Goal: Task Accomplishment & Management: Complete application form

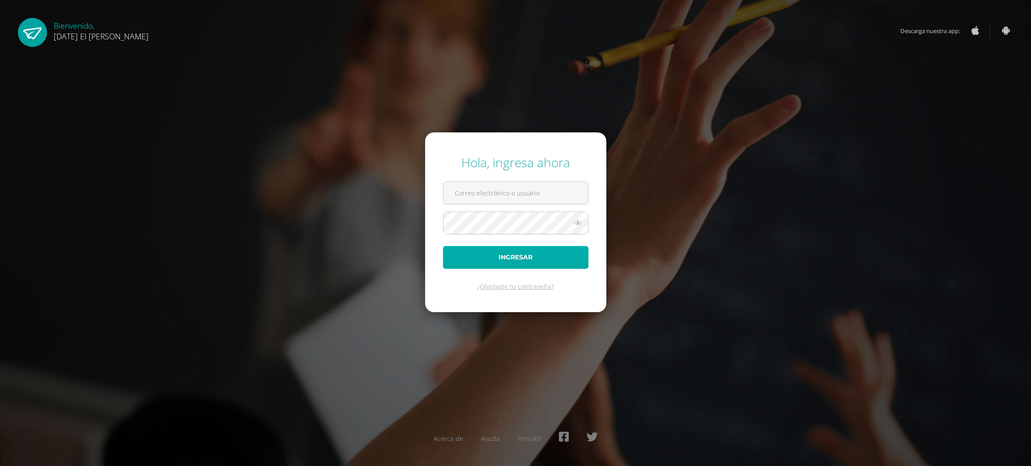
type input "[EMAIL_ADDRESS][DOMAIN_NAME]"
click at [512, 252] on button "Ingresar" at bounding box center [515, 257] width 145 height 23
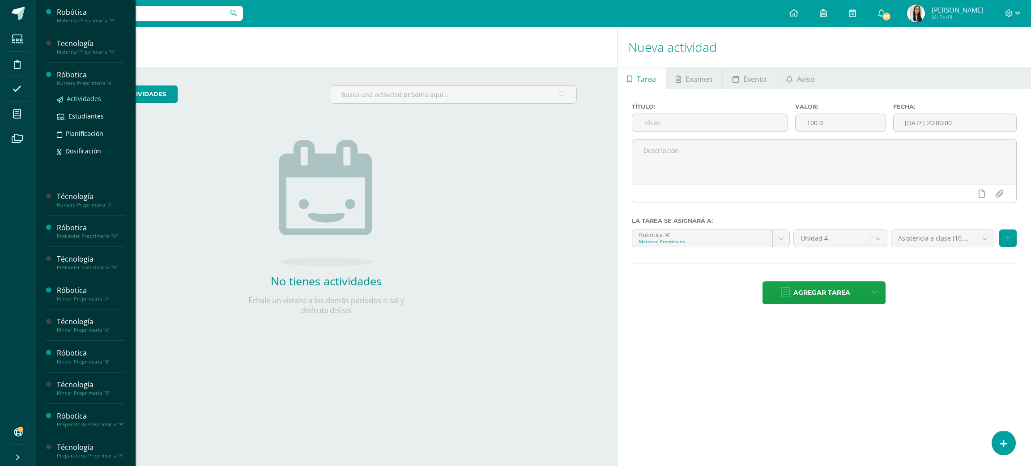
click at [80, 95] on span "Actividades" at bounding box center [84, 98] width 34 height 9
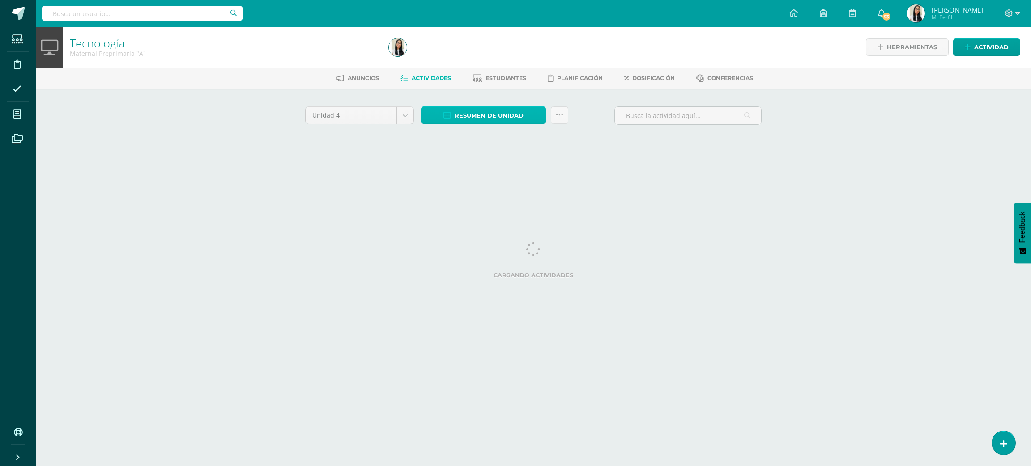
click at [478, 110] on span "Resumen de unidad" at bounding box center [489, 115] width 69 height 17
click at [462, 62] on link "Descargar como HTML" at bounding box center [483, 57] width 95 height 14
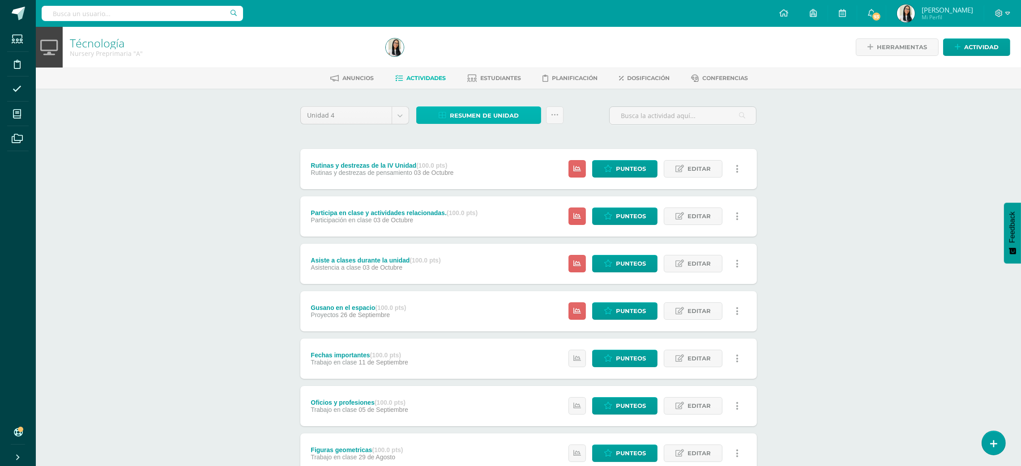
click at [499, 112] on span "Resumen de unidad" at bounding box center [484, 115] width 69 height 17
click at [503, 58] on link "Descargar como HTML" at bounding box center [478, 57] width 95 height 14
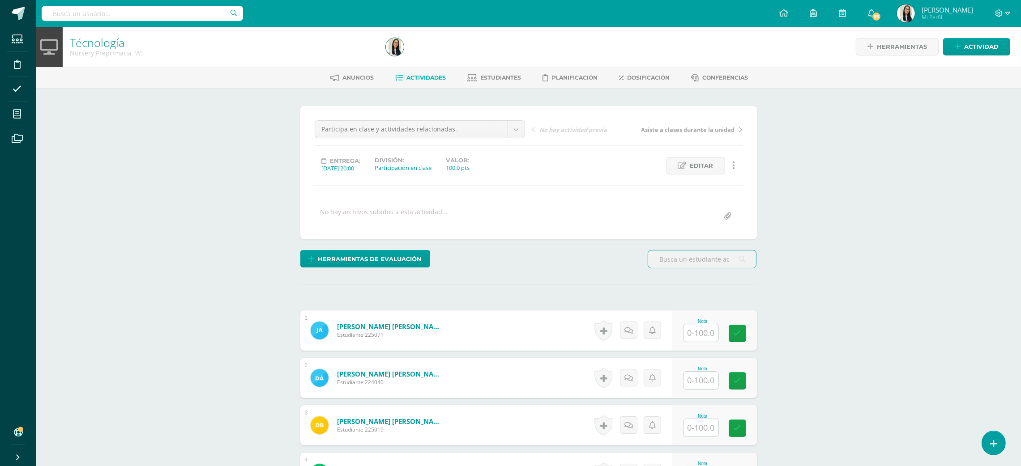
scroll to position [1, 0]
drag, startPoint x: 703, startPoint y: 353, endPoint x: 705, endPoint y: 336, distance: 17.2
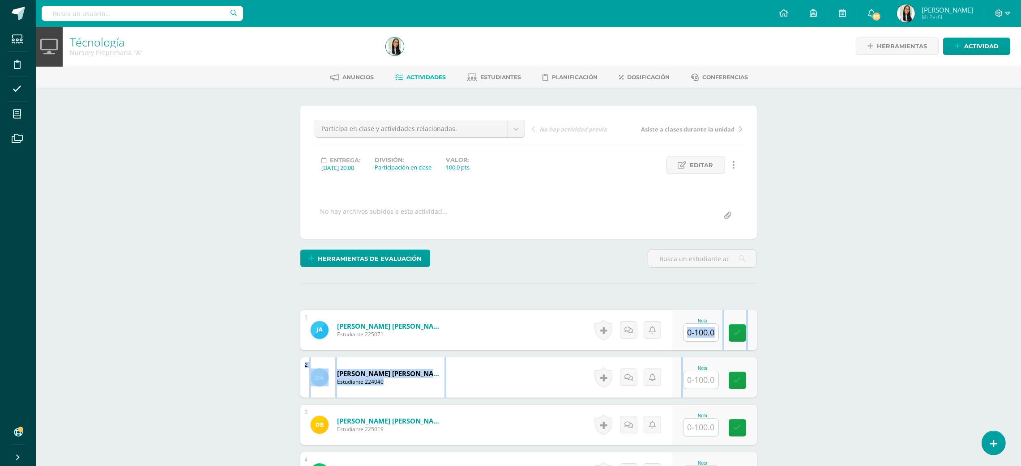
click at [705, 336] on input "text" at bounding box center [700, 332] width 35 height 17
type input "96"
type input "100"
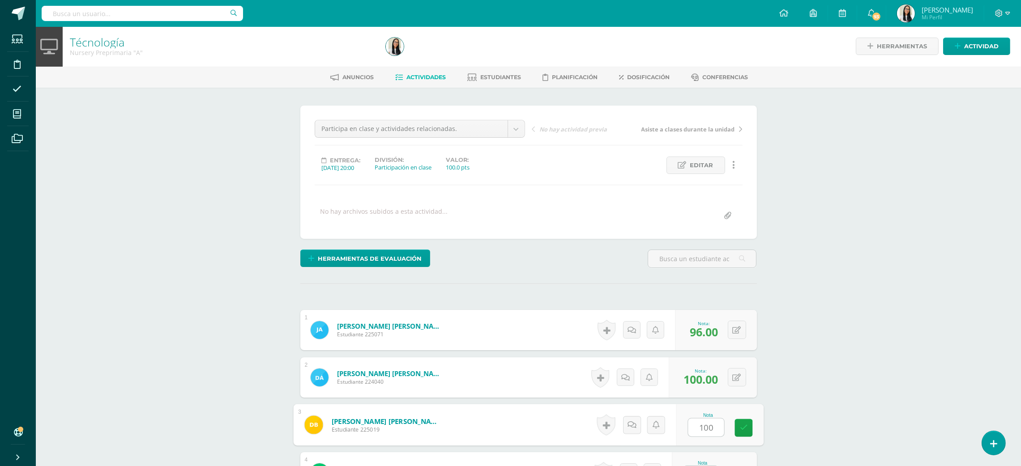
type input "100"
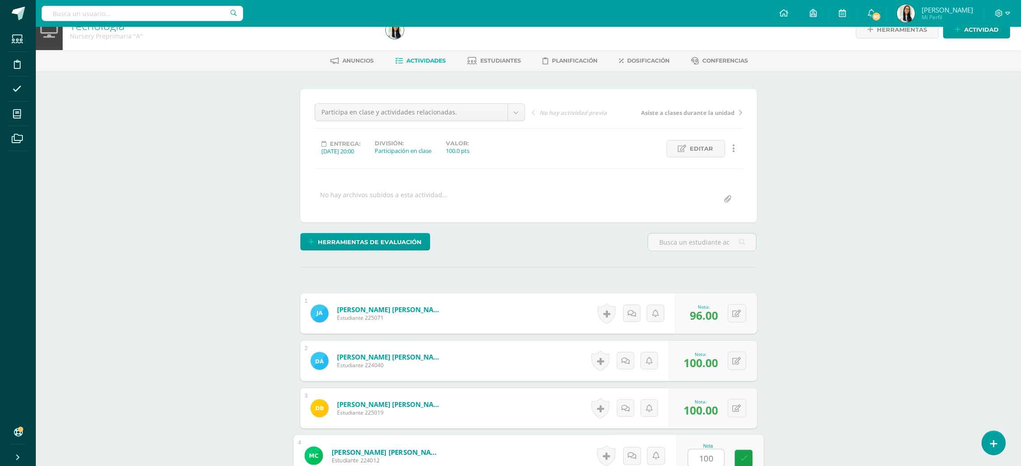
type input "100"
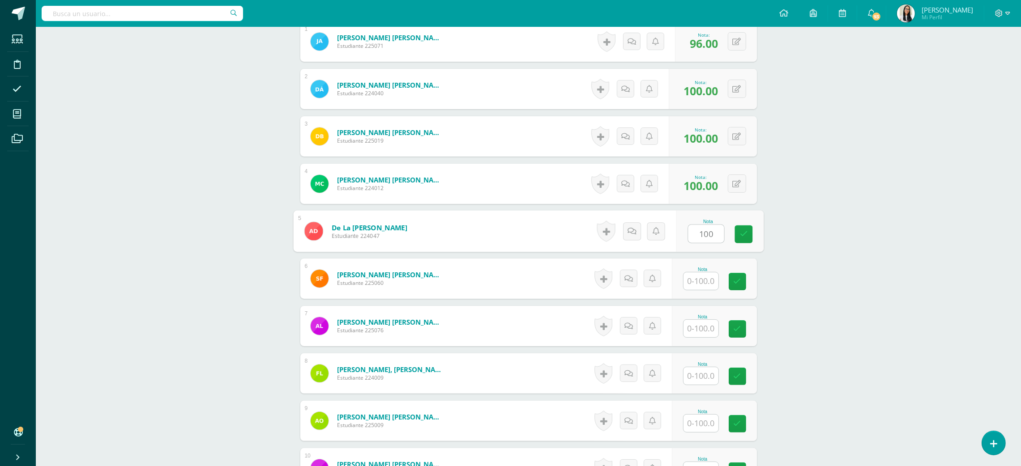
type input "100"
type input "1"
type input "97"
type input "100"
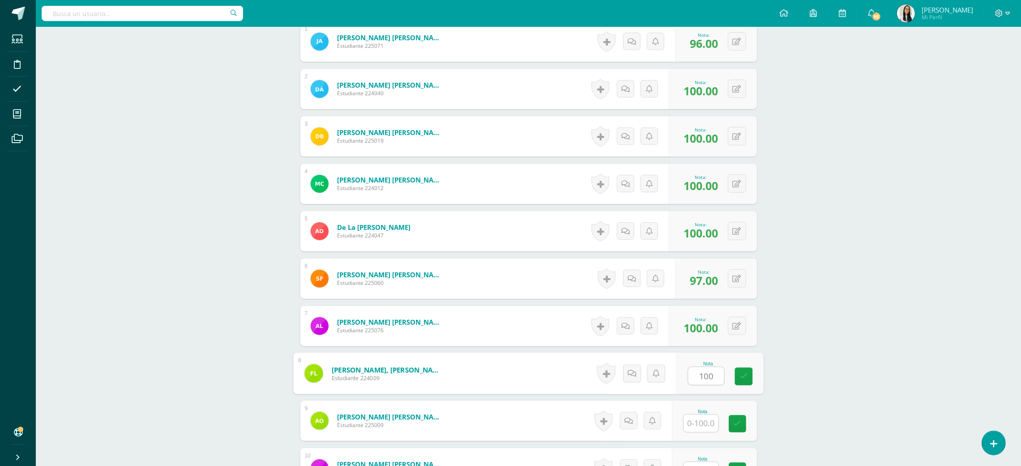
type input "100"
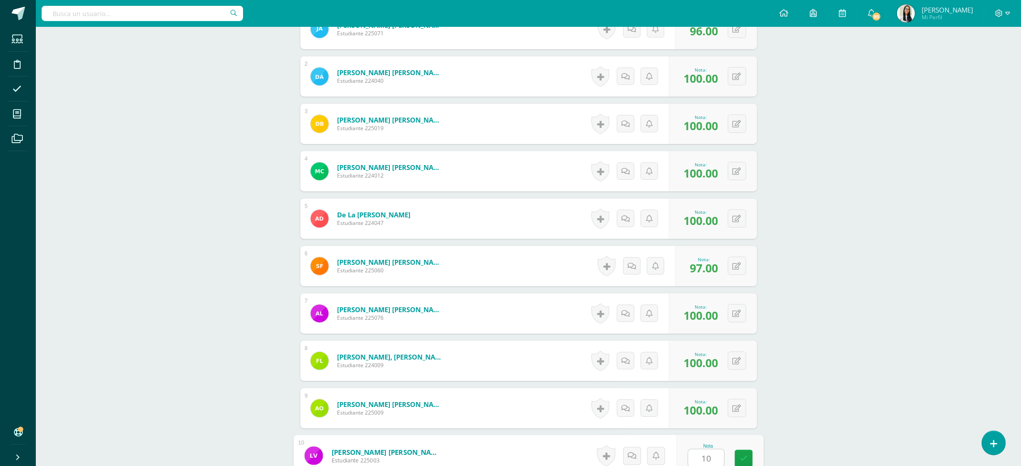
type input "100"
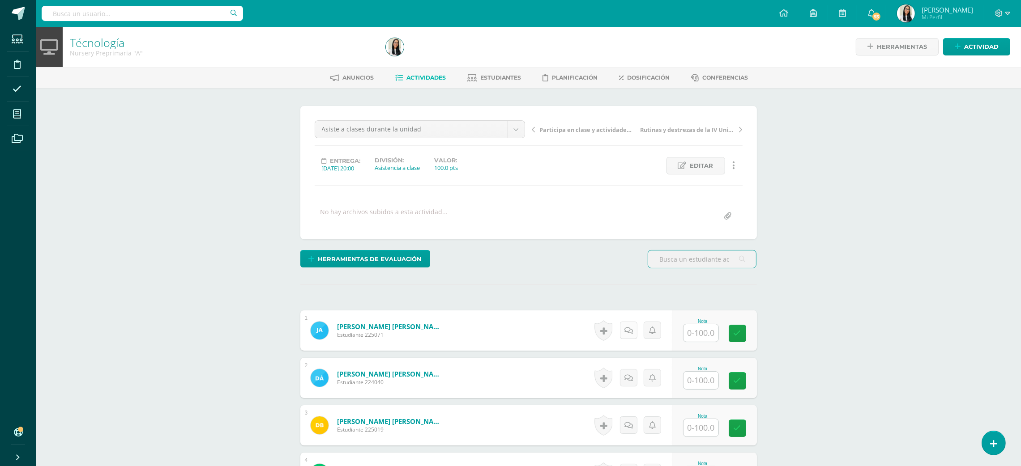
scroll to position [1, 0]
click at [711, 334] on input "text" at bounding box center [706, 333] width 36 height 18
type input "100"
type input "95"
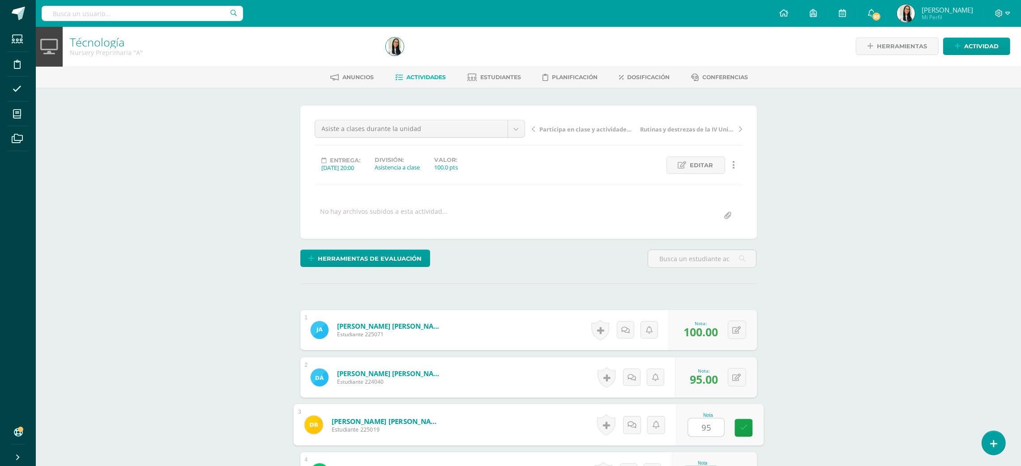
type input "95"
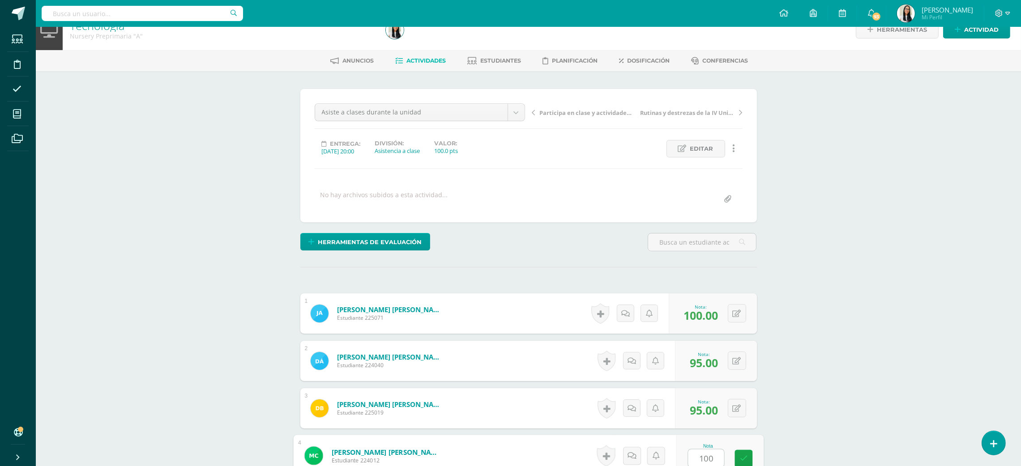
type input "100"
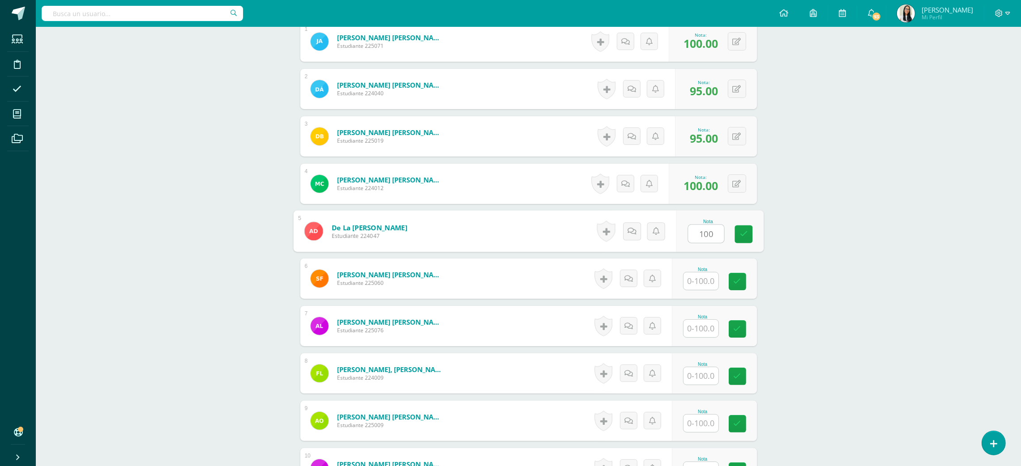
type input "100"
type input "95"
type input "100"
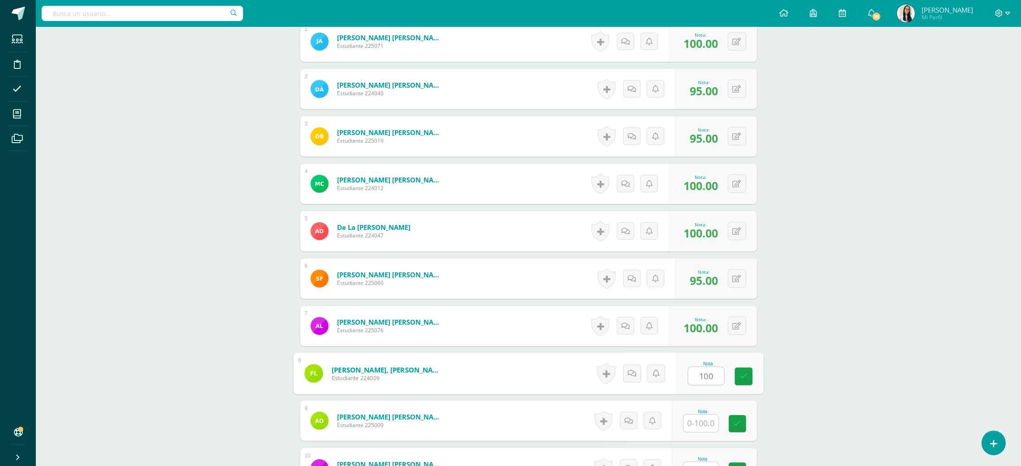
type input "100"
type input "95"
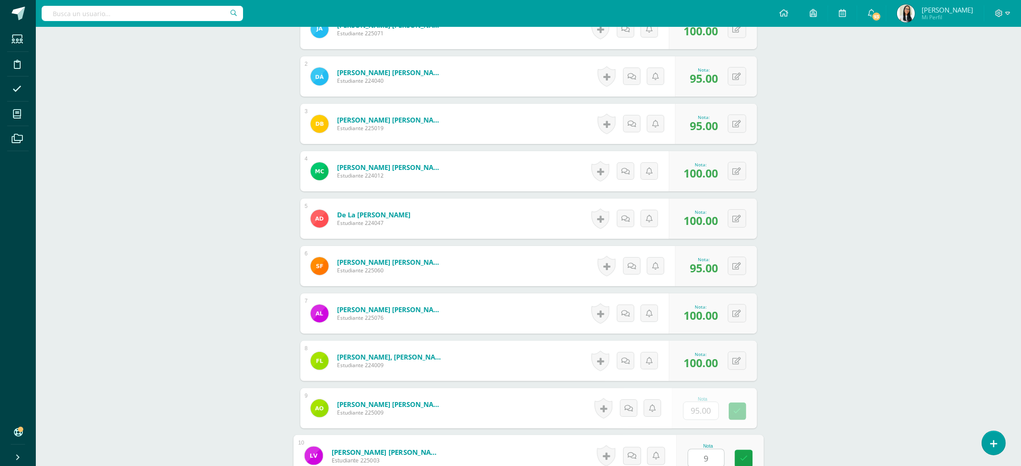
type input "95"
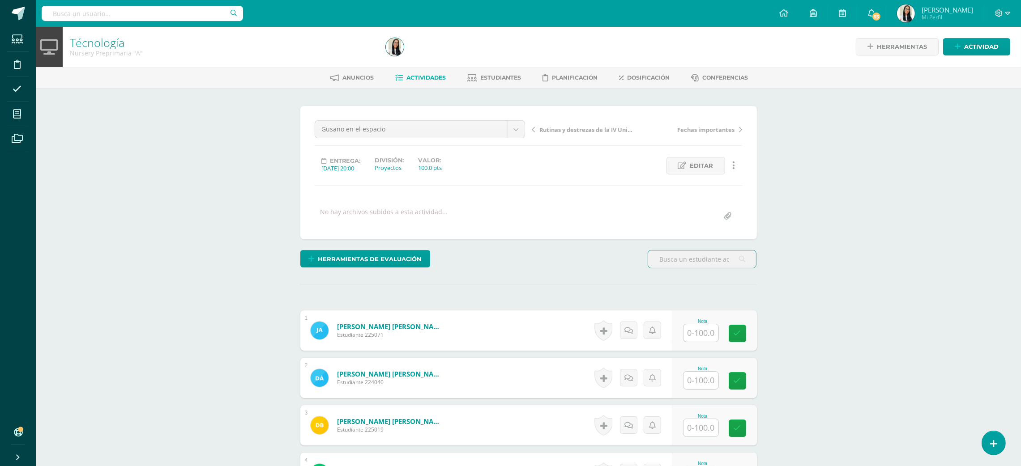
scroll to position [1, 0]
click at [691, 327] on input "text" at bounding box center [700, 332] width 35 height 17
type input "100"
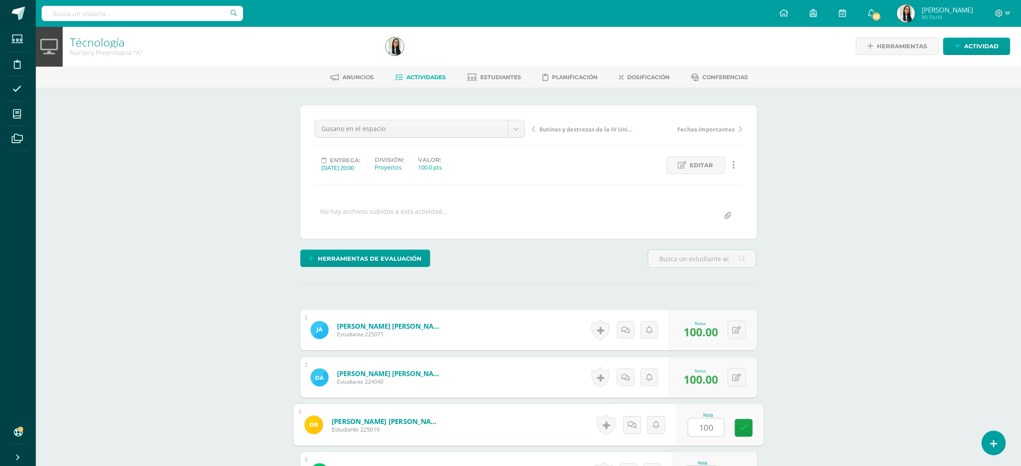
type input "100"
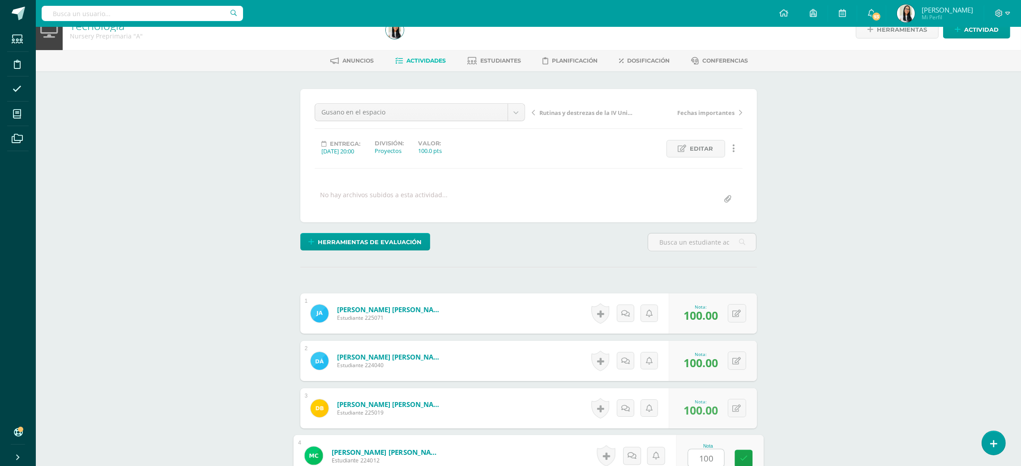
type input "100"
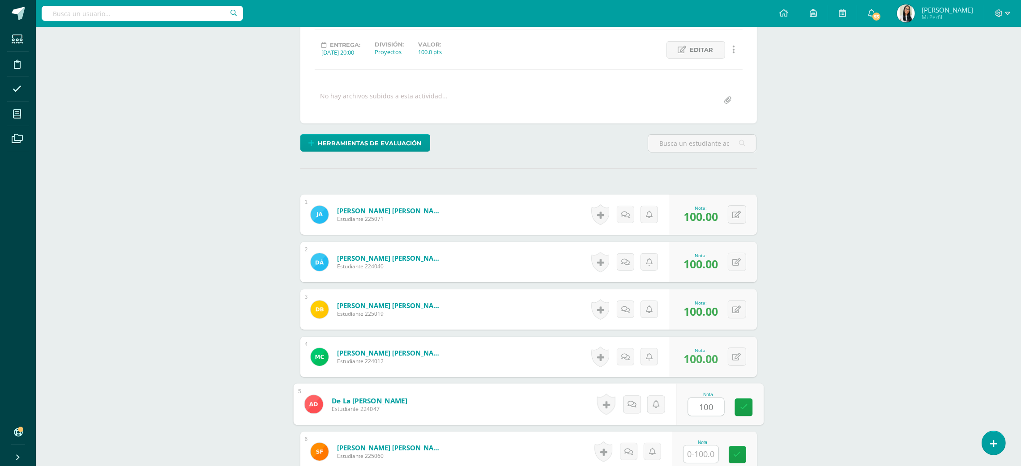
type input "100"
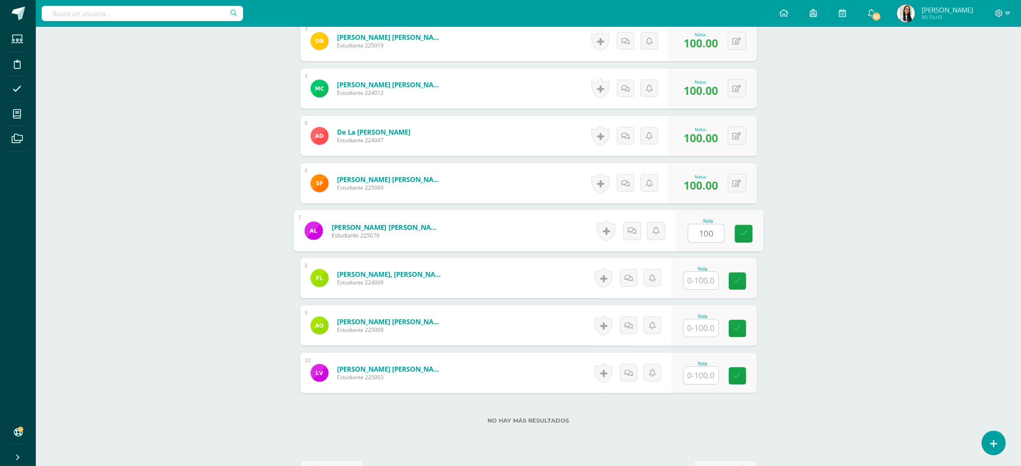
type input "100"
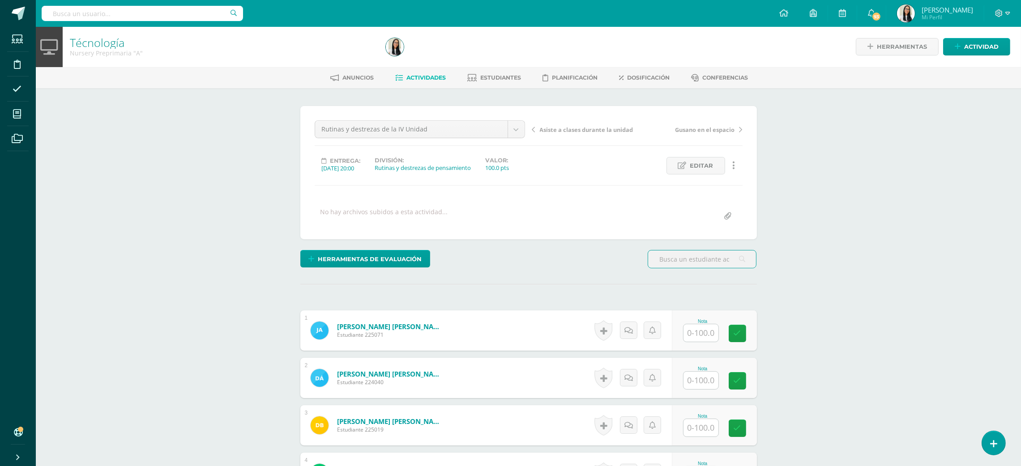
scroll to position [1, 0]
click at [703, 341] on input "text" at bounding box center [700, 332] width 35 height 17
type input "94"
type input "95"
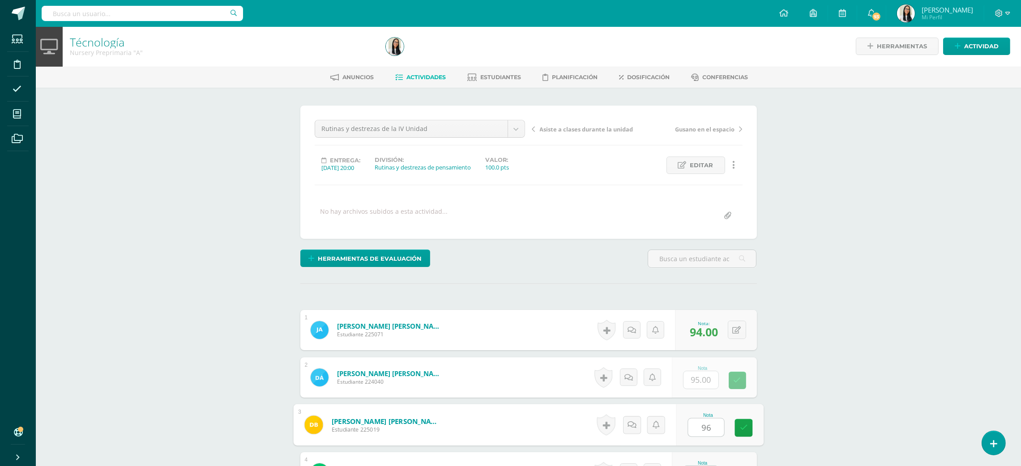
type input "96"
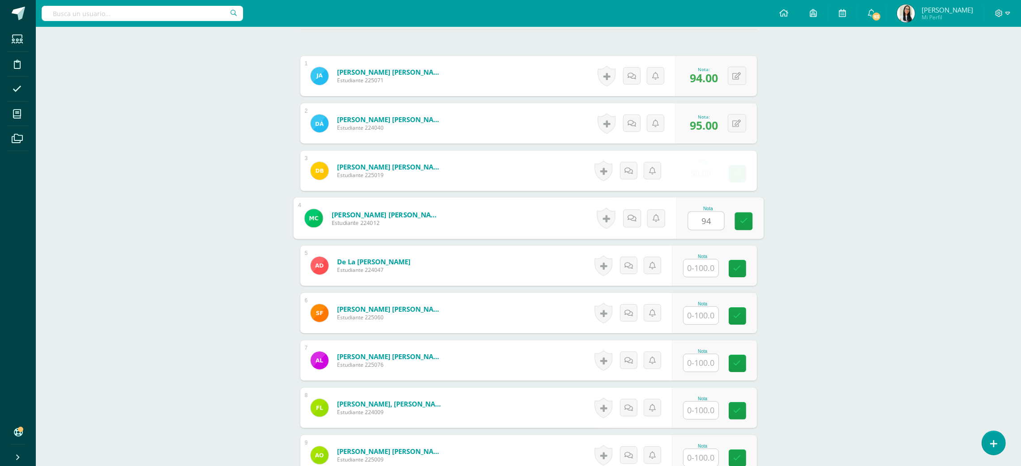
type input "94"
type input "95"
type input "96"
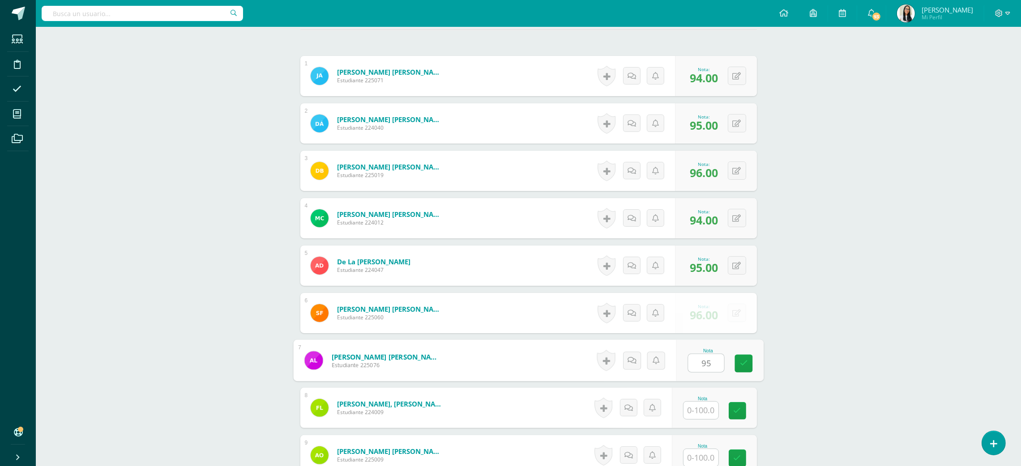
type input "95"
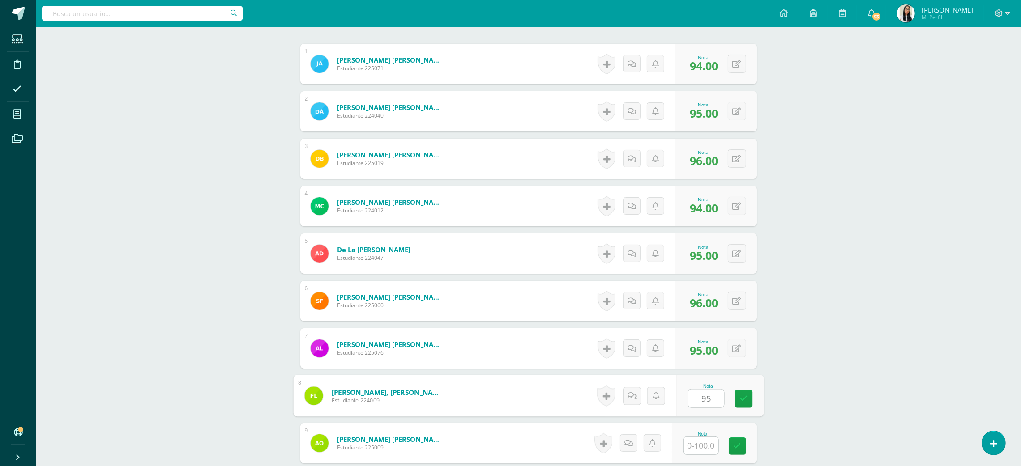
type input "95"
type input "96"
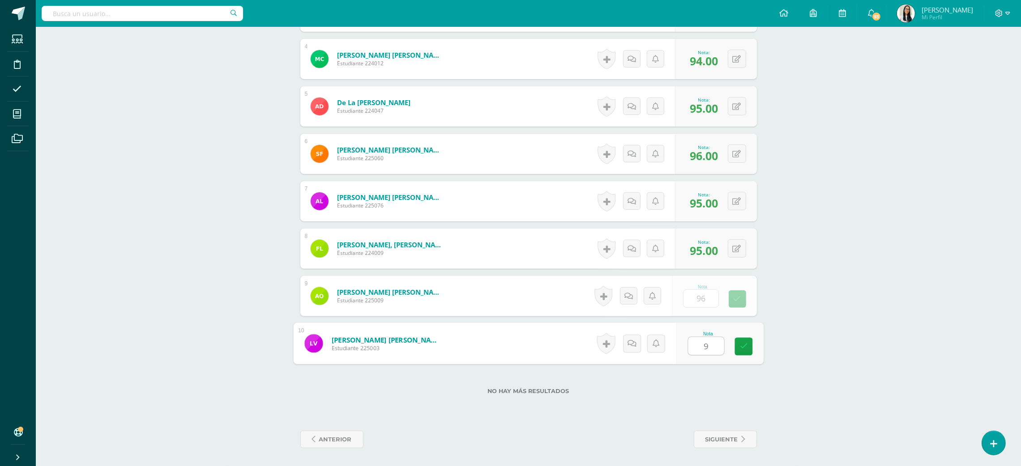
type input "97"
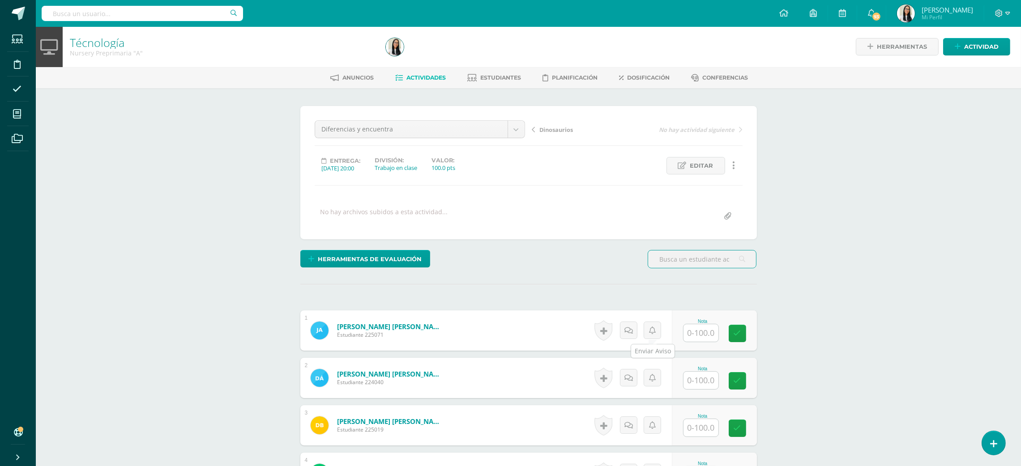
scroll to position [1, 0]
click at [689, 330] on input "text" at bounding box center [706, 333] width 36 height 18
type input "95"
type input "85"
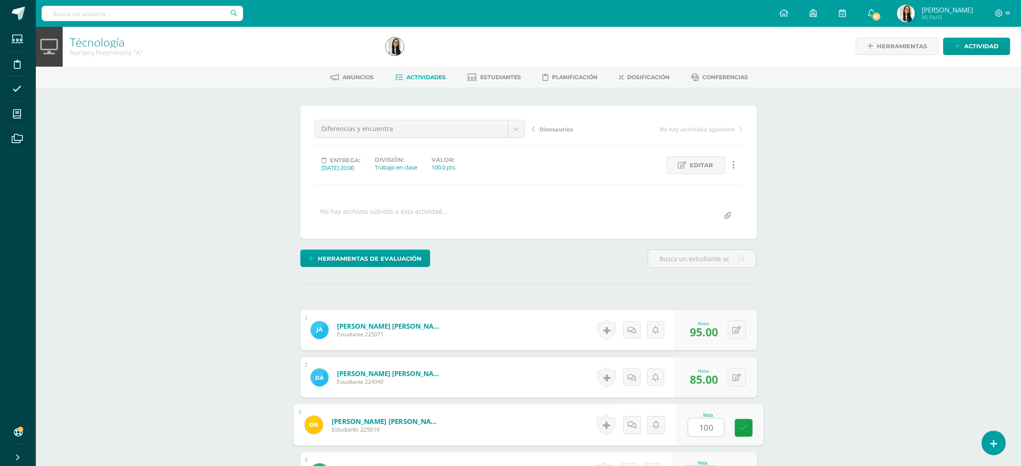
type input "100"
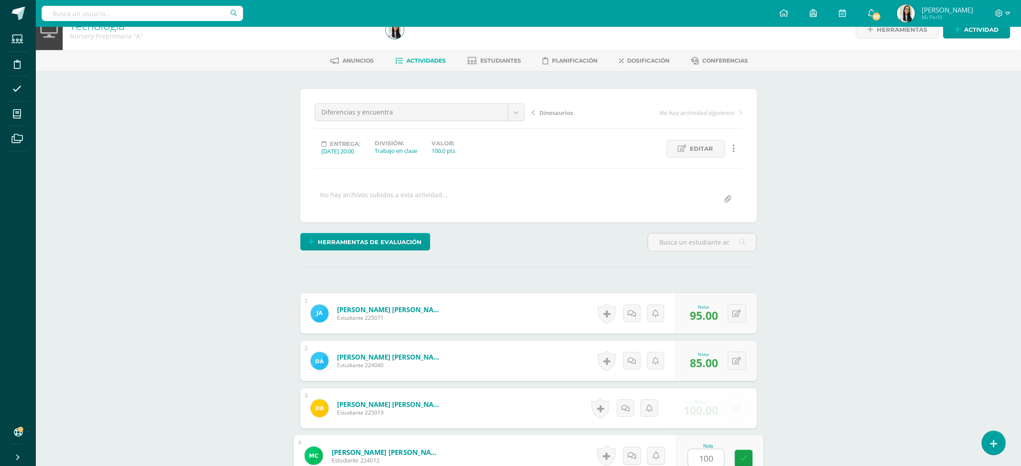
type input "100"
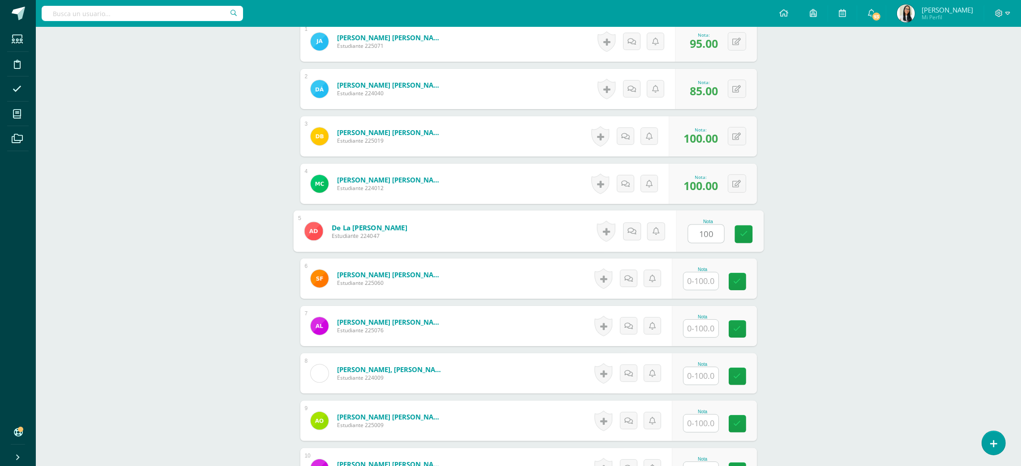
type input "100"
type input "95"
type input "100"
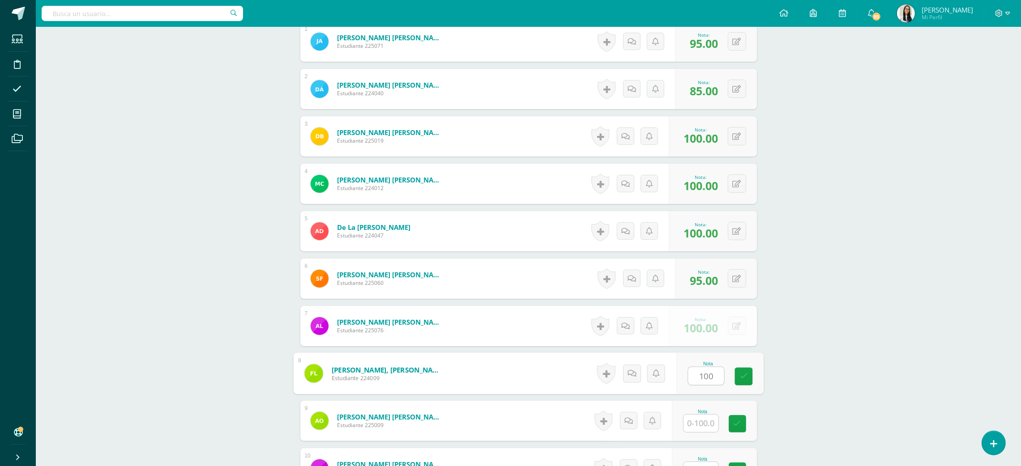
type input "100"
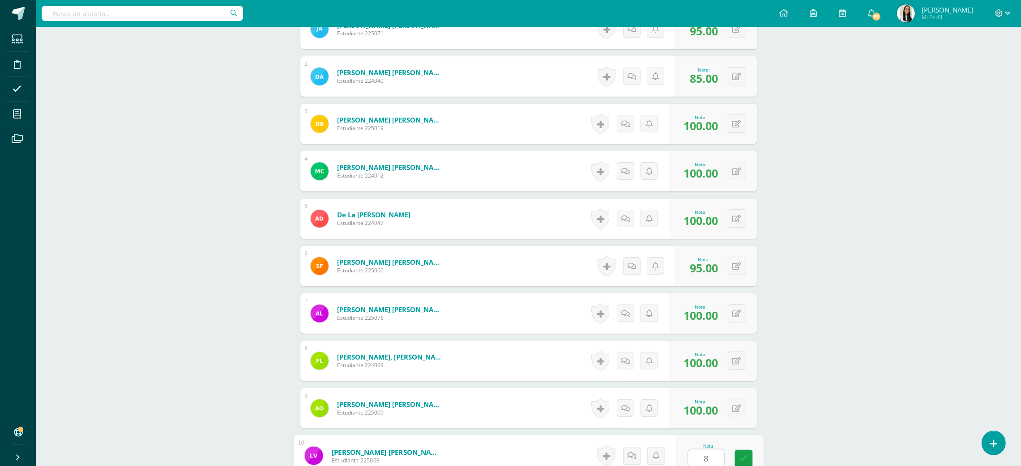
type input "85"
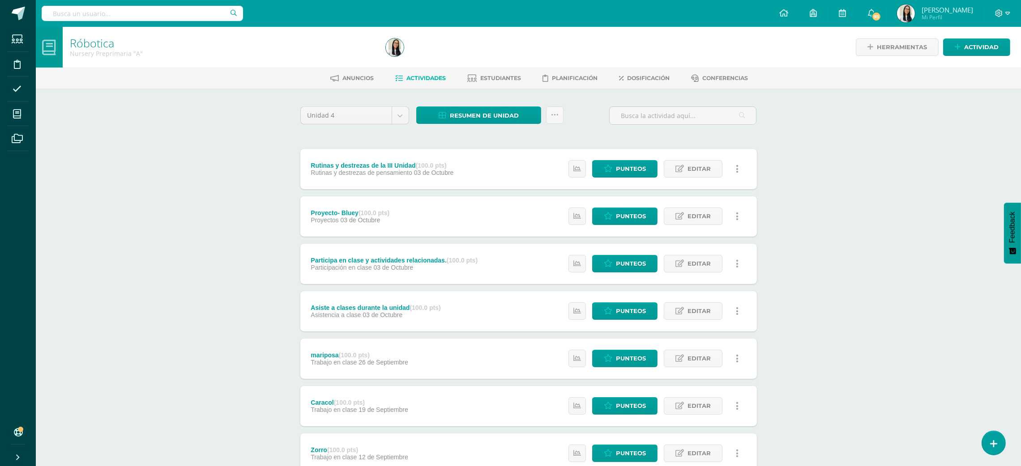
click at [208, 169] on div "Róbotica Nursery Preprimaria "A" Herramientas Detalle de asistencias Actividad …" at bounding box center [528, 350] width 985 height 646
click at [480, 115] on span "Resumen de unidad" at bounding box center [484, 115] width 69 height 17
click at [491, 55] on link "Descargar como HTML" at bounding box center [478, 57] width 95 height 14
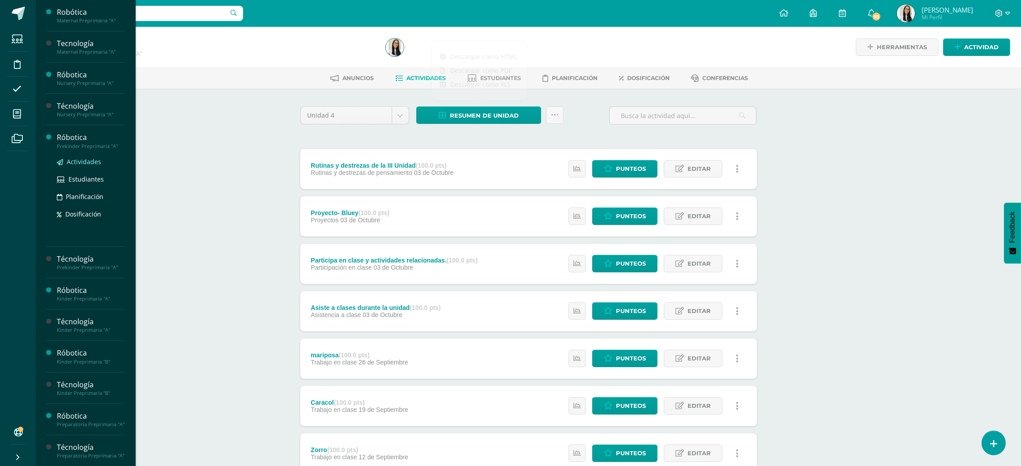
click at [80, 162] on span "Actividades" at bounding box center [84, 162] width 34 height 9
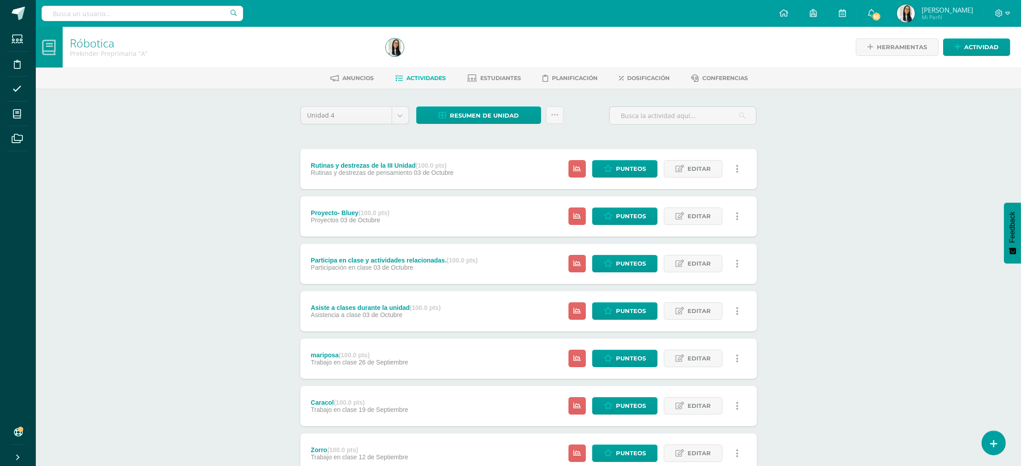
click at [826, 173] on div "Róbotica Prekinder Preprimaria "A" Herramientas Detalle de asistencias Activida…" at bounding box center [528, 350] width 985 height 646
click at [454, 112] on span "Resumen de unidad" at bounding box center [484, 115] width 69 height 17
click at [476, 55] on link "Descargar como HTML" at bounding box center [478, 57] width 95 height 14
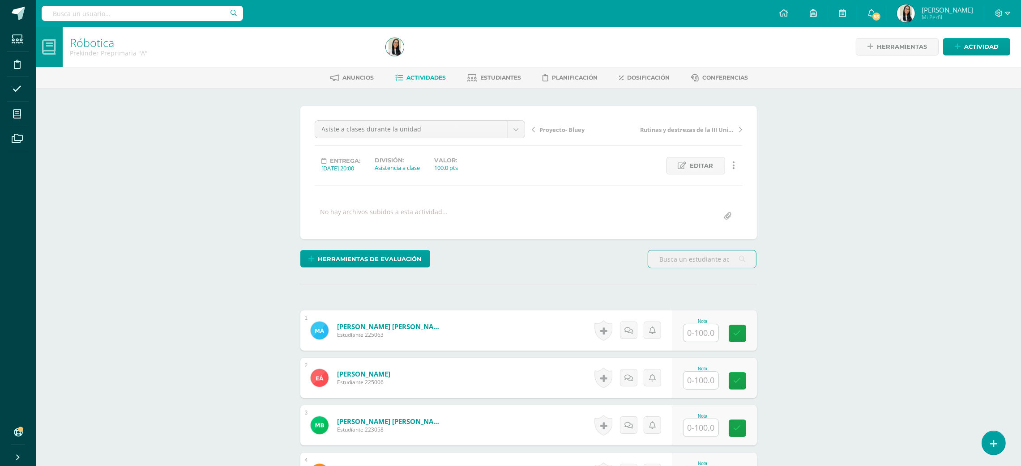
scroll to position [1, 0]
click at [699, 326] on input "text" at bounding box center [700, 332] width 35 height 17
click at [699, 326] on input "text" at bounding box center [706, 333] width 36 height 18
type input "90"
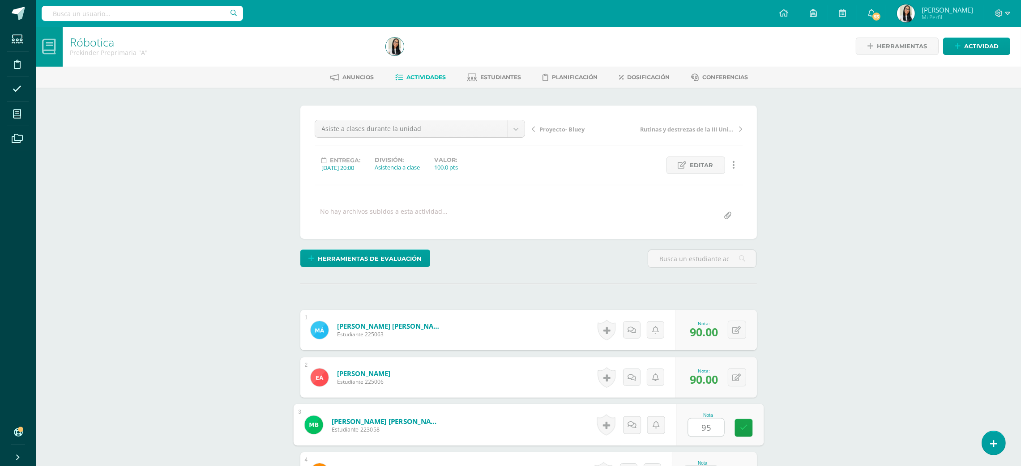
type input "95"
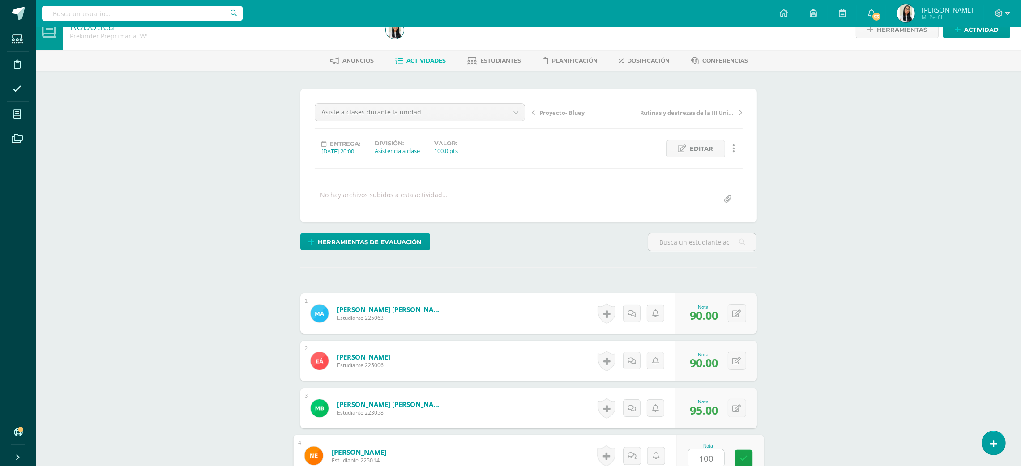
type input "100"
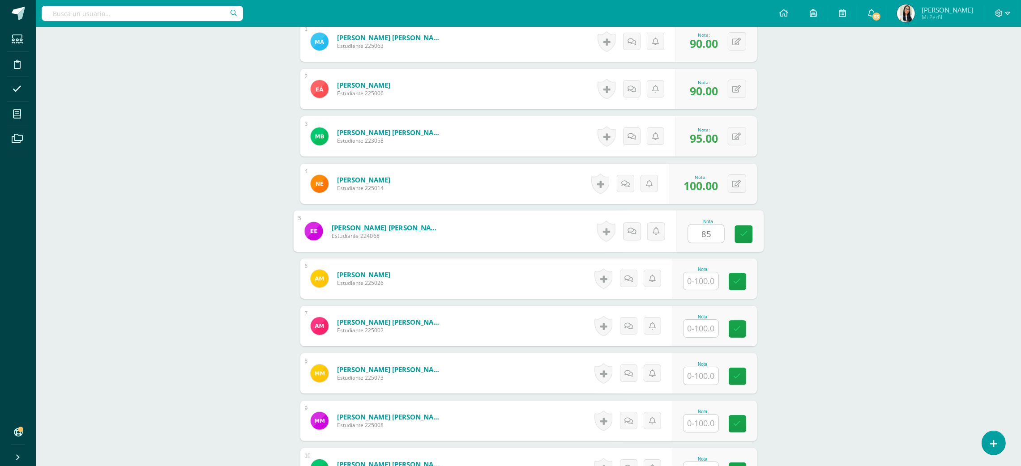
type input "85"
type input "100"
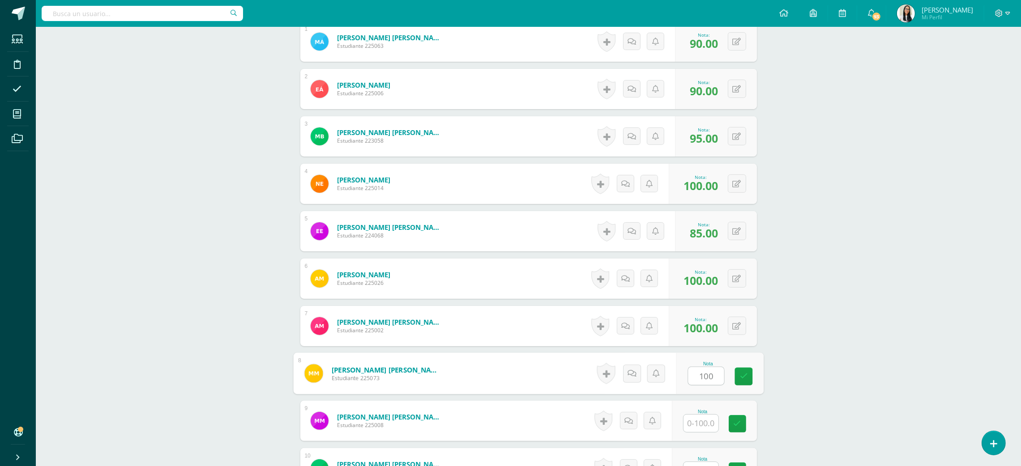
type input "100"
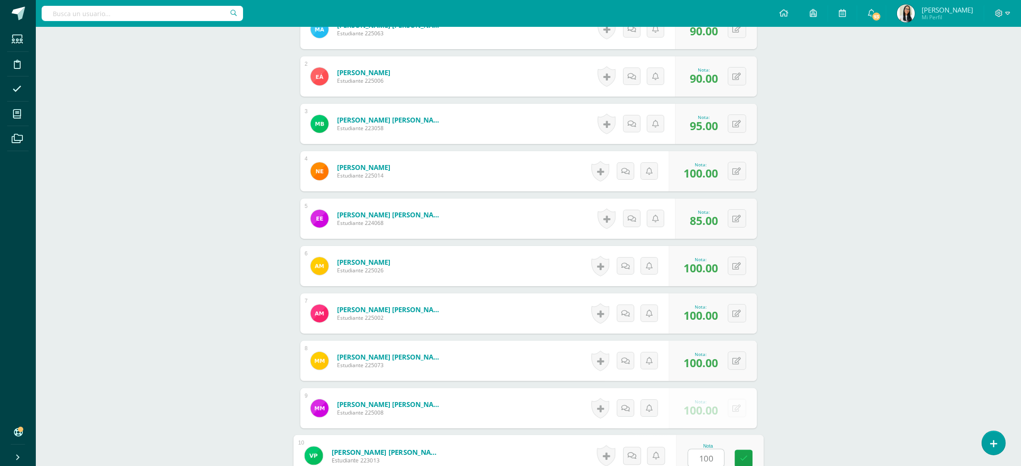
type input "100"
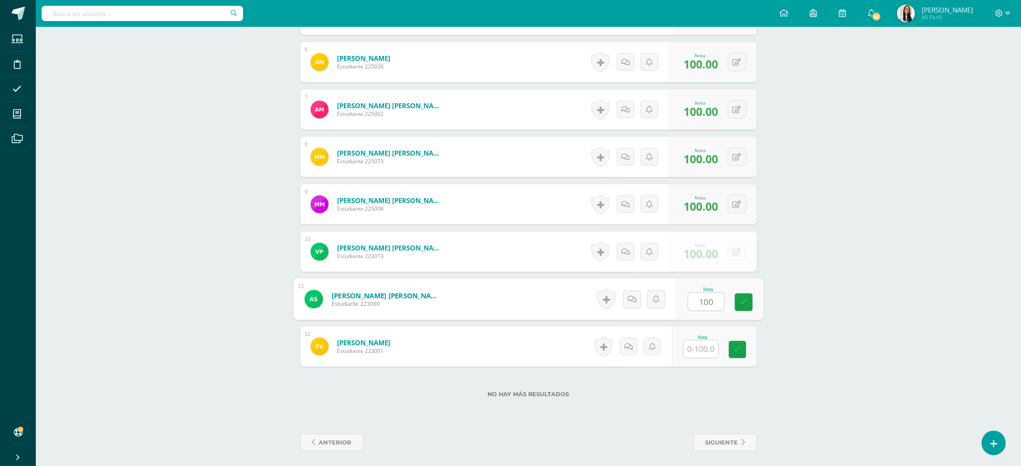
type input "100"
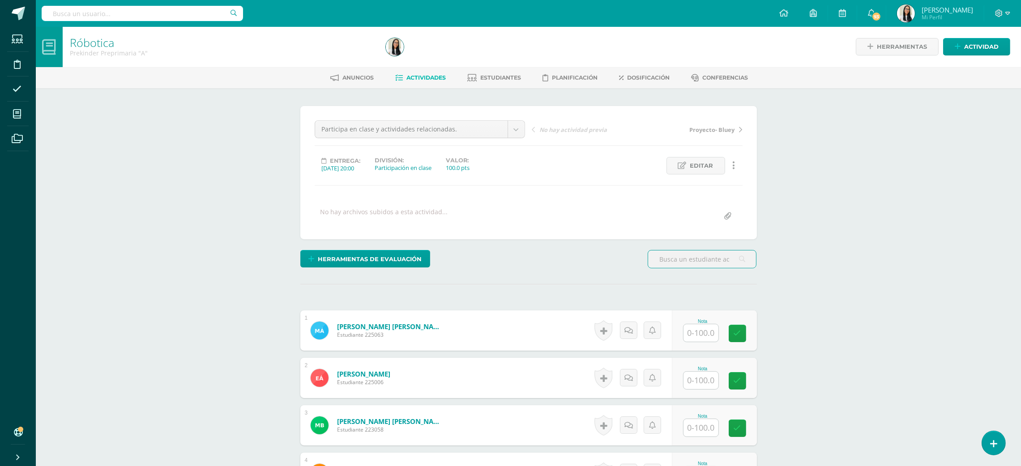
scroll to position [1, 0]
click at [691, 330] on input "text" at bounding box center [700, 332] width 35 height 17
type input "100"
type input "1"
type input "95"
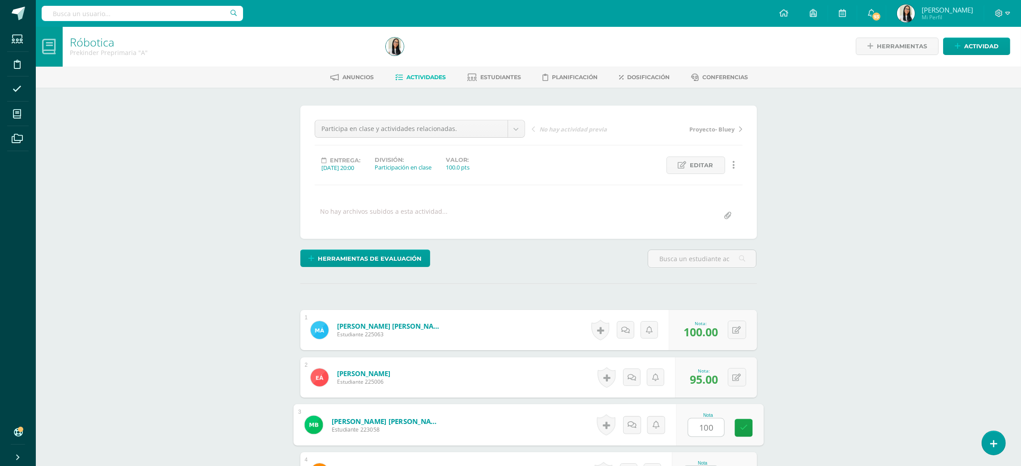
type input "100"
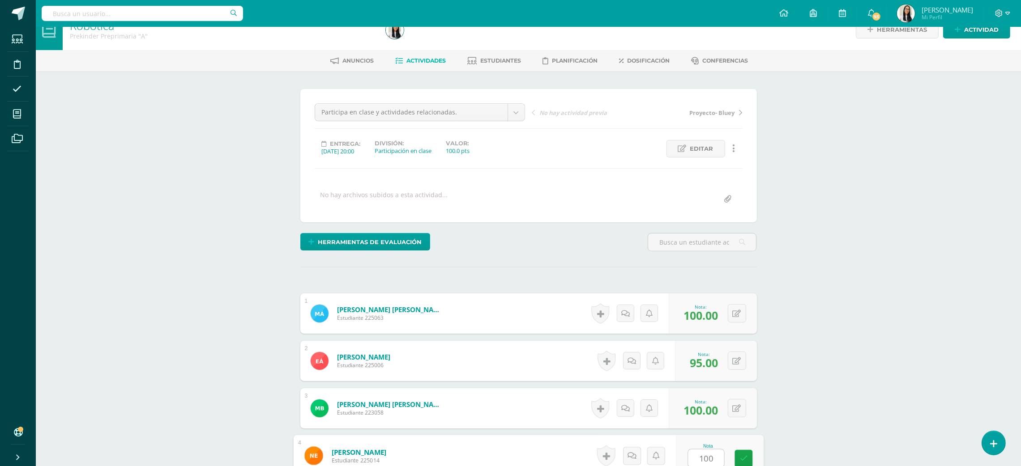
type input "100"
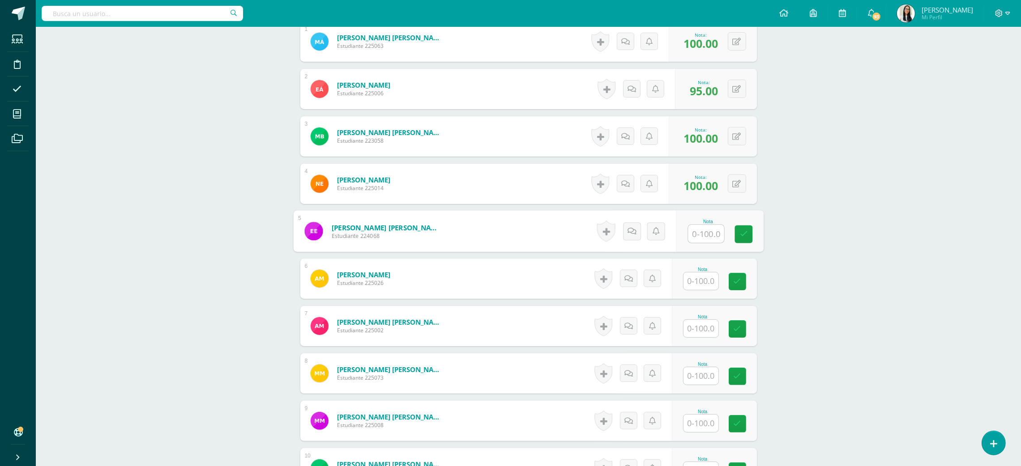
type input "1"
type input "95"
type input "100"
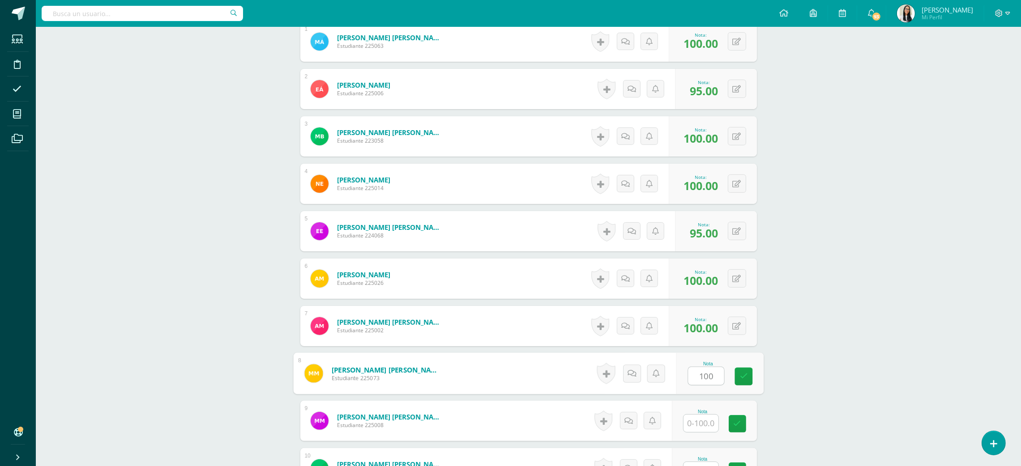
type input "100"
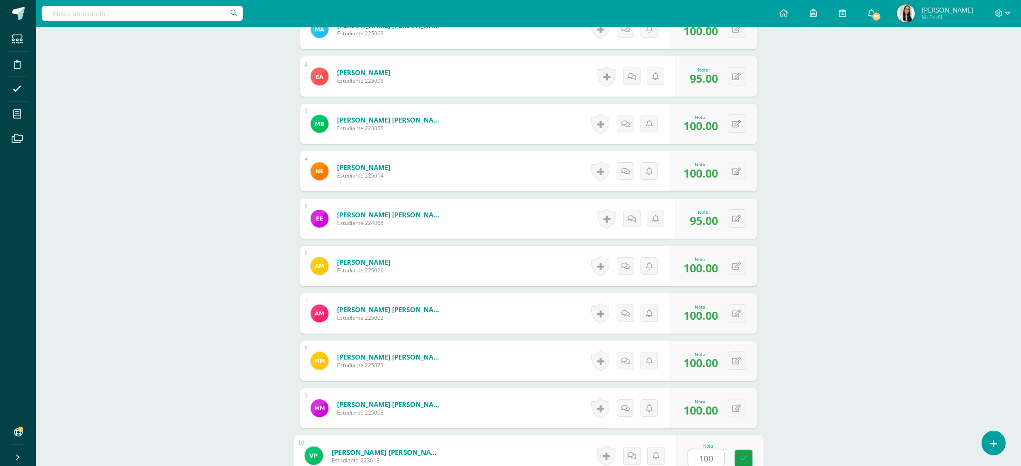
type input "100"
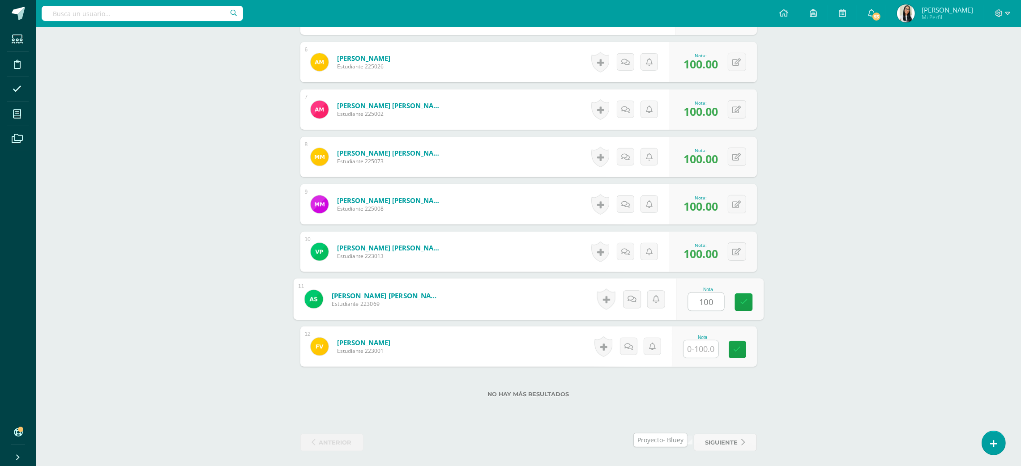
type input "100"
type input "1"
type input "95"
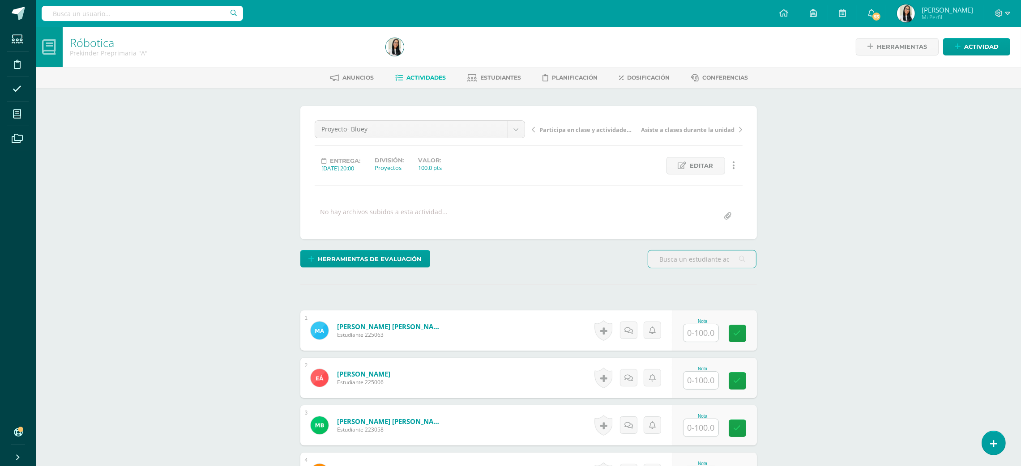
click at [688, 338] on input "text" at bounding box center [700, 332] width 35 height 17
type input "100"
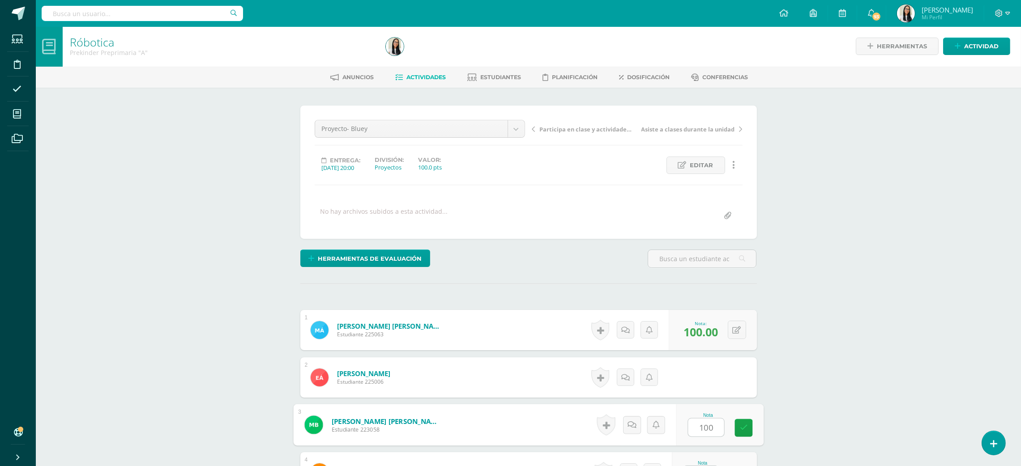
type input "100"
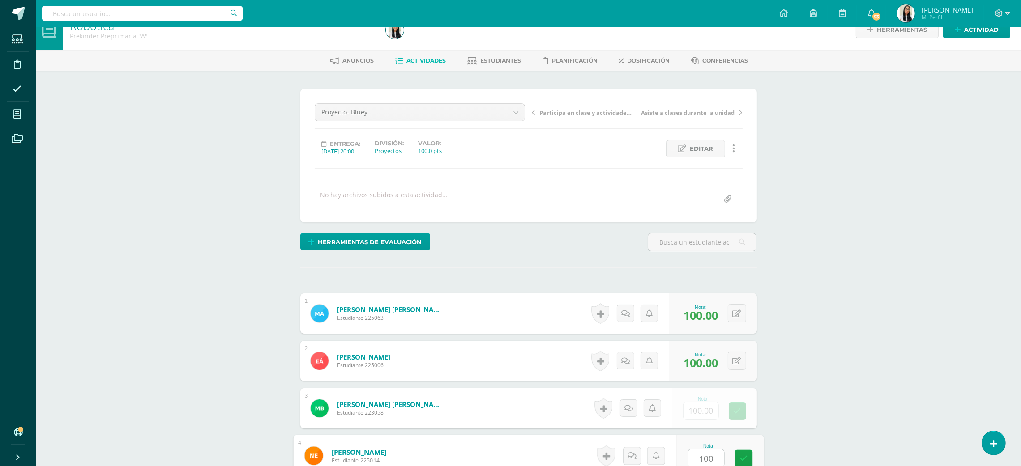
type input "100"
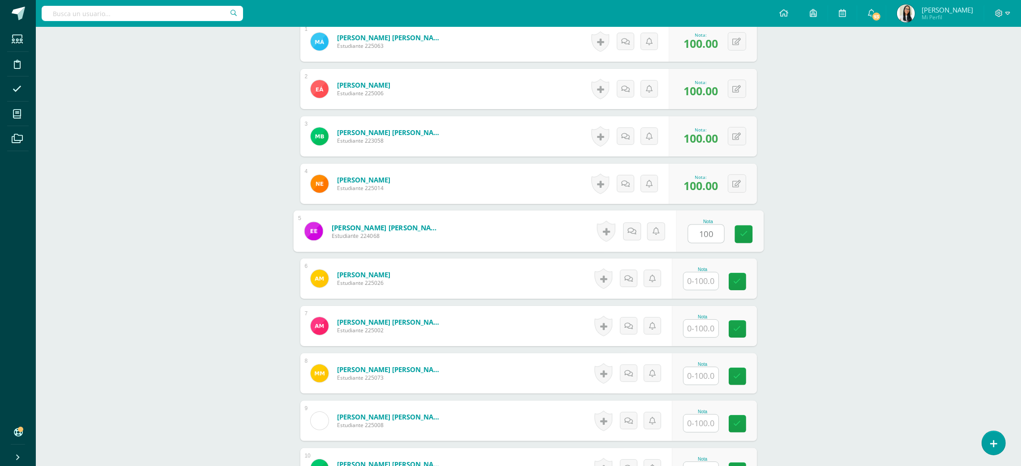
type input "100"
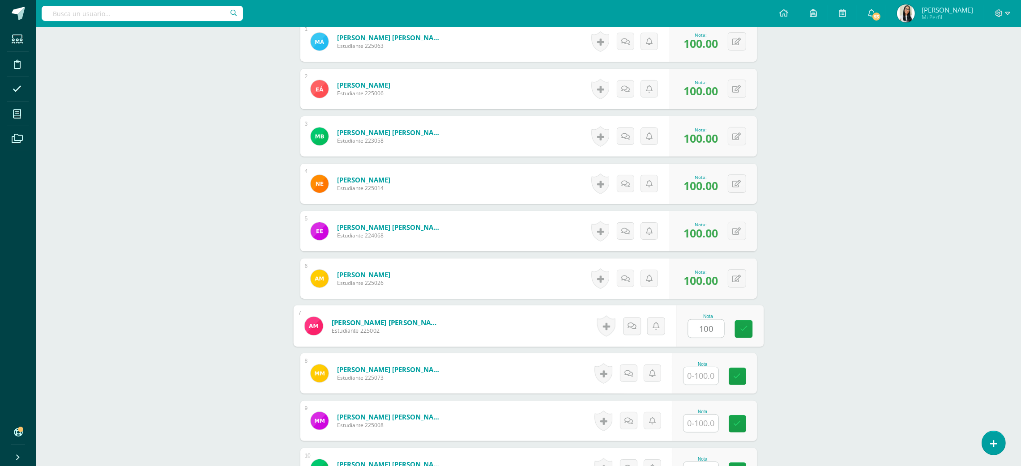
type input "100"
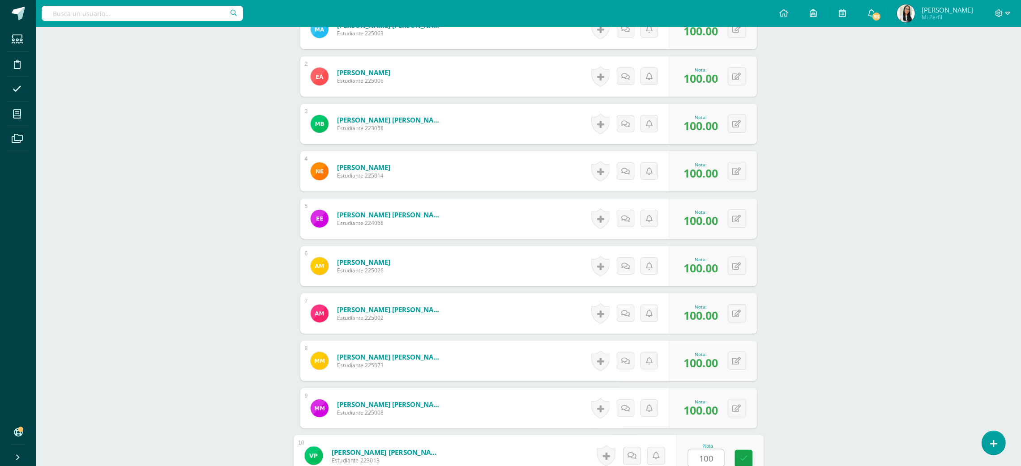
type input "100"
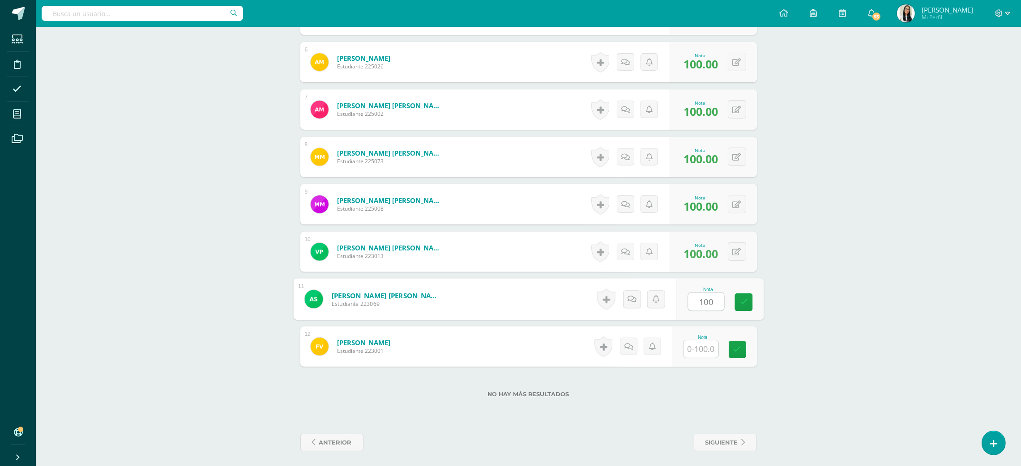
type input "100"
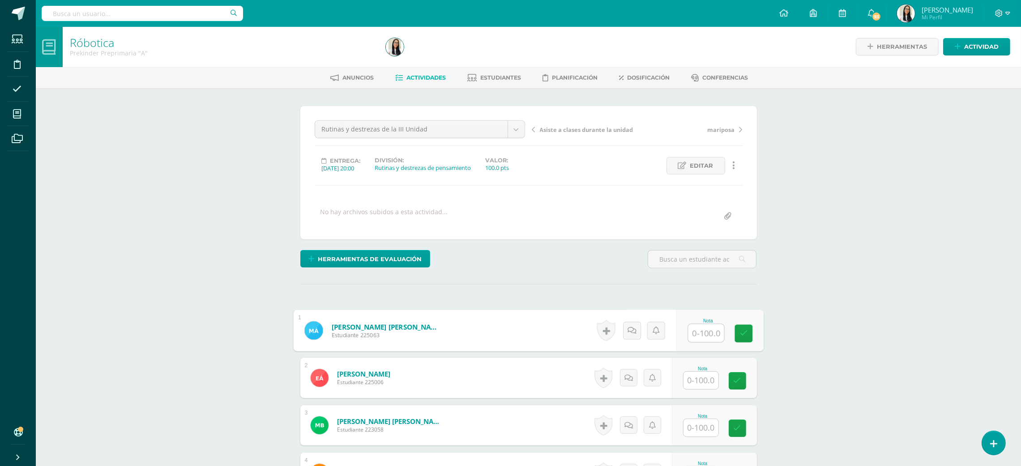
click at [695, 342] on input "text" at bounding box center [706, 333] width 36 height 18
type input "97"
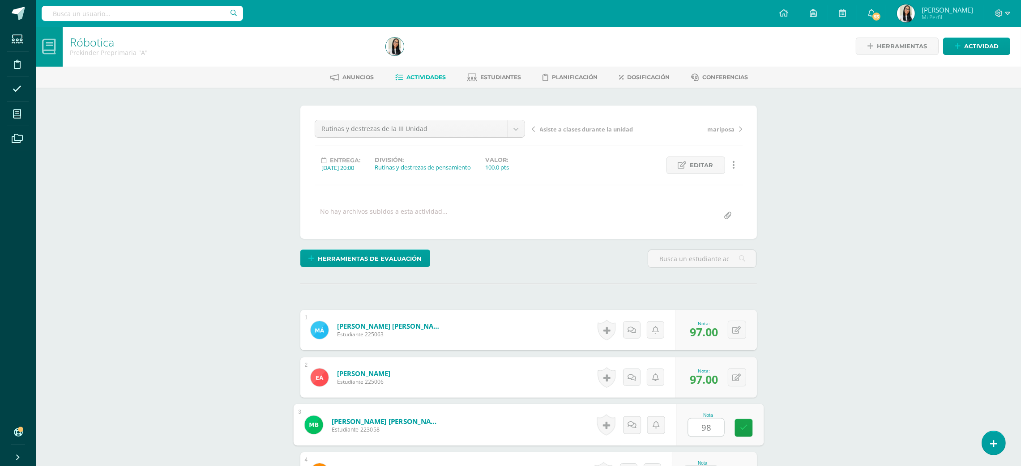
type input "98"
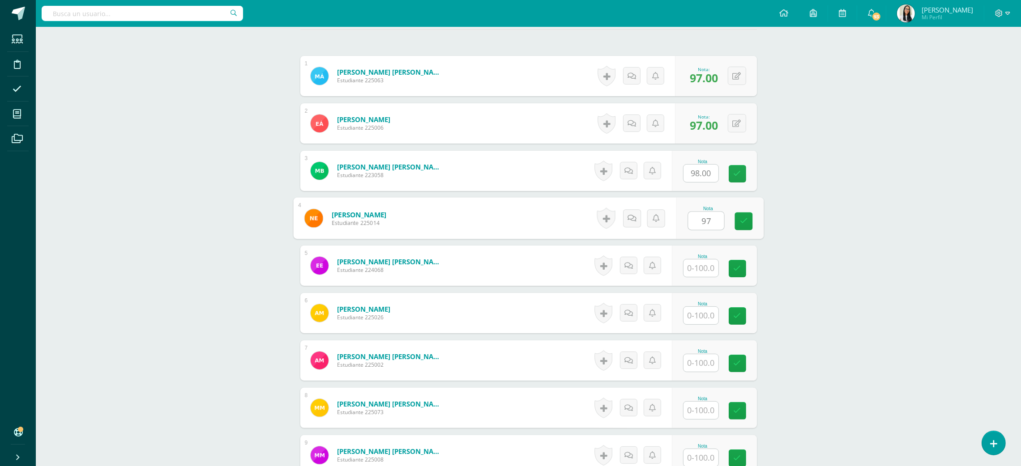
type input "97"
type input "96"
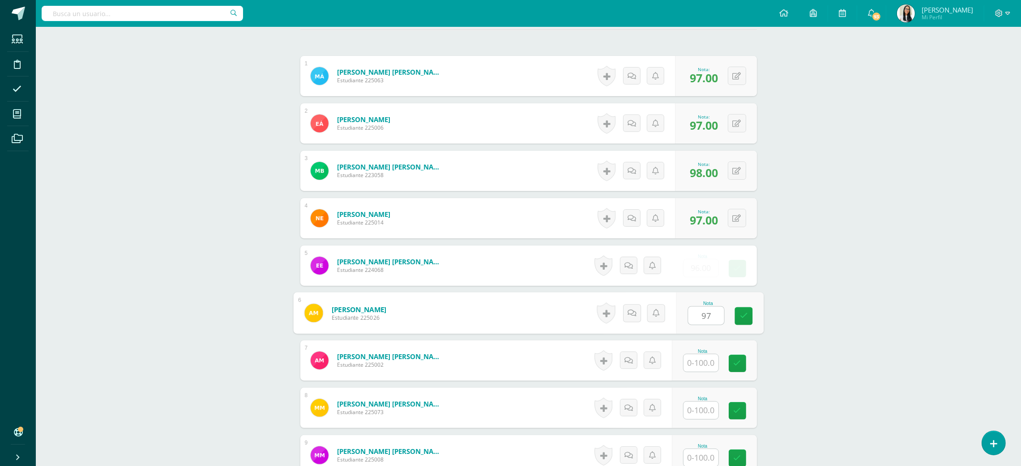
type input "97"
type input "96"
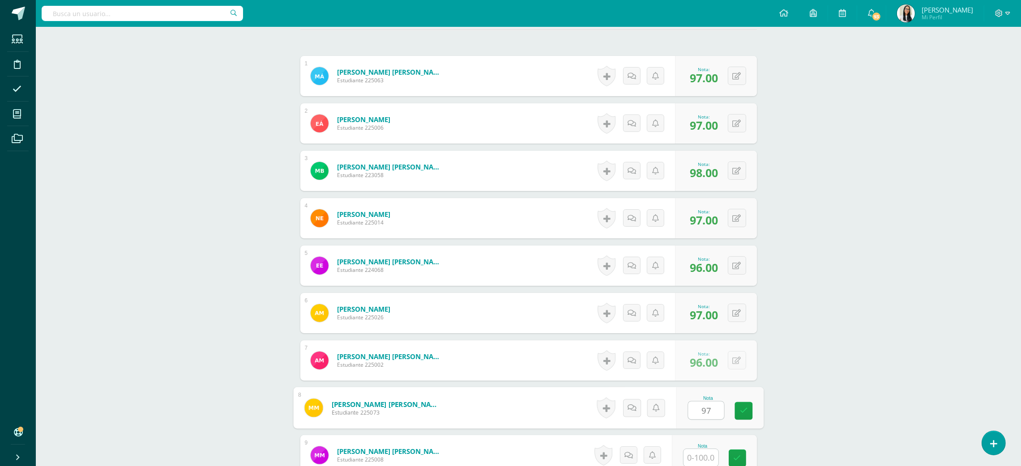
type input "97"
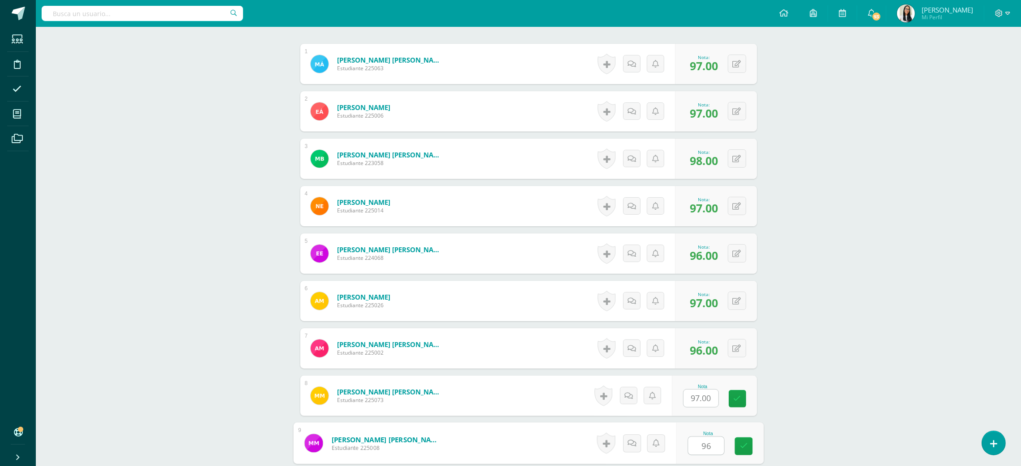
type input "96"
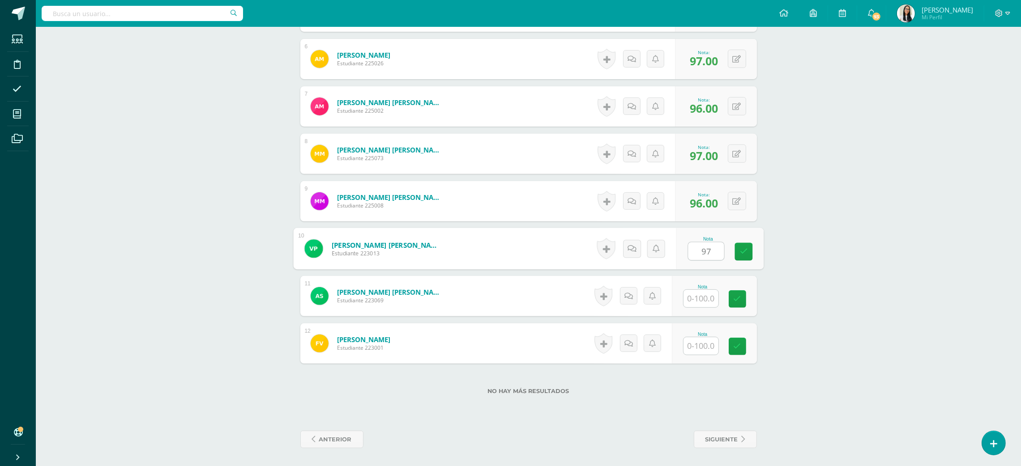
type input "97"
type input "96"
type input "98"
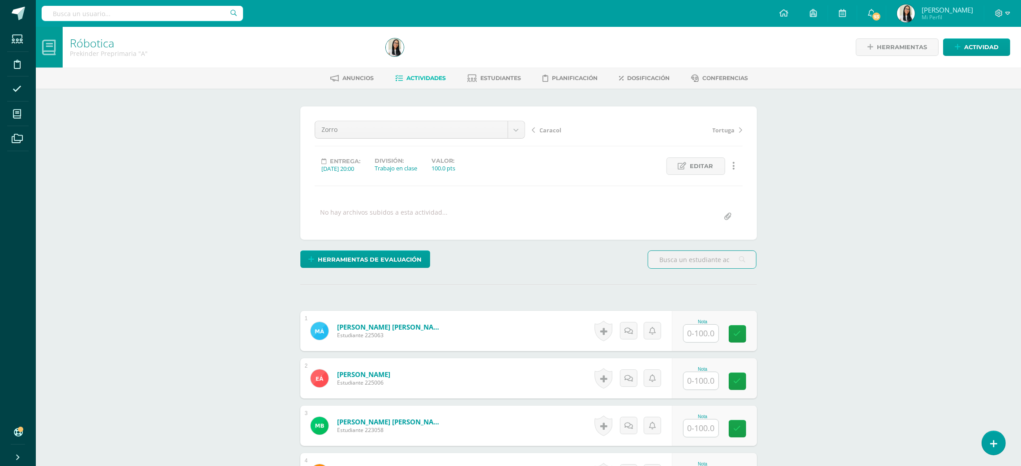
scroll to position [0, 0]
click at [700, 336] on input "text" at bounding box center [700, 332] width 35 height 17
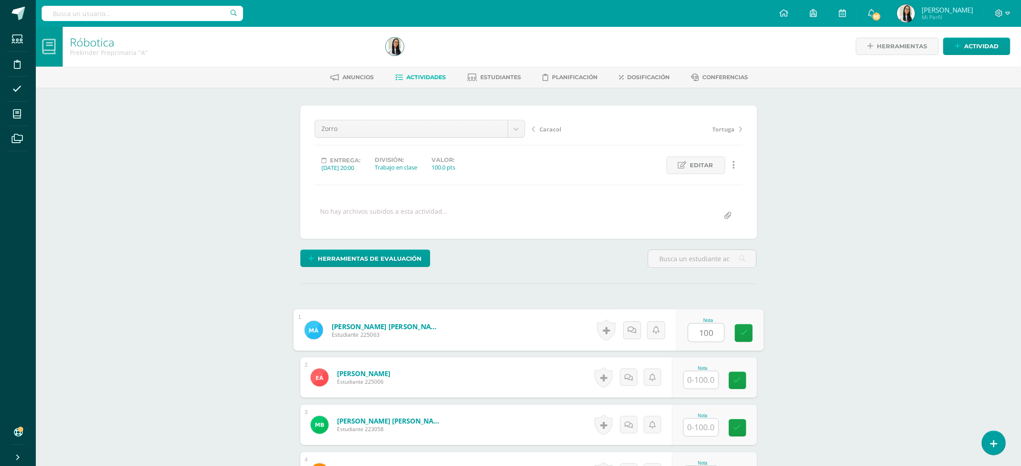
type input "100"
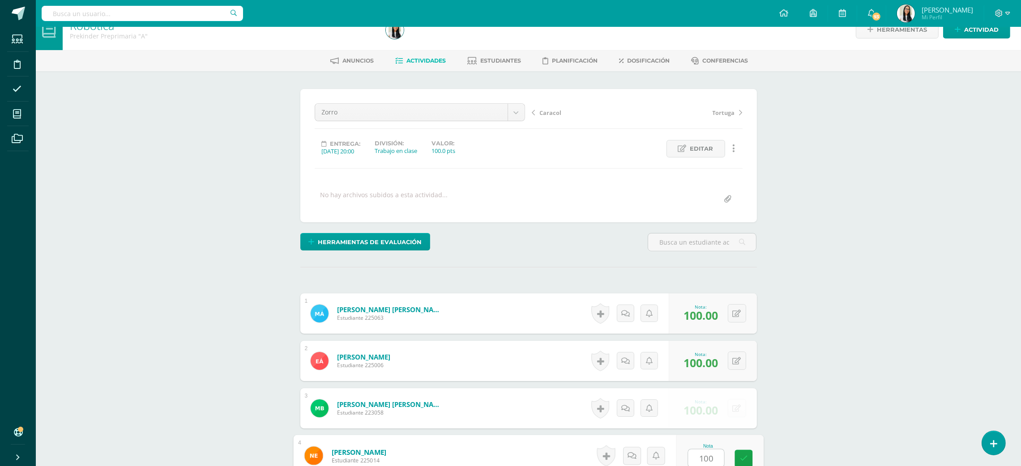
type input "100"
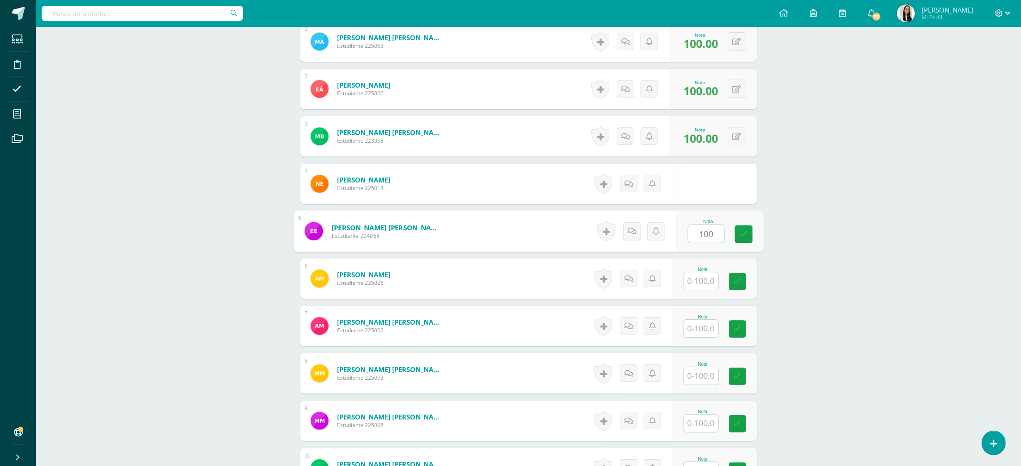
type input "100"
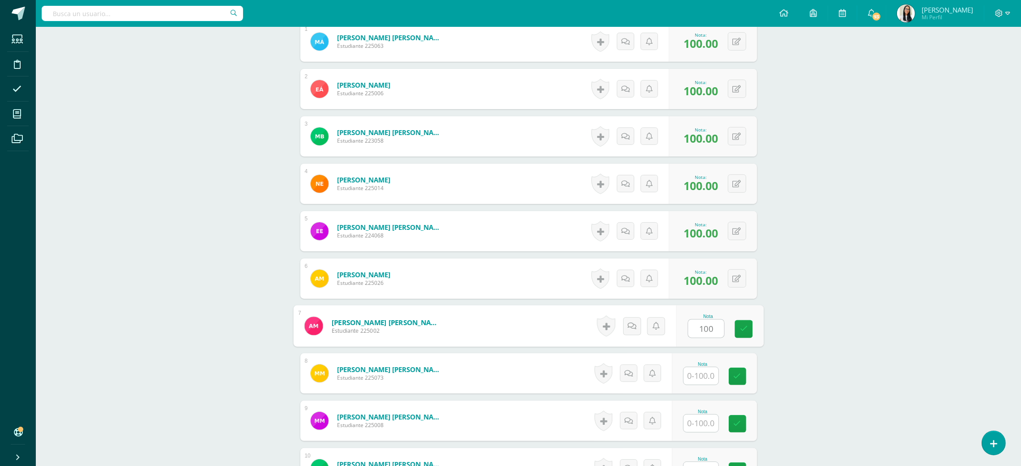
type input "100"
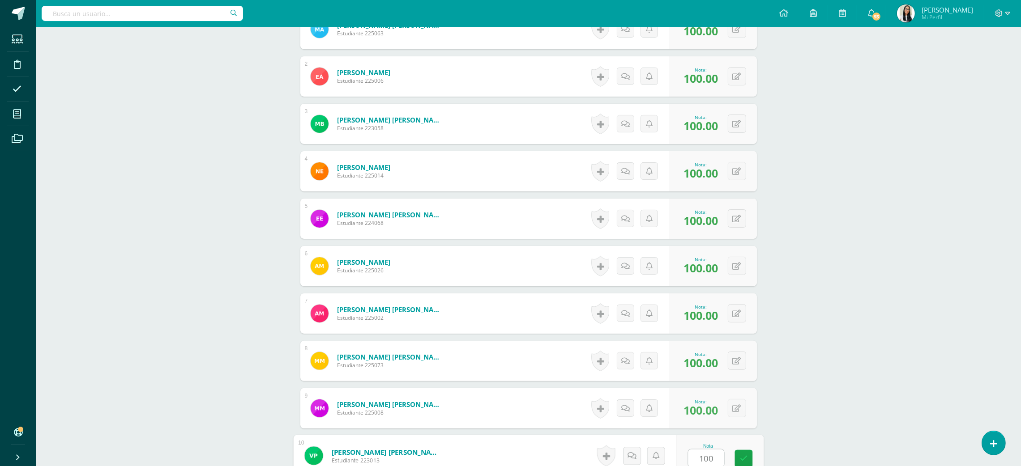
type input "100"
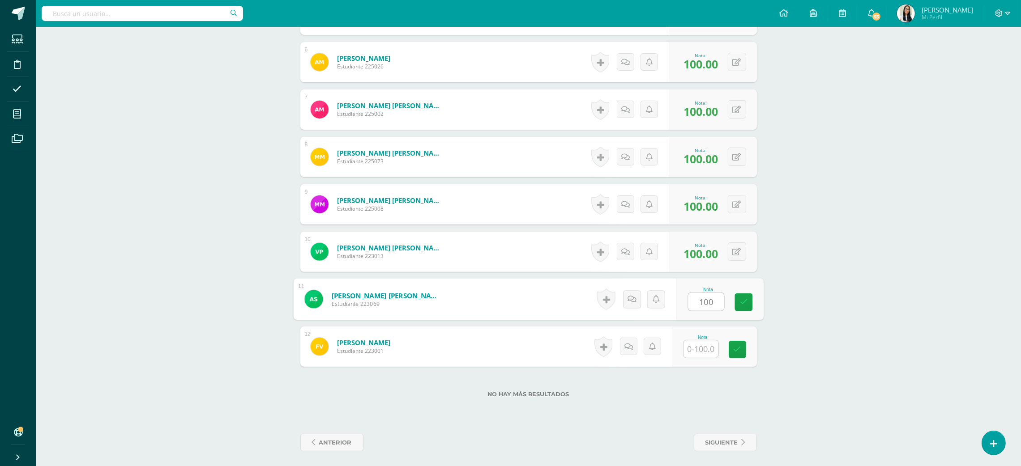
type input "100"
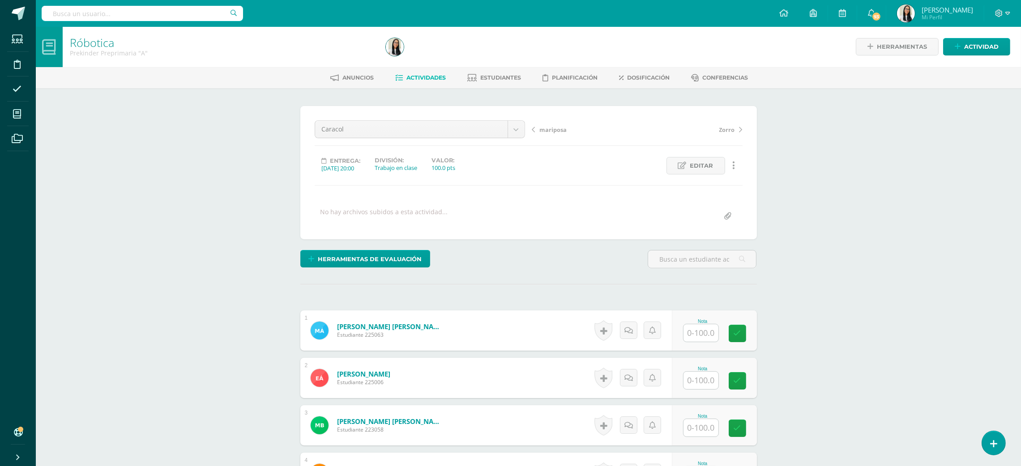
scroll to position [1, 0]
click at [696, 332] on input "text" at bounding box center [706, 333] width 36 height 18
type input "97"
type input "96"
type input "97"
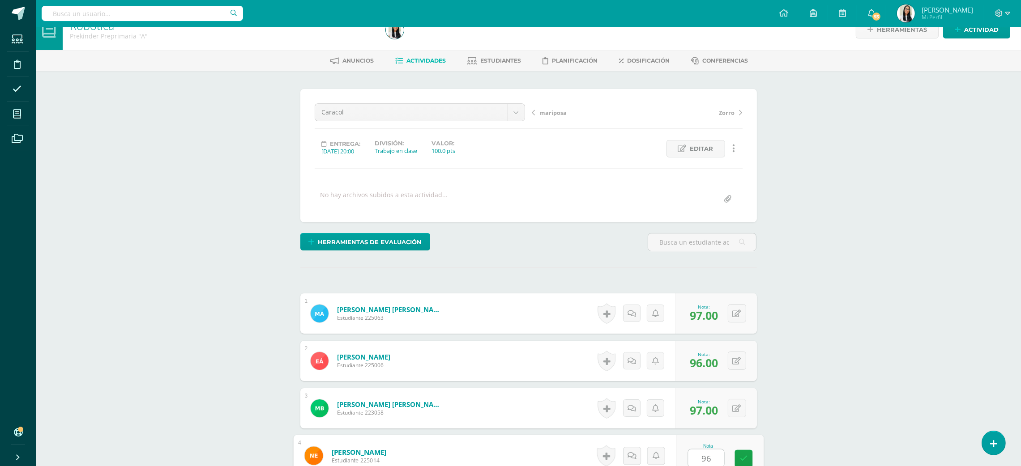
type input "96"
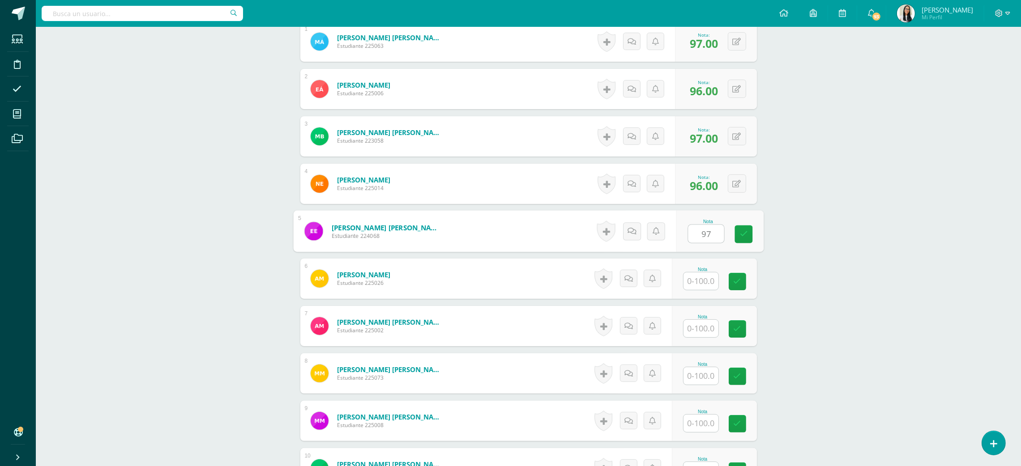
type input "97"
type input "96"
type input "97"
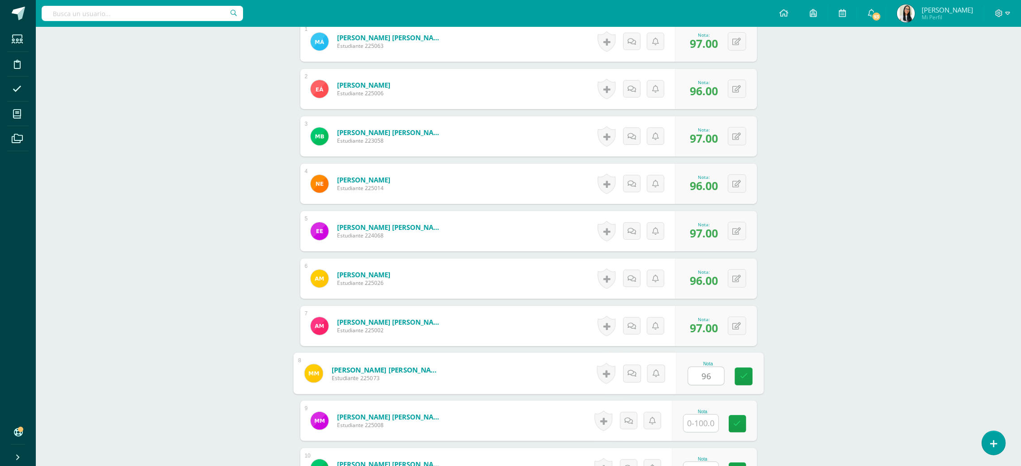
type input "96"
type input "97"
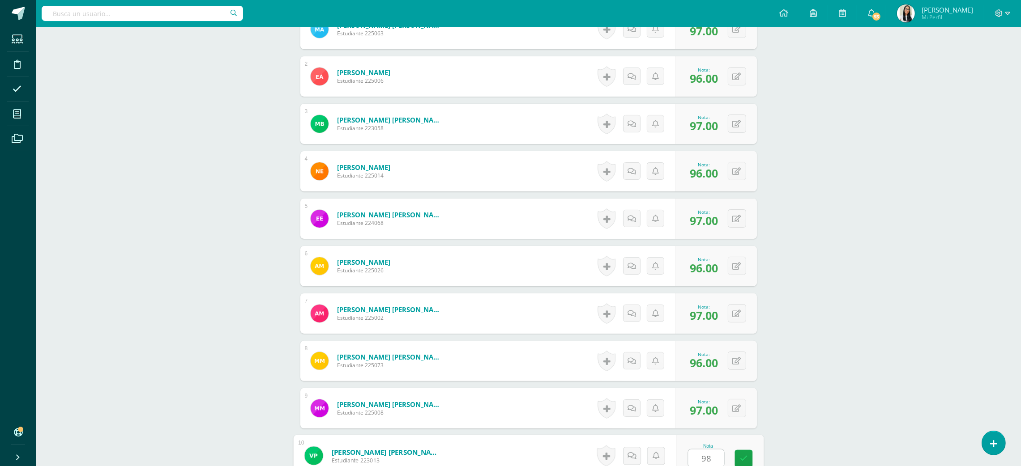
type input "98"
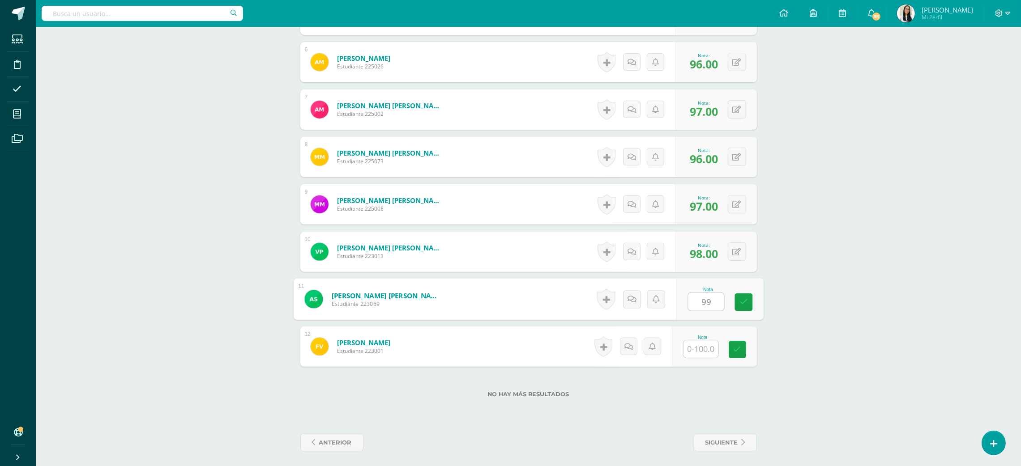
type input "99"
type input "7"
type input "98"
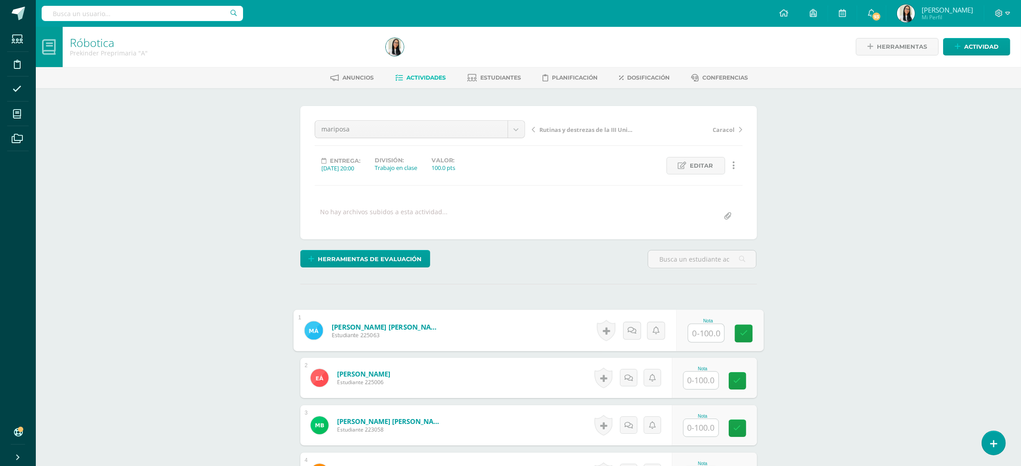
click at [696, 338] on input "text" at bounding box center [706, 333] width 36 height 18
type input "85"
type input "1"
type input "85"
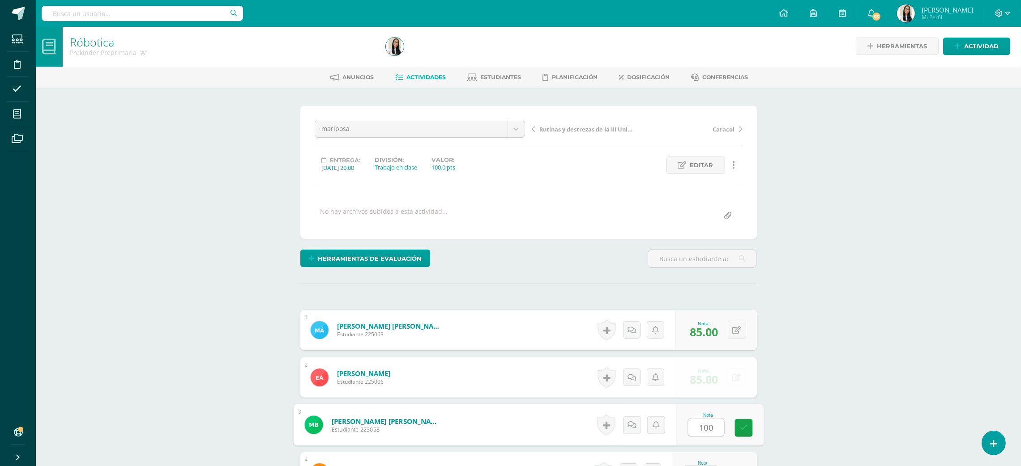
type input "100"
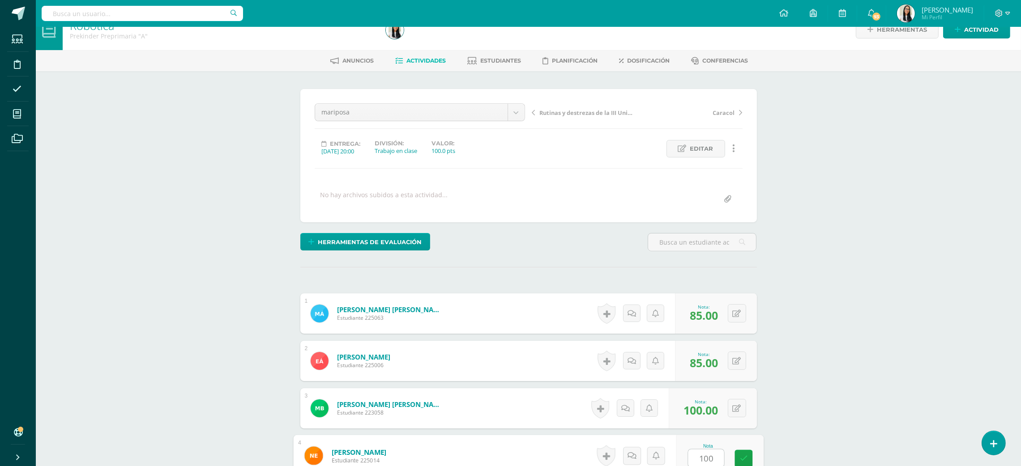
type input "100"
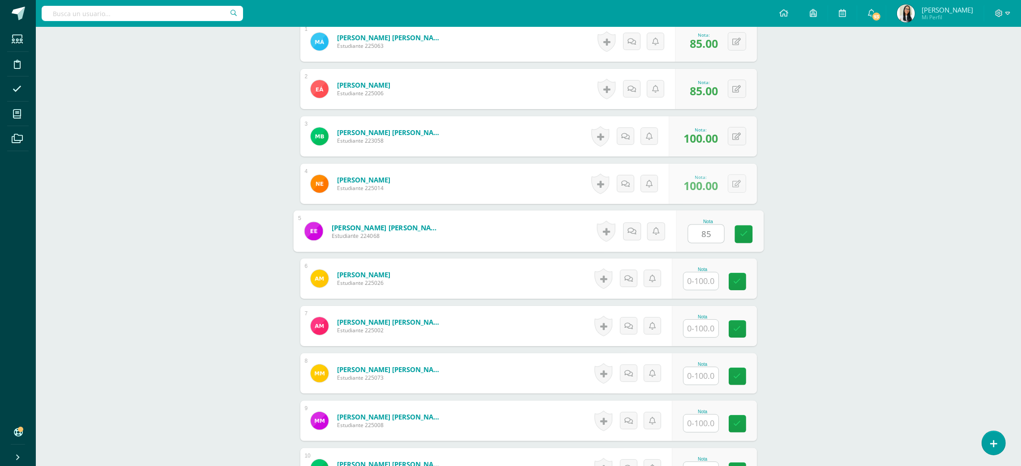
type input "85"
type input "100"
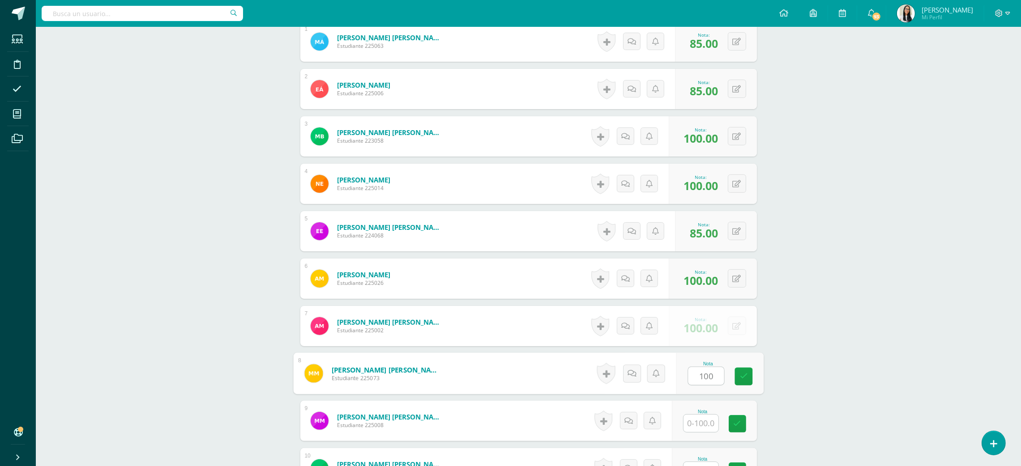
type input "100"
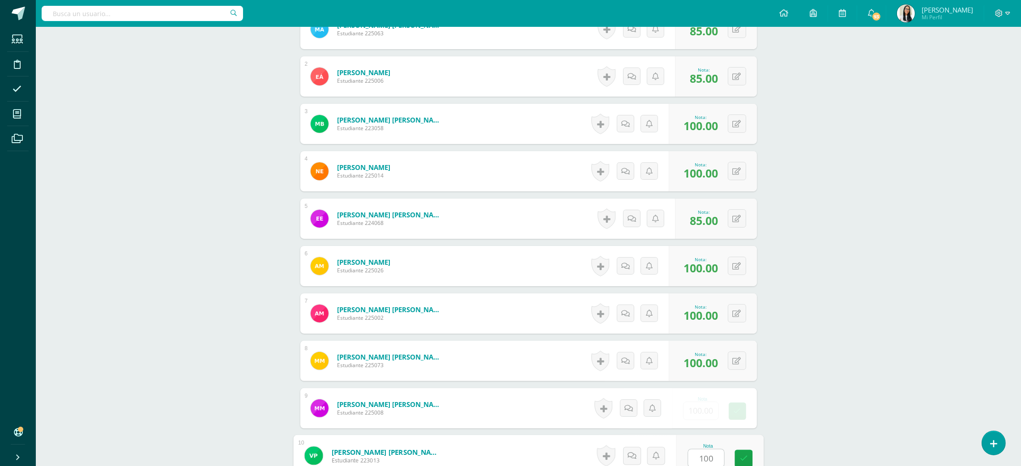
type input "100"
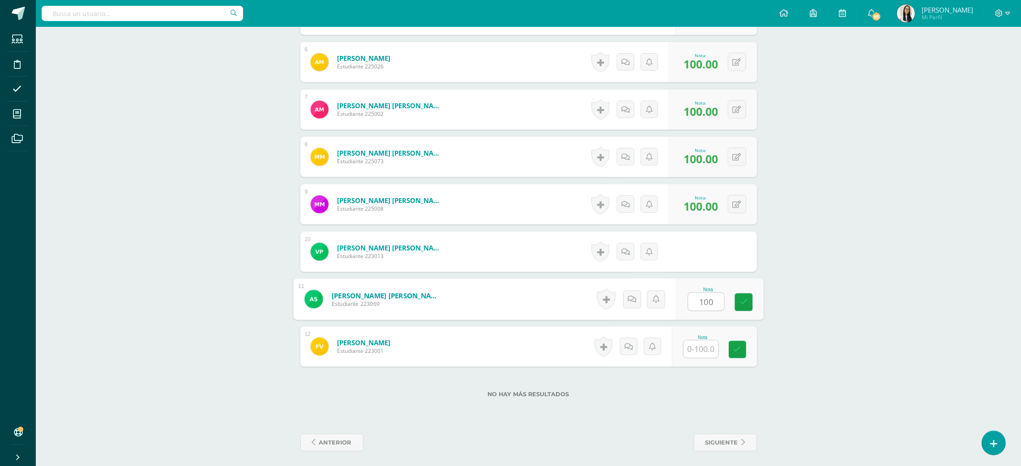
type input "100"
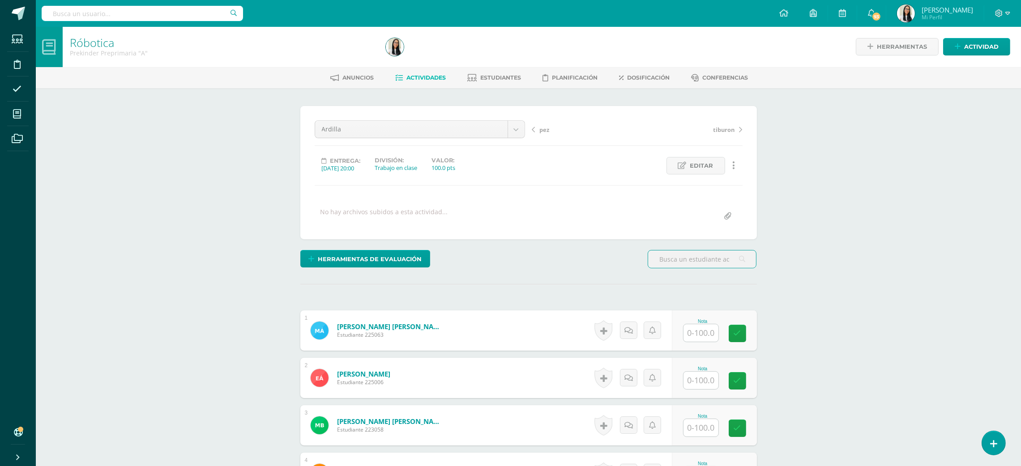
scroll to position [1, 0]
click at [691, 333] on input "text" at bounding box center [706, 333] width 36 height 18
type input "100"
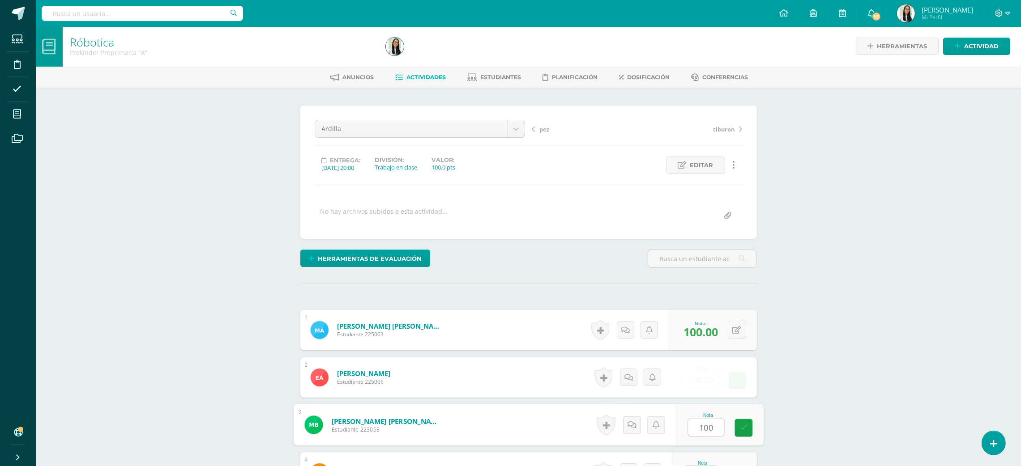
type input "100"
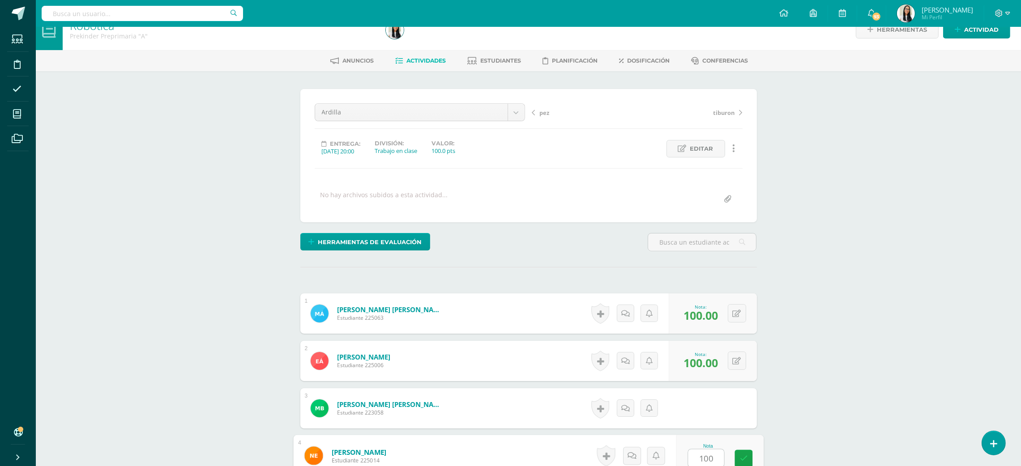
type input "100"
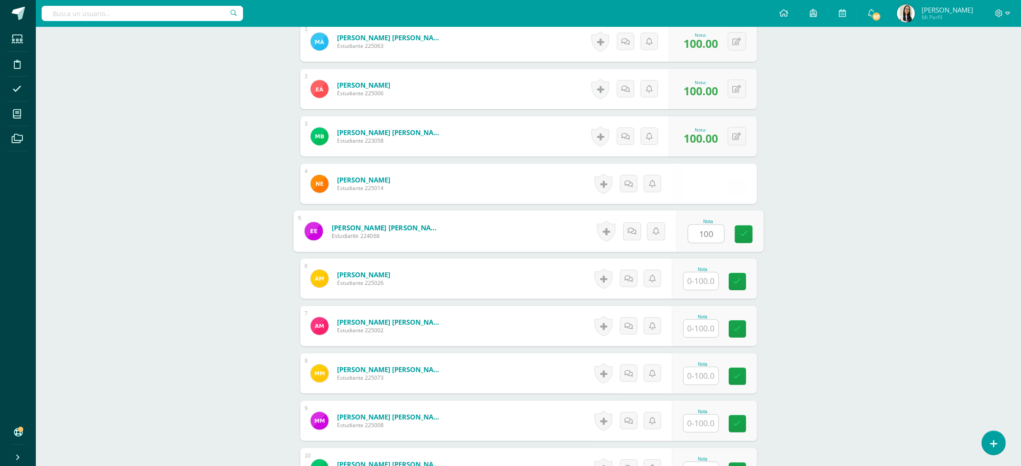
type input "100"
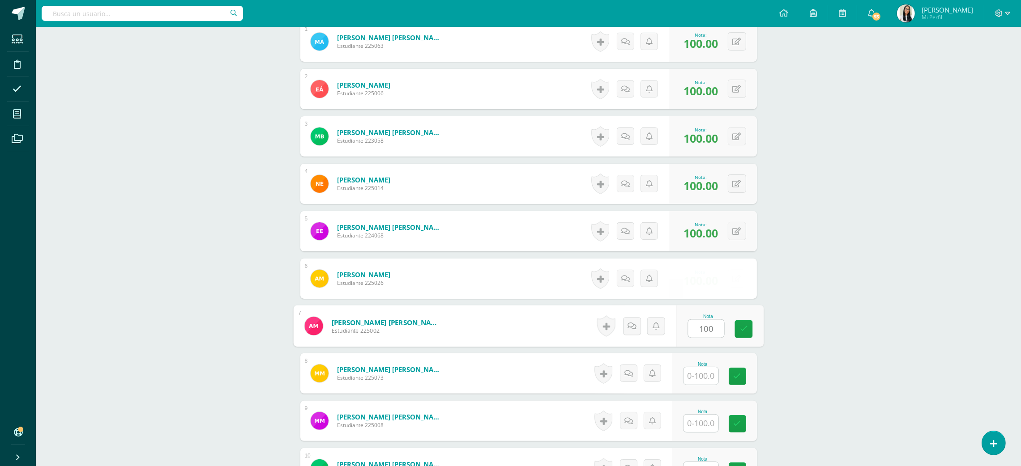
type input "100"
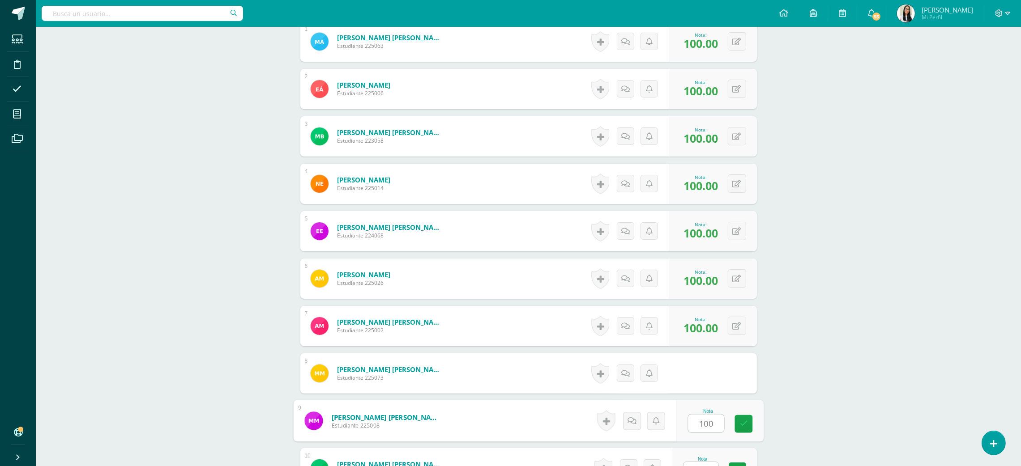
type input "100"
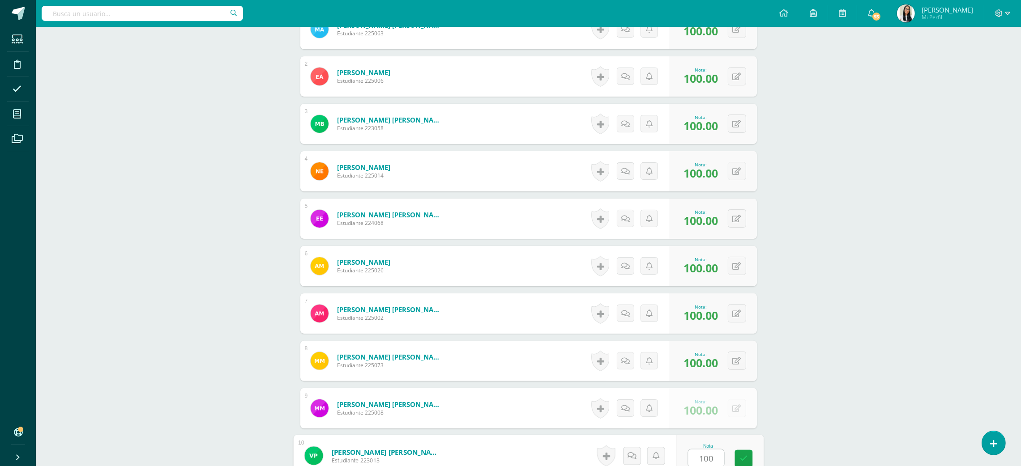
type input "100"
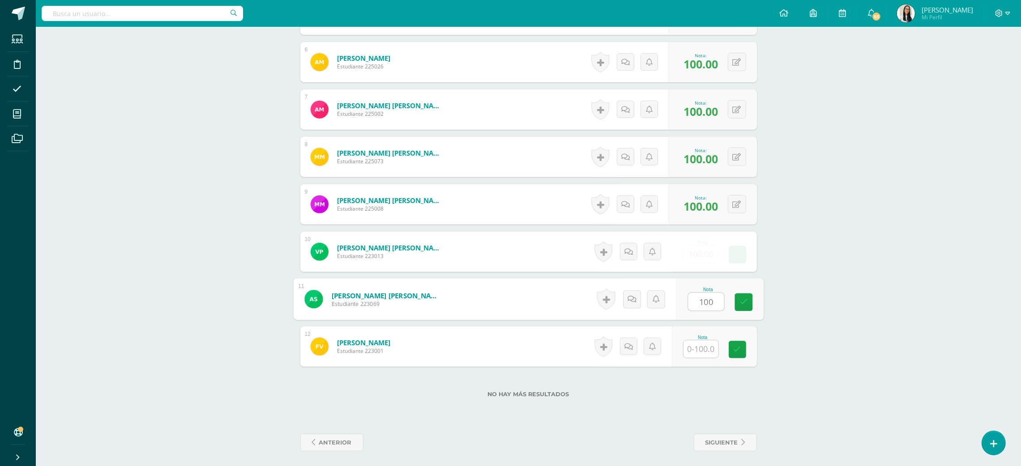
type input "100"
type input "10010"
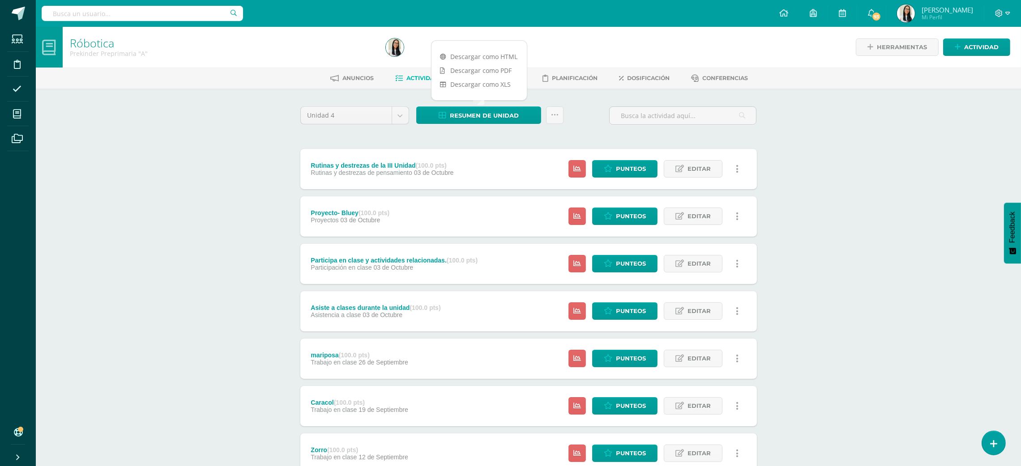
click at [189, 180] on div "Róbotica Prekinder Preprimaria "A" Herramientas Detalle de asistencias Activida…" at bounding box center [528, 350] width 985 height 646
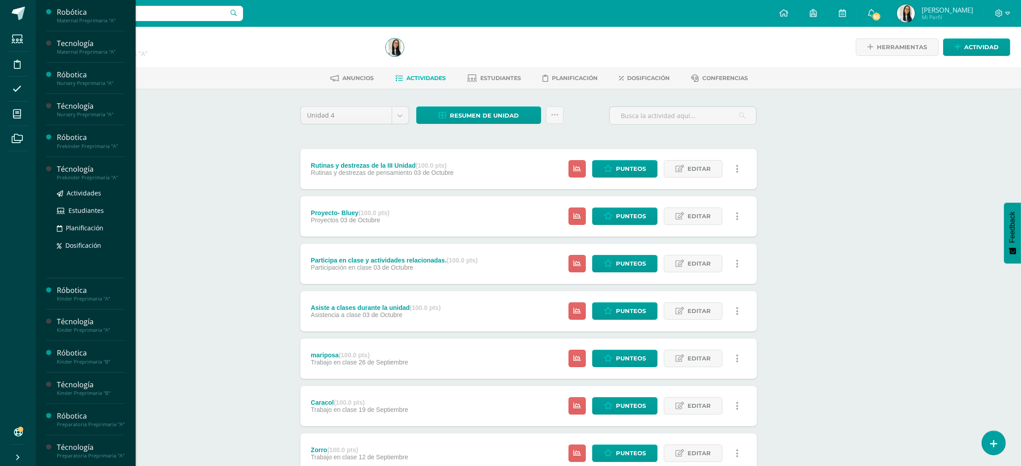
click at [62, 171] on div "Técnología" at bounding box center [91, 169] width 68 height 10
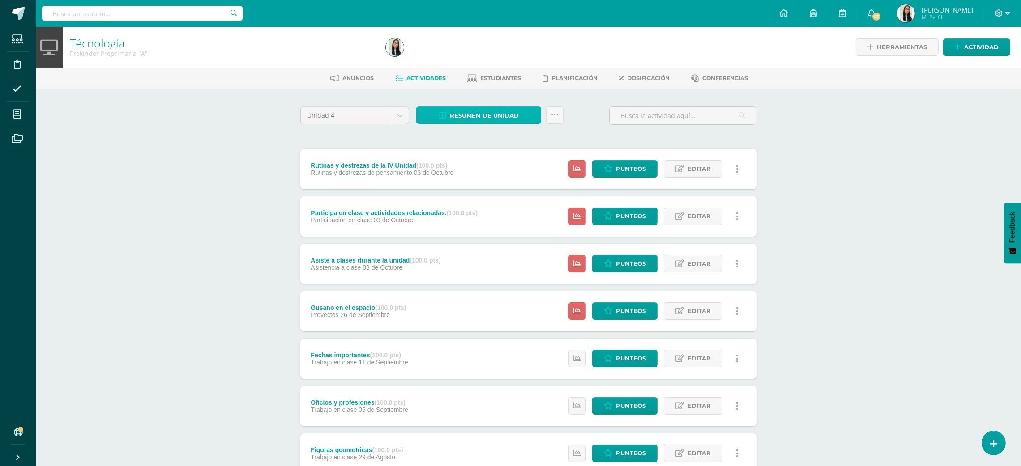
click at [497, 115] on span "Resumen de unidad" at bounding box center [484, 115] width 69 height 17
click at [490, 61] on link "Descargar como HTML" at bounding box center [478, 57] width 95 height 14
click at [259, 226] on div "Técnología Prekinder Preprimaria "A" Herramientas Detalle de asistencias Activi…" at bounding box center [528, 327] width 985 height 601
click at [465, 118] on span "Resumen de unidad" at bounding box center [484, 115] width 69 height 17
click at [482, 61] on link "Descargar como HTML" at bounding box center [478, 57] width 95 height 14
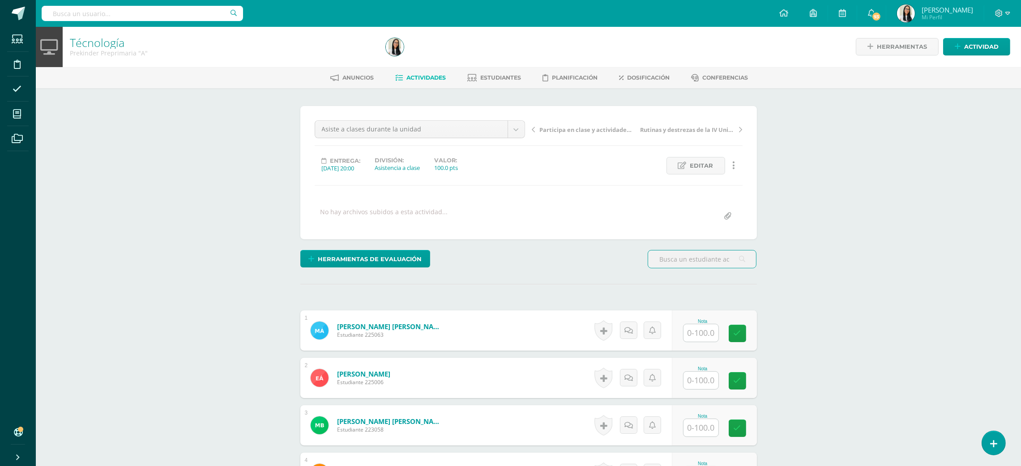
scroll to position [1, 0]
click at [703, 326] on input "text" at bounding box center [706, 333] width 36 height 18
type input "85"
type input "95"
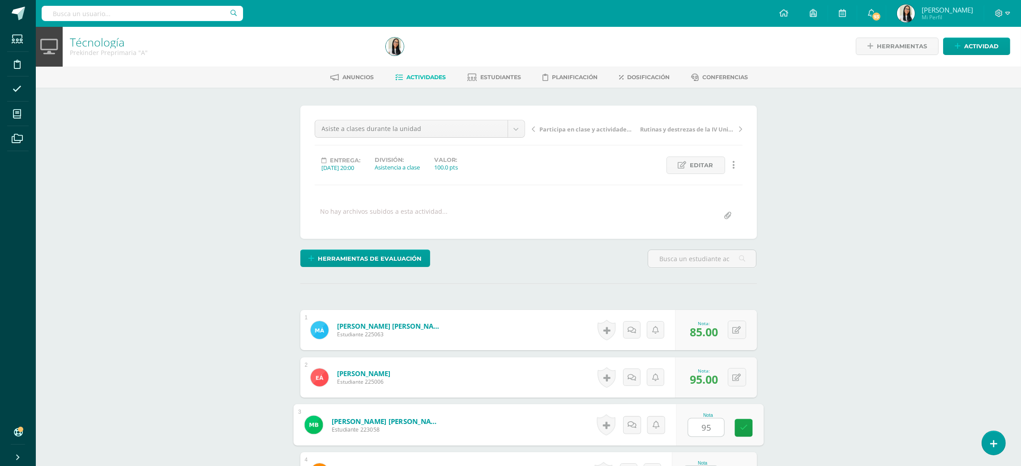
type input "95"
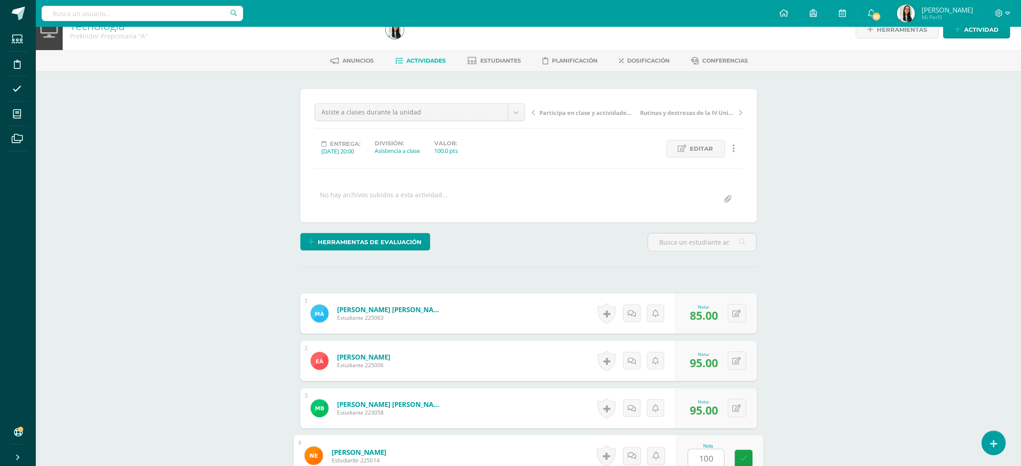
type input "100"
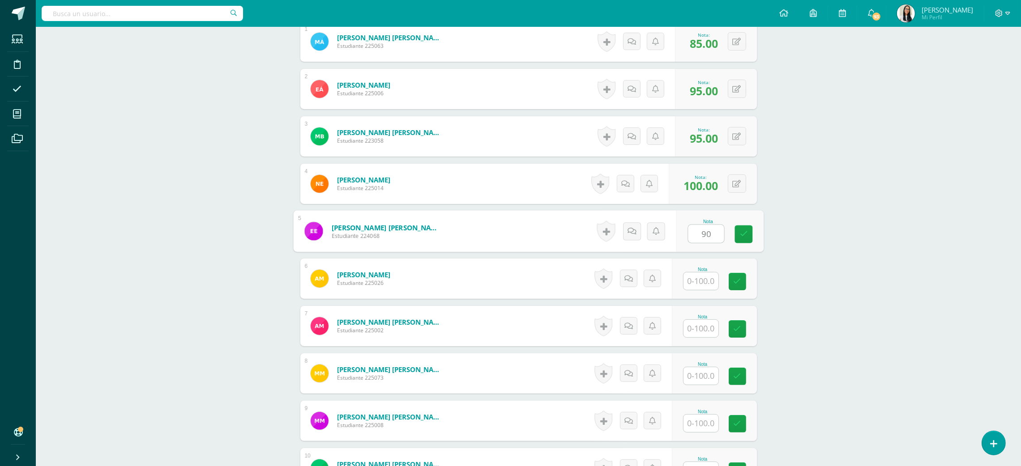
type input "90"
type input "95"
type input "100"
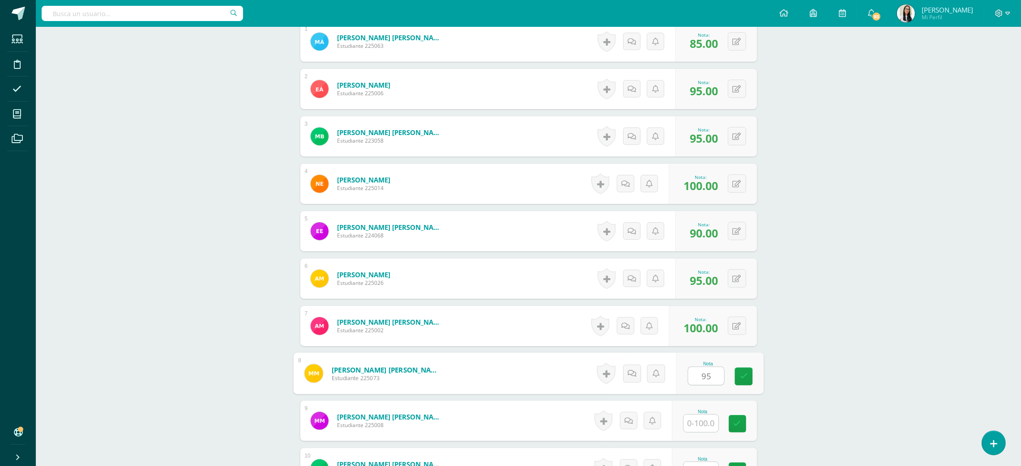
type input "95"
type input "100"
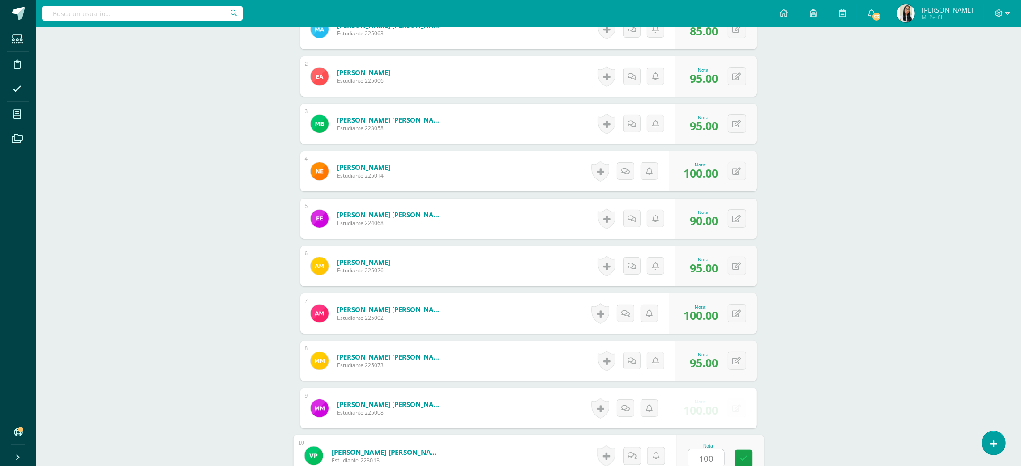
type input "100"
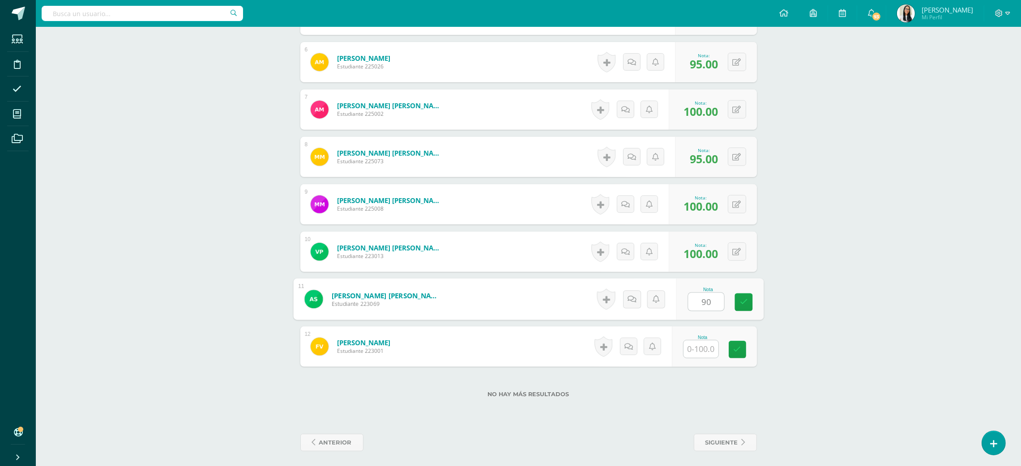
type input "90"
type input "100"
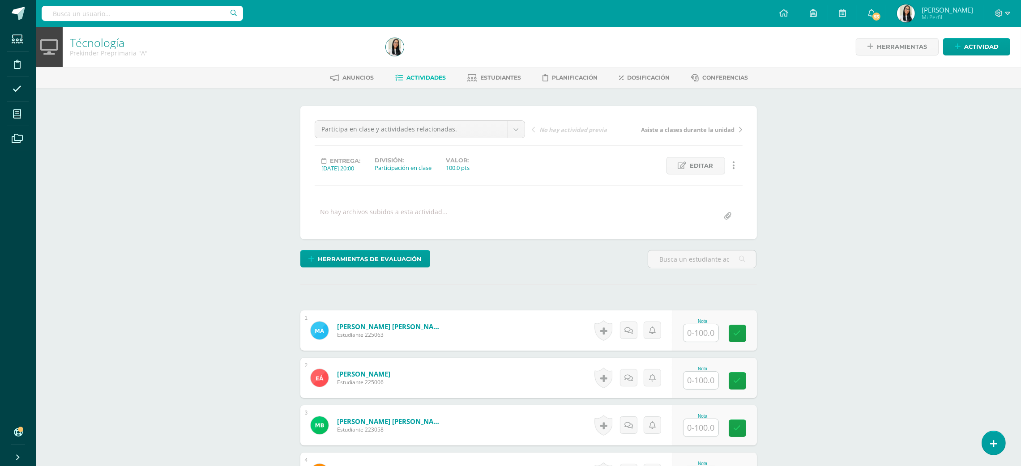
scroll to position [1, 0]
click at [704, 331] on input "text" at bounding box center [700, 332] width 35 height 17
type input "100"
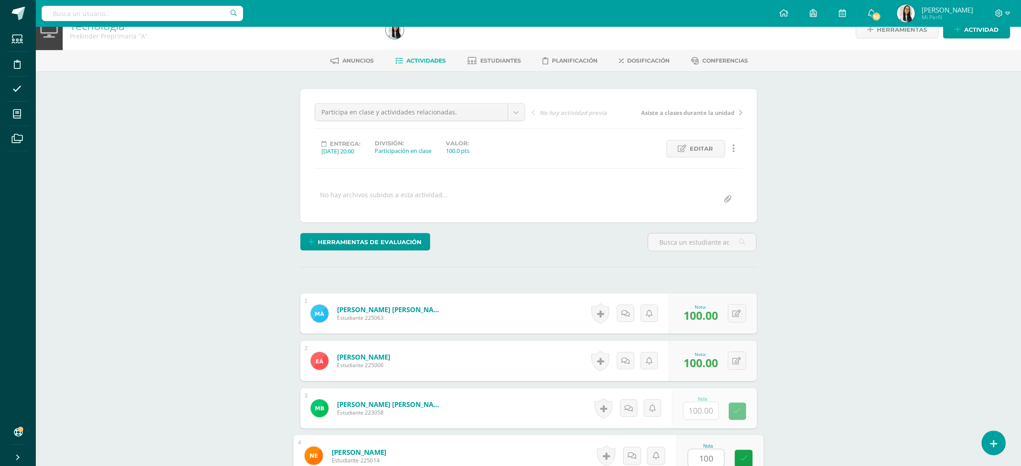
type input "100"
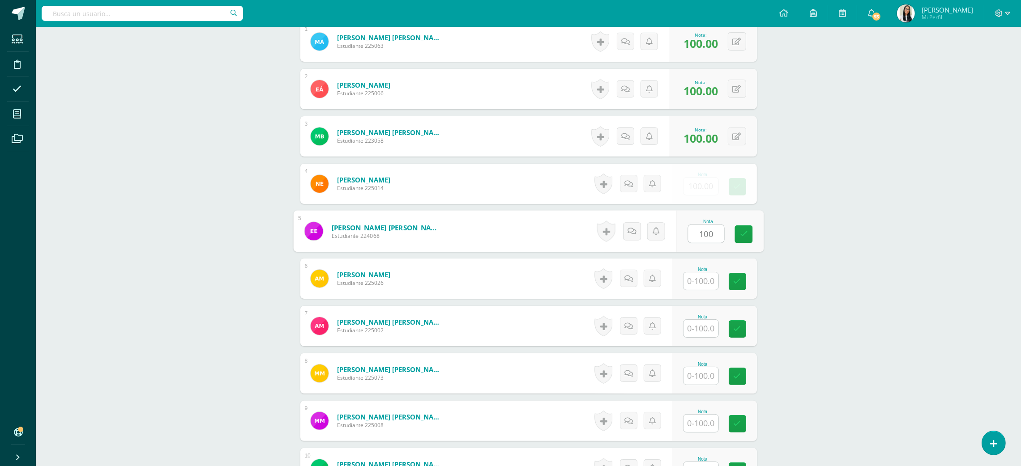
type input "100"
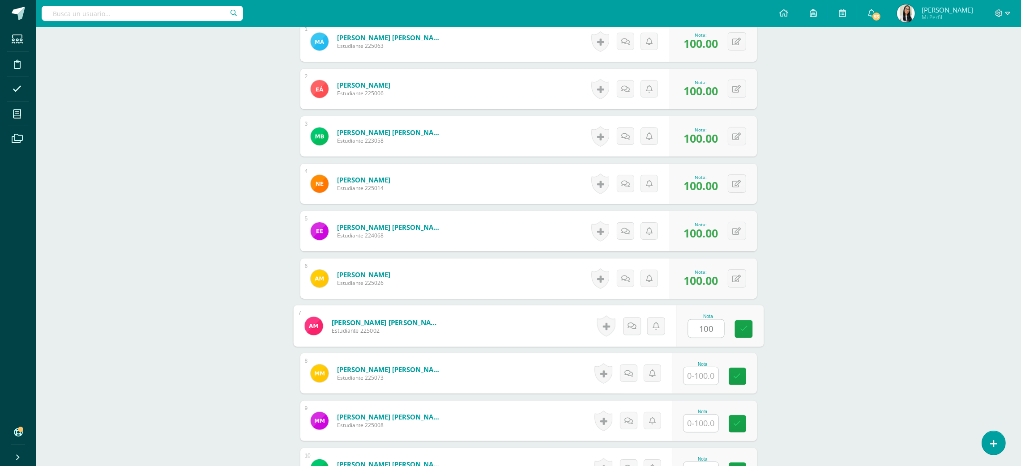
type input "100"
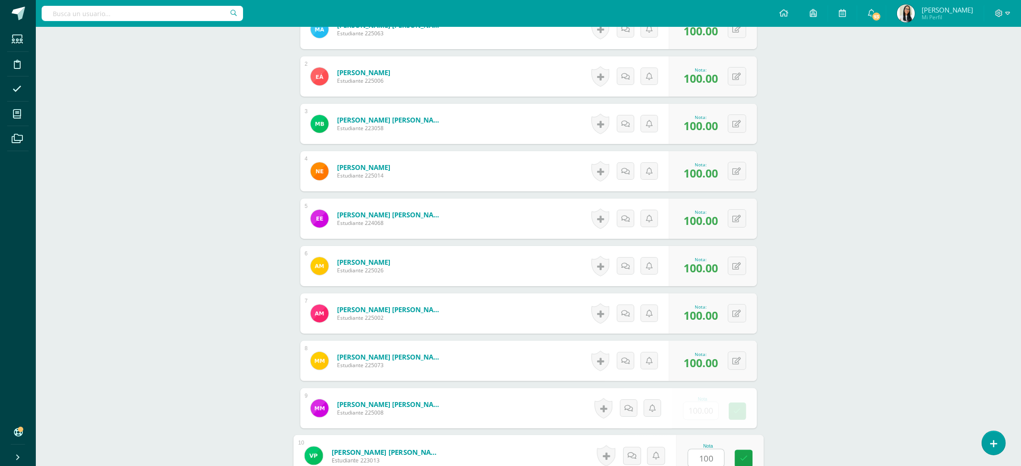
type input "100"
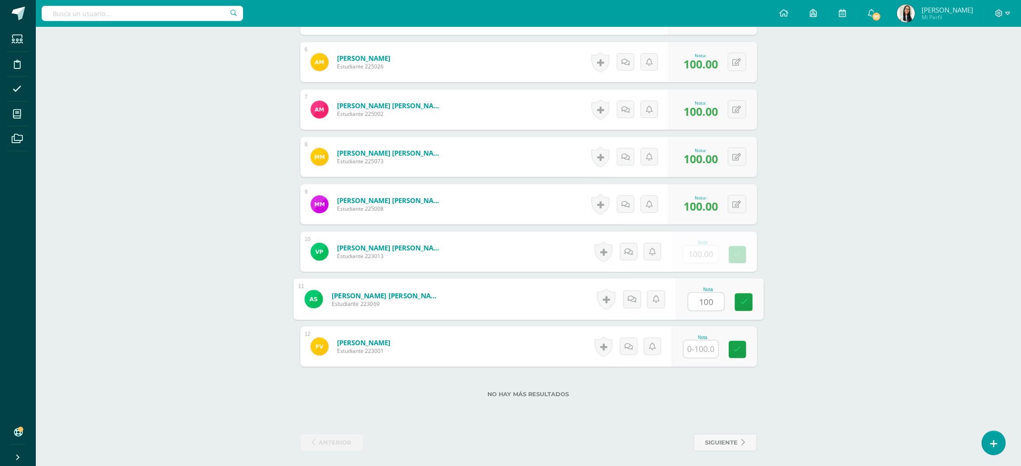
type input "100"
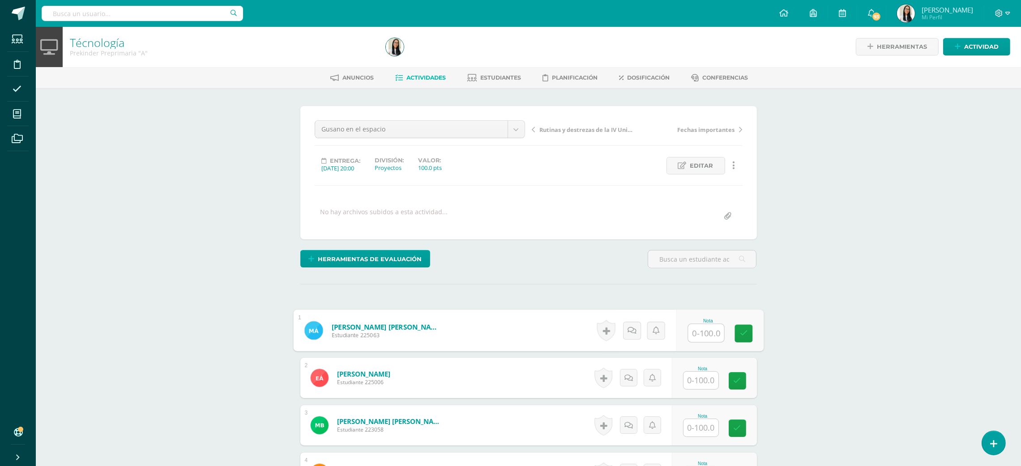
click at [710, 333] on input "text" at bounding box center [706, 333] width 36 height 18
type input "100"
type input "9"
type input "85"
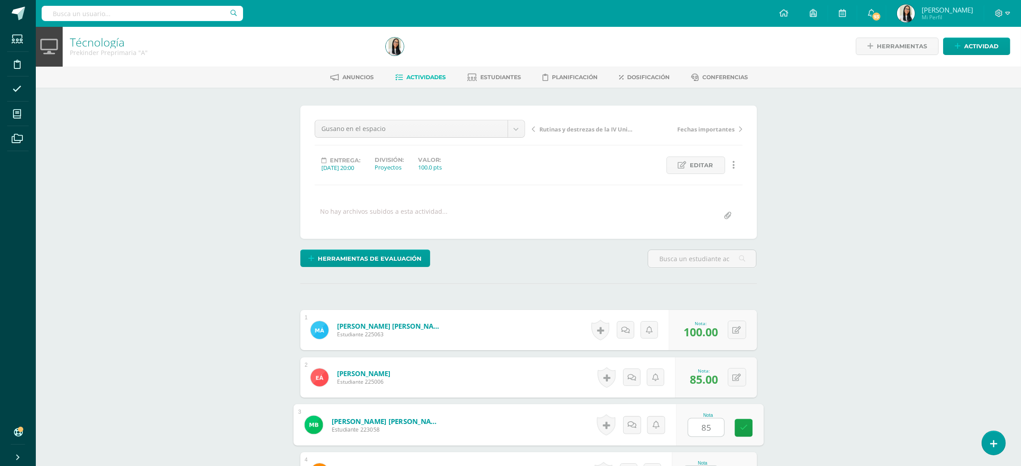
type input "85"
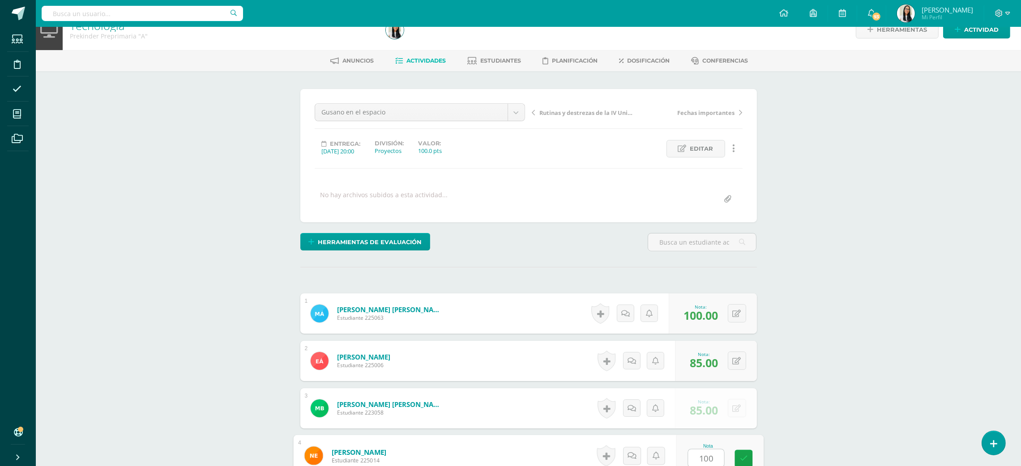
type input "100"
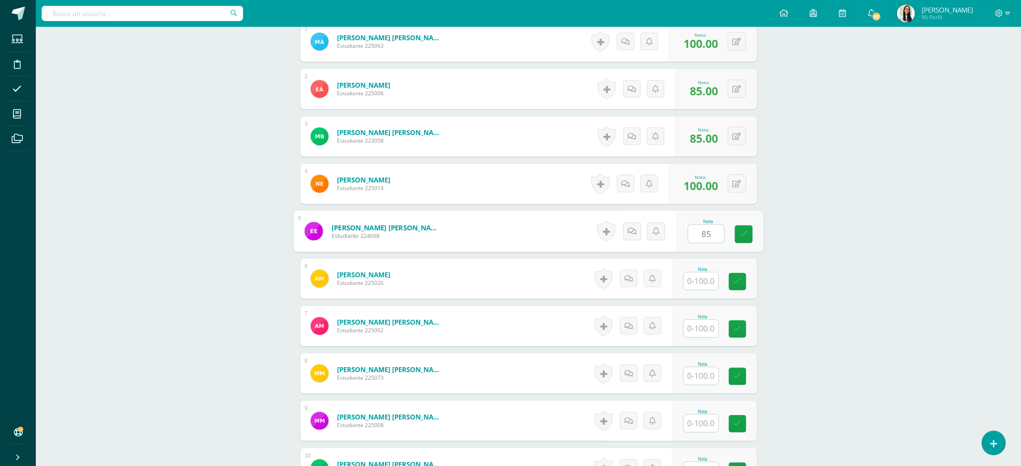
type input "85"
type input "100"
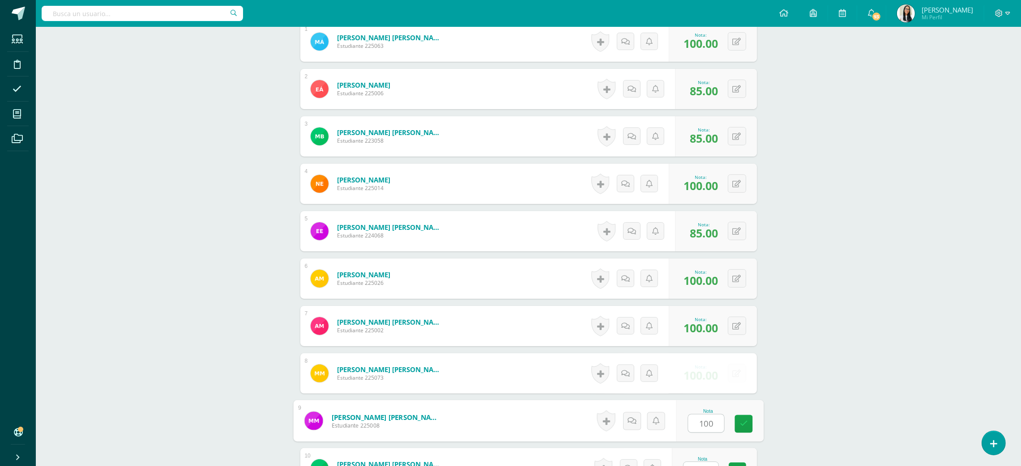
type input "100"
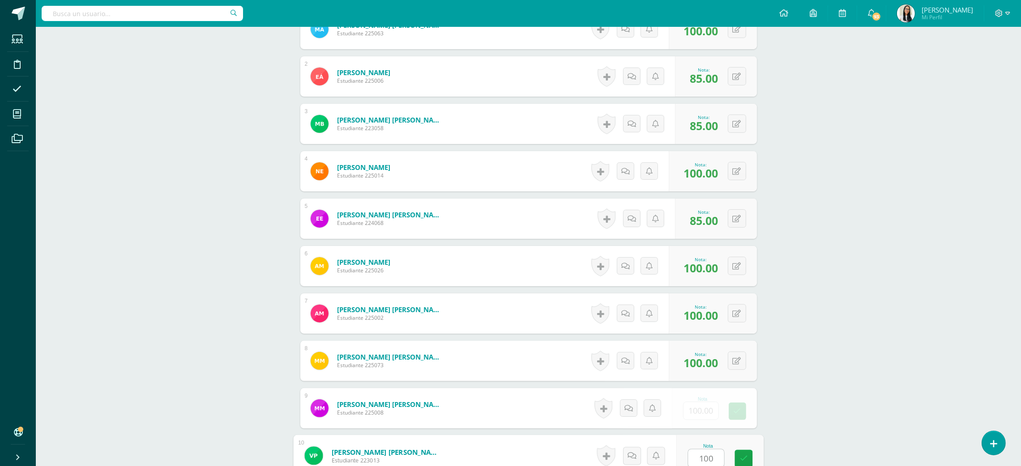
type input "100"
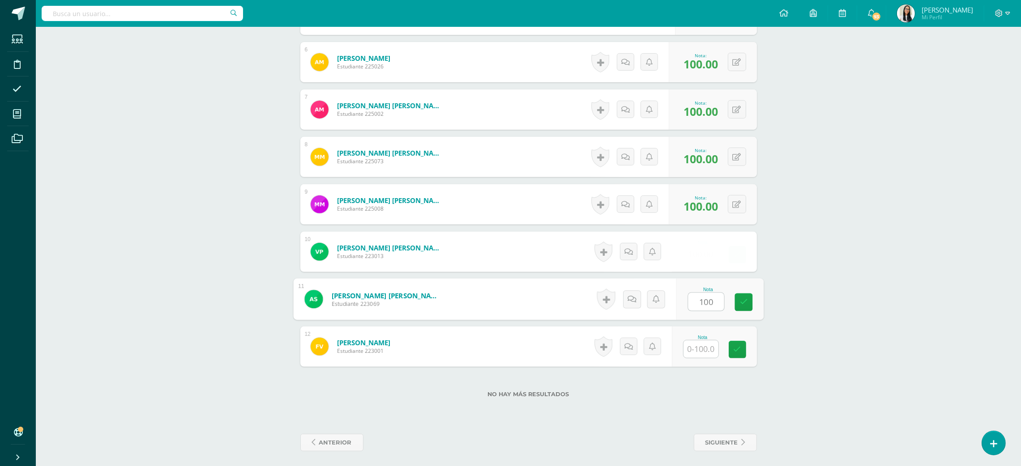
type input "100"
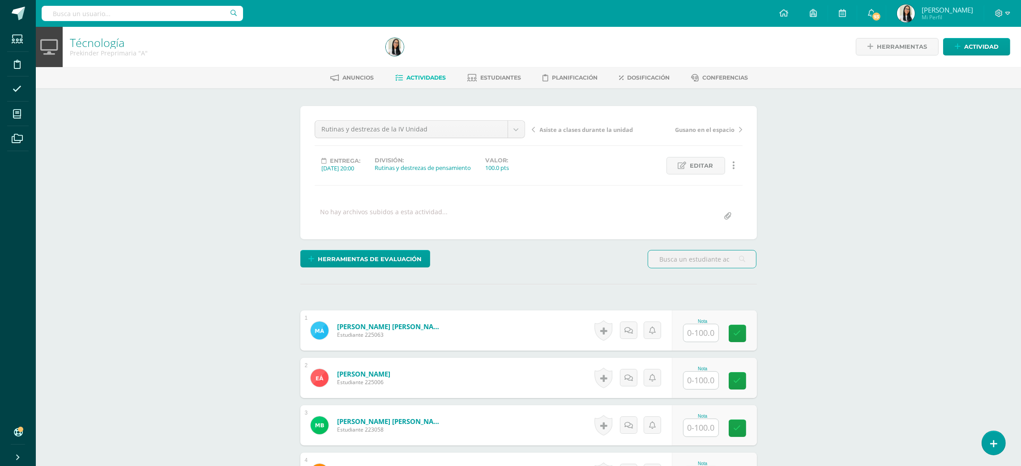
scroll to position [1, 0]
click at [693, 342] on input "text" at bounding box center [706, 333] width 36 height 18
type input "1"
type input "9"
type input "98"
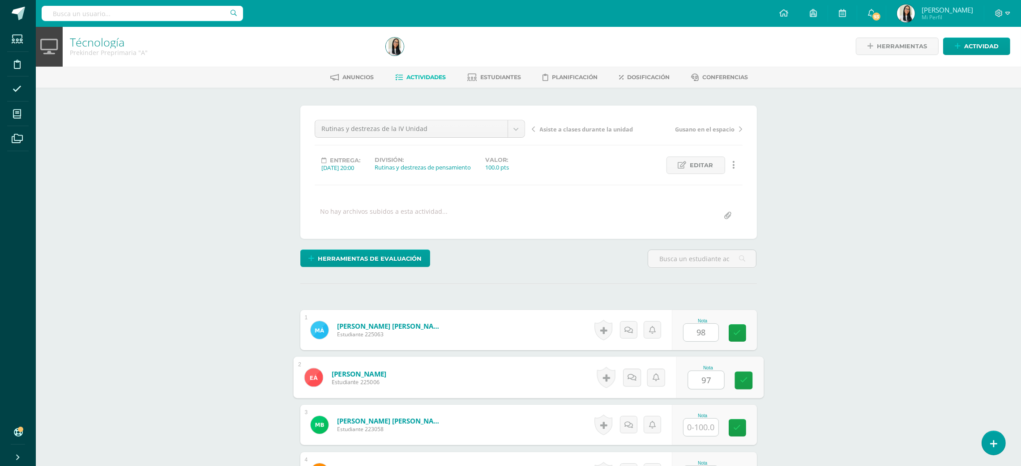
type input "97"
type input "98"
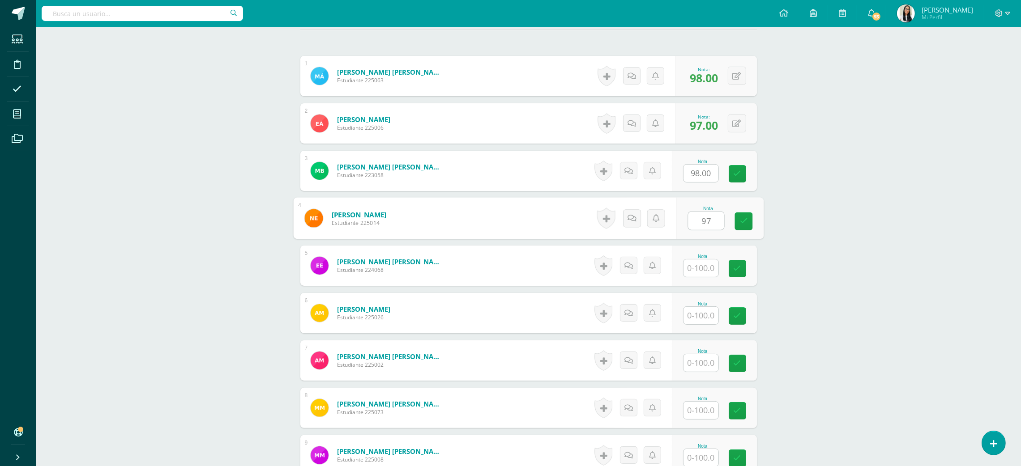
type input "97"
type input "98"
type input "97"
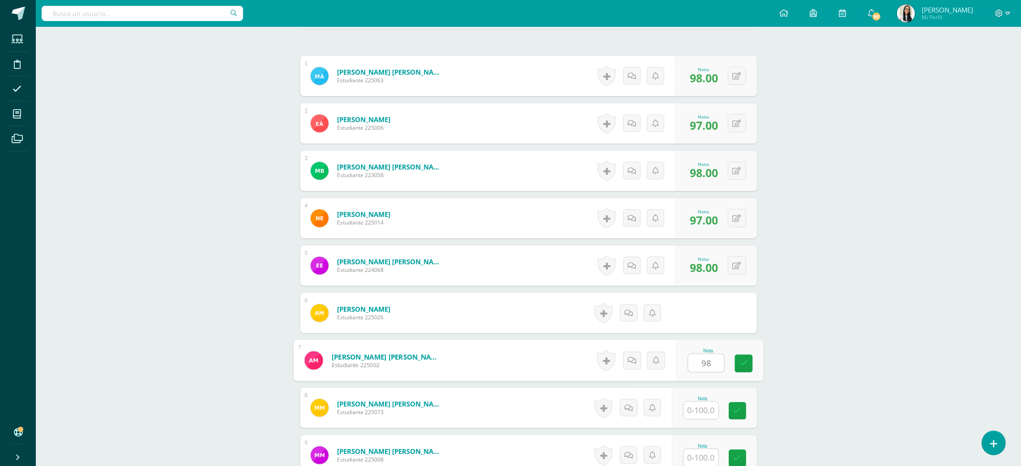
type input "98"
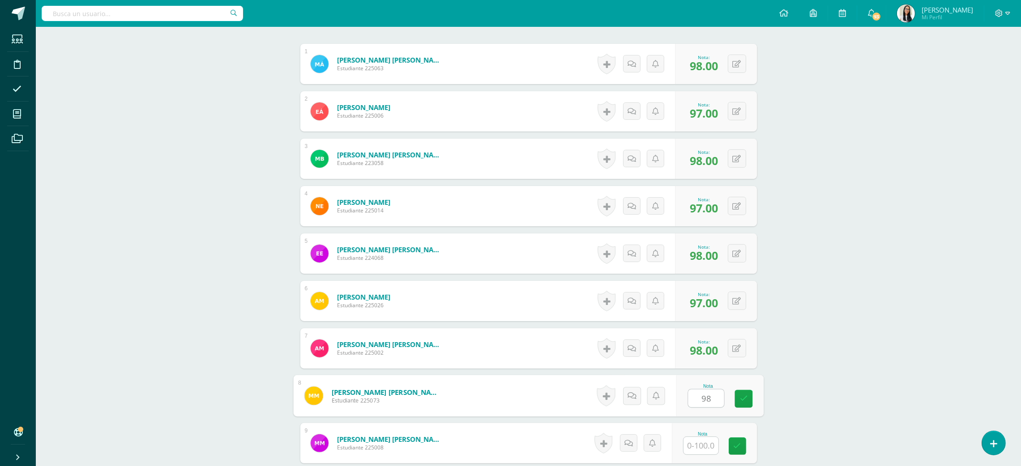
type input "98"
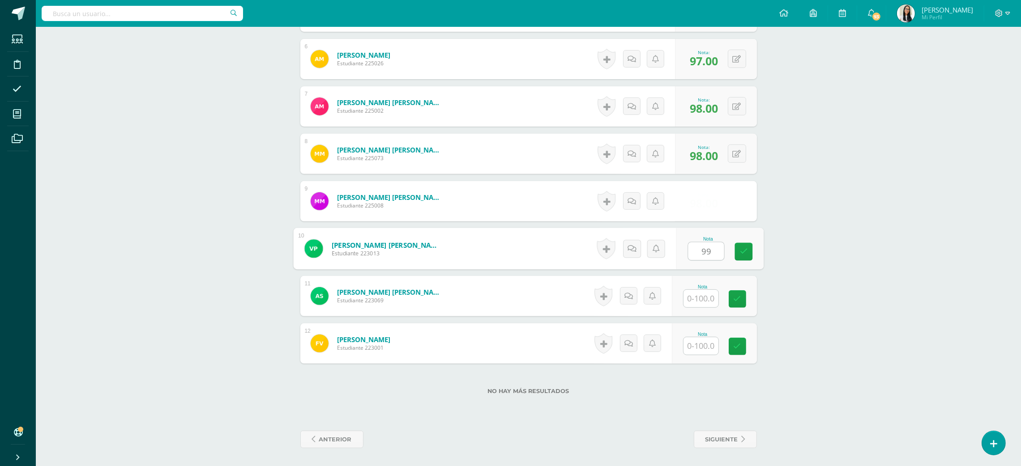
type input "99"
type input "98"
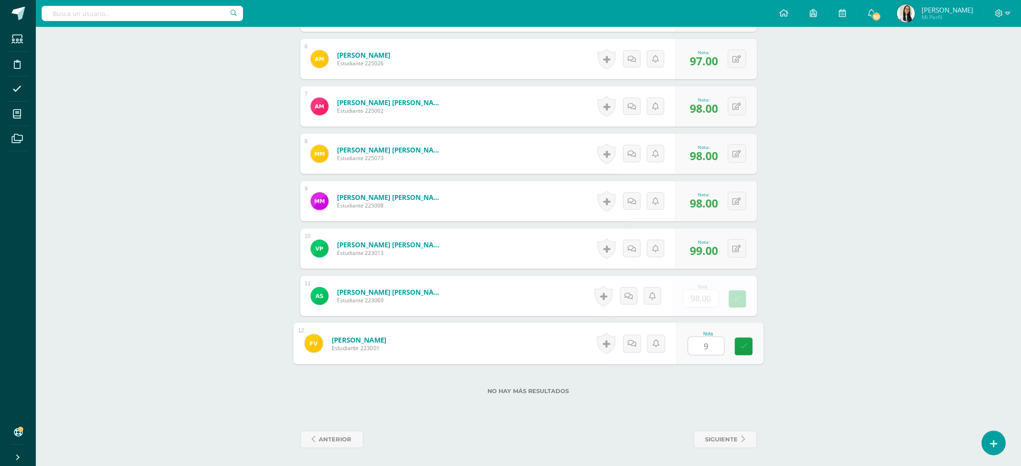
type input "97"
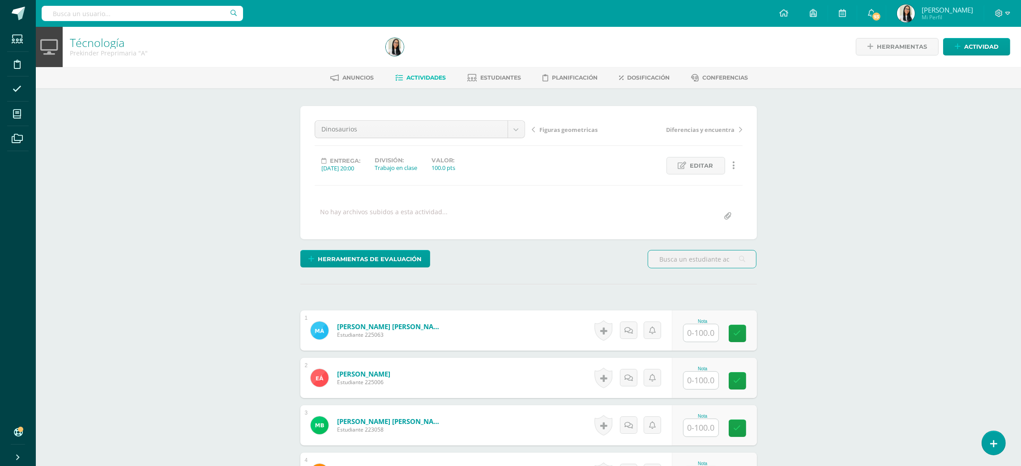
scroll to position [1, 0]
click at [707, 334] on input "text" at bounding box center [706, 333] width 36 height 18
type input "100"
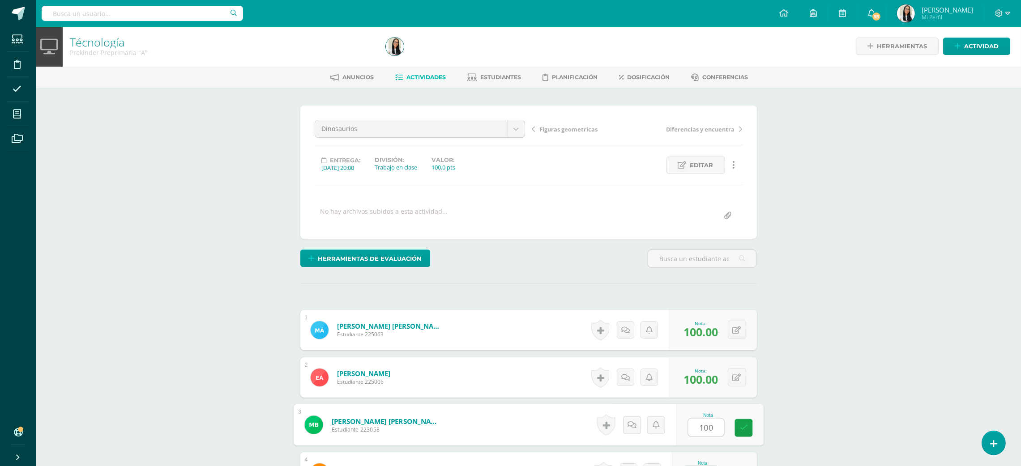
type input "100"
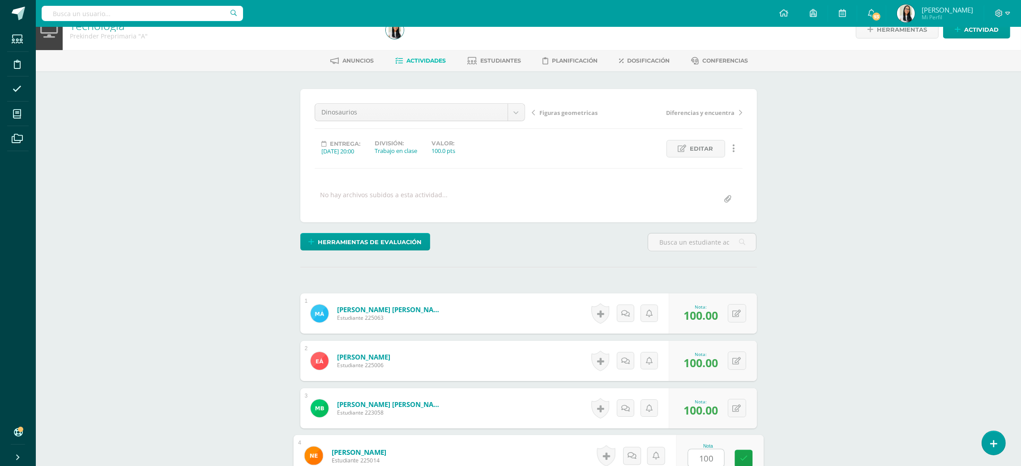
type input "100"
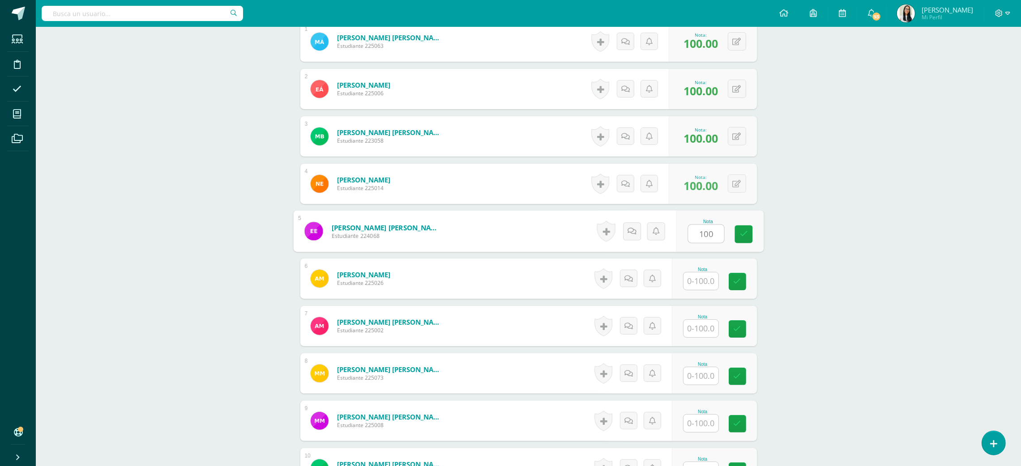
type input "100"
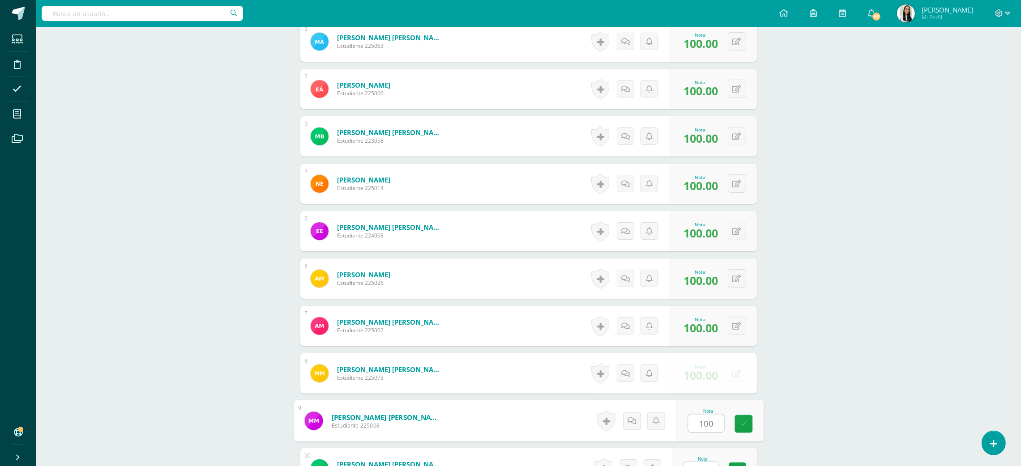
type input "100"
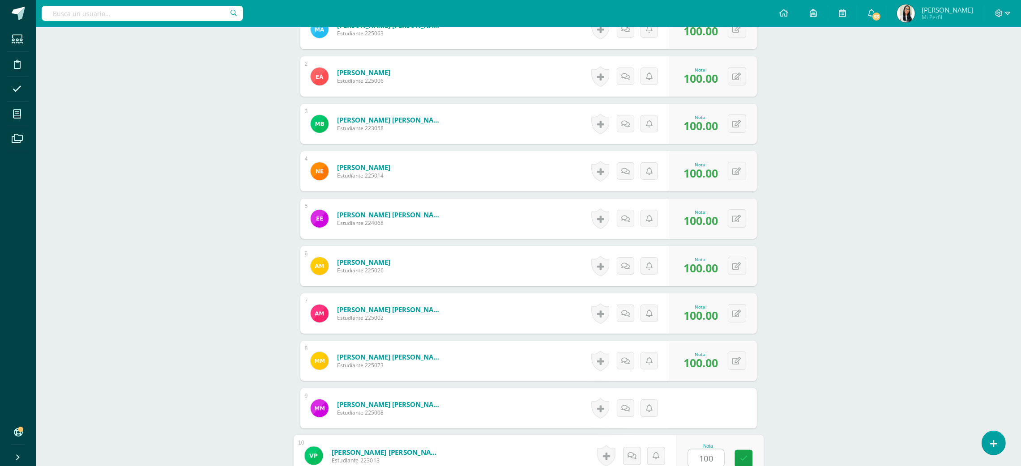
type input "100"
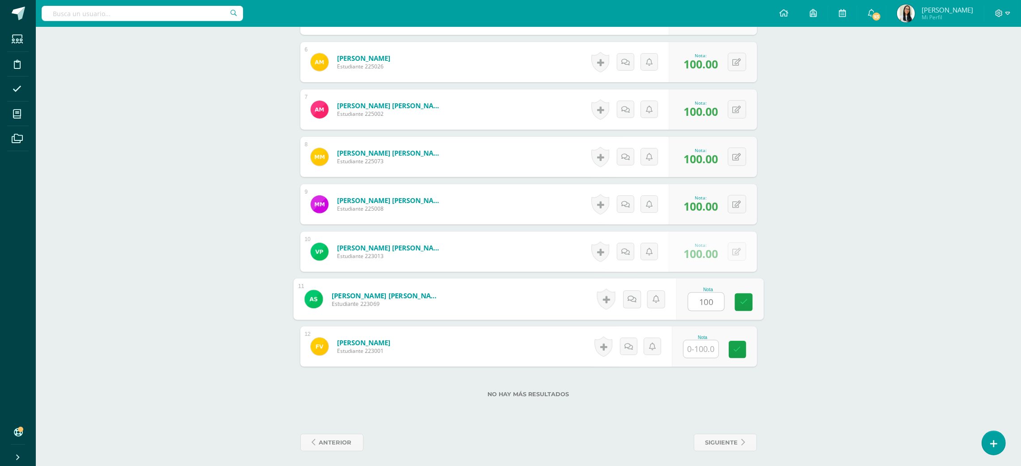
type input "100"
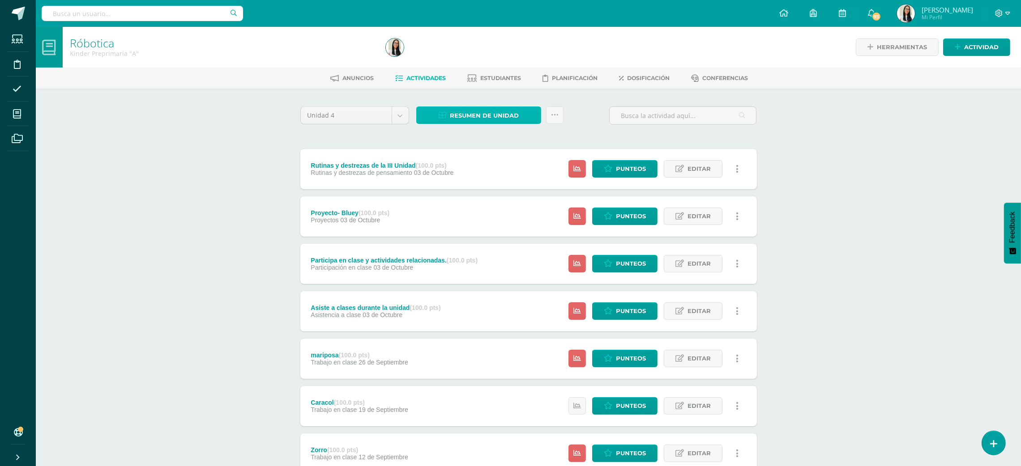
click at [533, 112] on link "Resumen de unidad" at bounding box center [478, 115] width 125 height 17
click at [508, 53] on link "Descargar como HTML" at bounding box center [478, 57] width 95 height 14
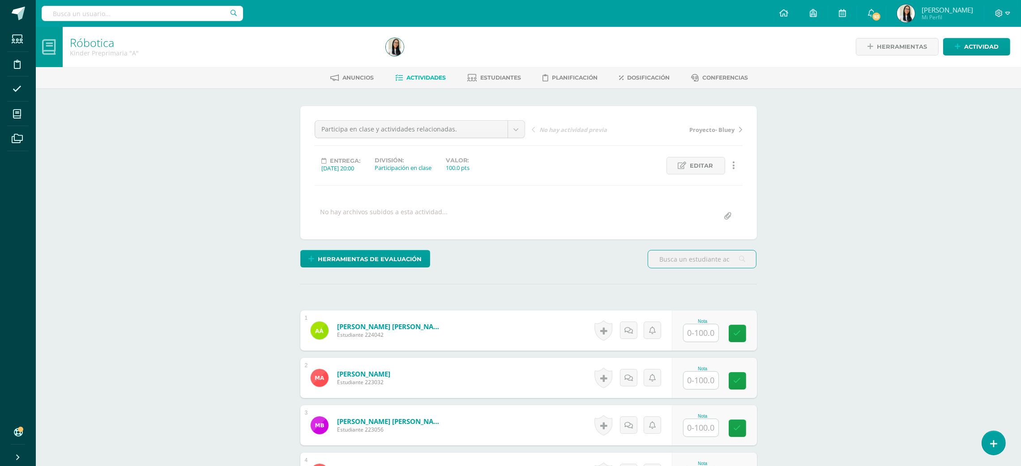
click at [702, 321] on div "Nota" at bounding box center [702, 321] width 39 height 5
click at [704, 343] on div "Nota" at bounding box center [714, 330] width 85 height 40
click at [705, 329] on input "1" at bounding box center [700, 332] width 35 height 17
type input "100"
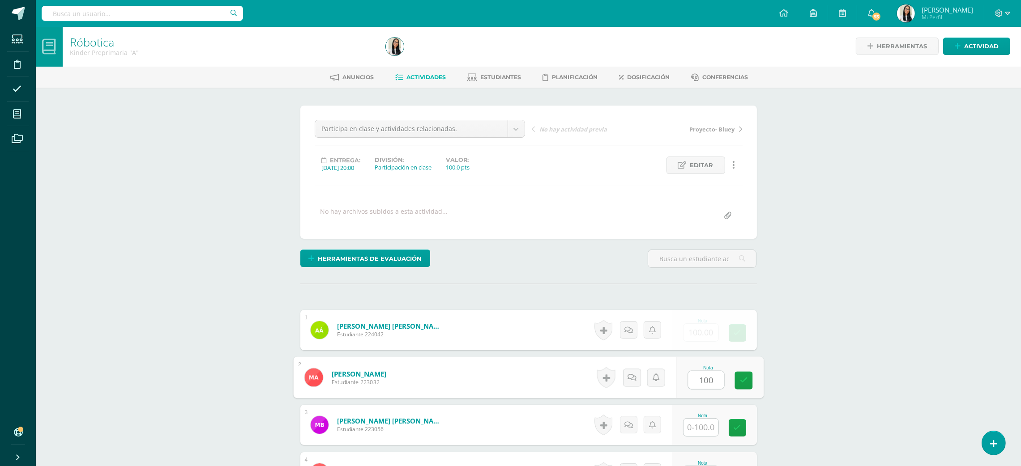
type input "100"
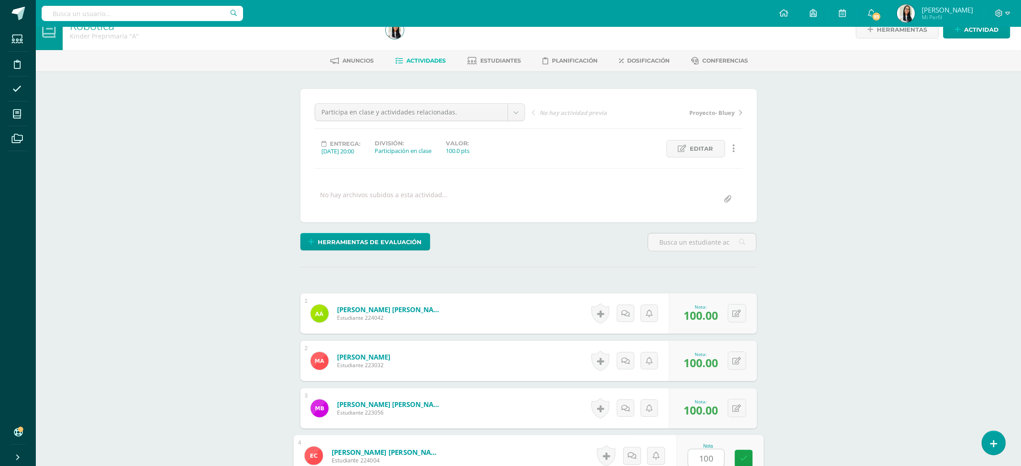
type input "100"
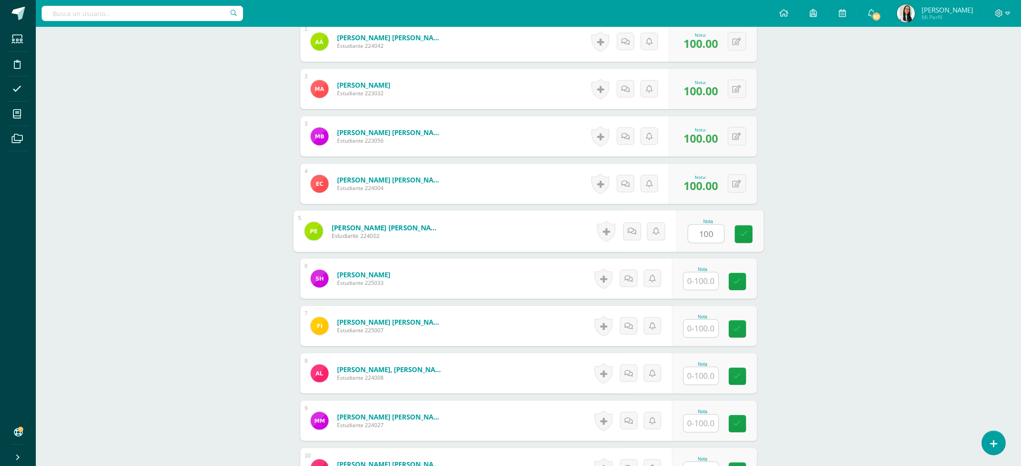
type input "100"
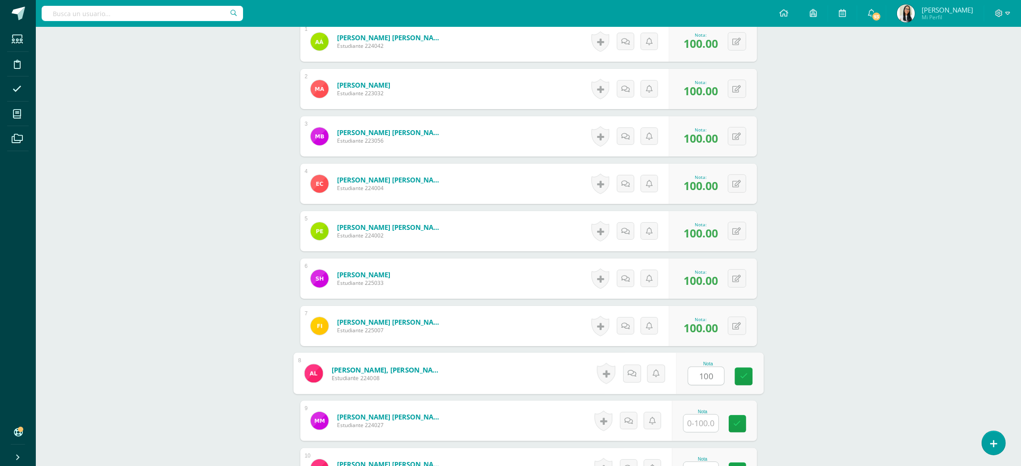
type input "100"
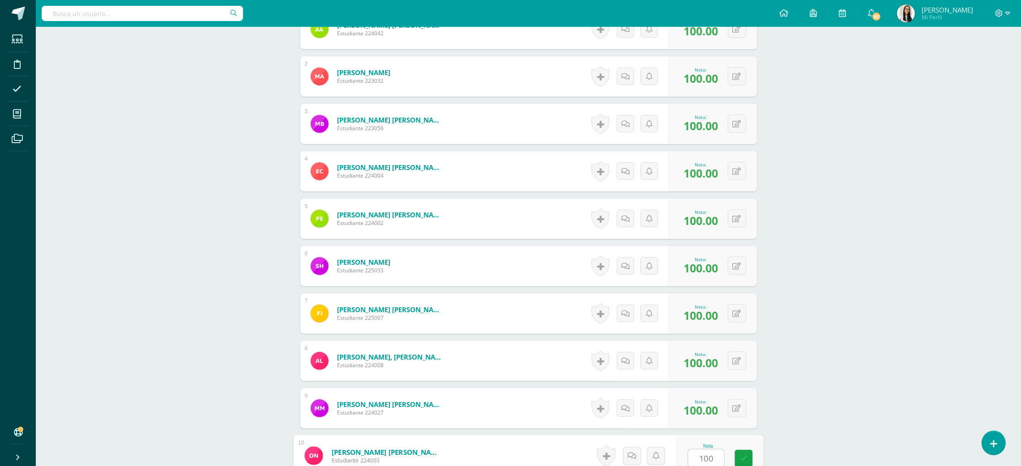
type input "100"
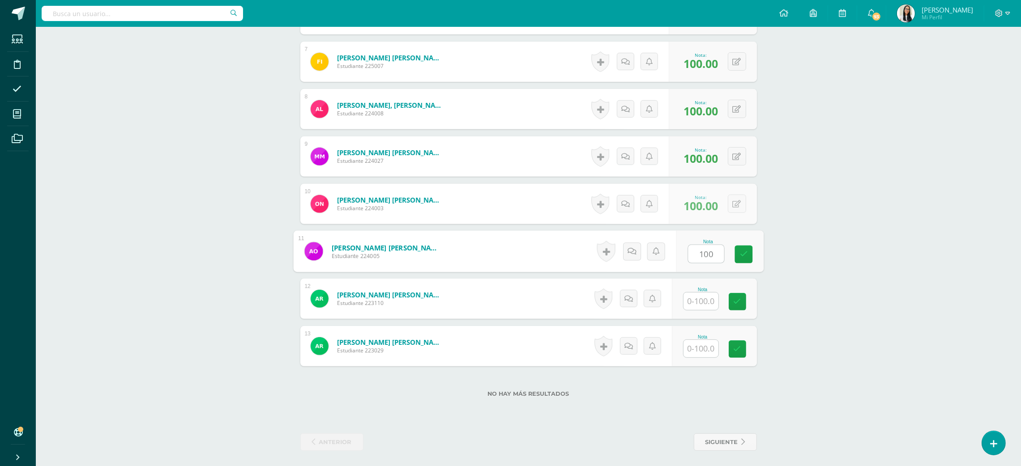
type input "100"
type input "10010"
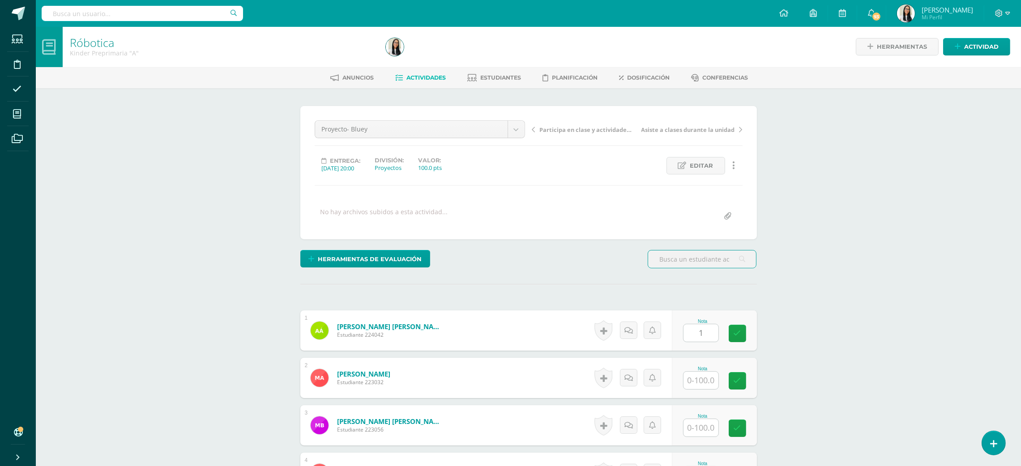
click at [708, 327] on input "1" at bounding box center [700, 332] width 35 height 17
type input "100"
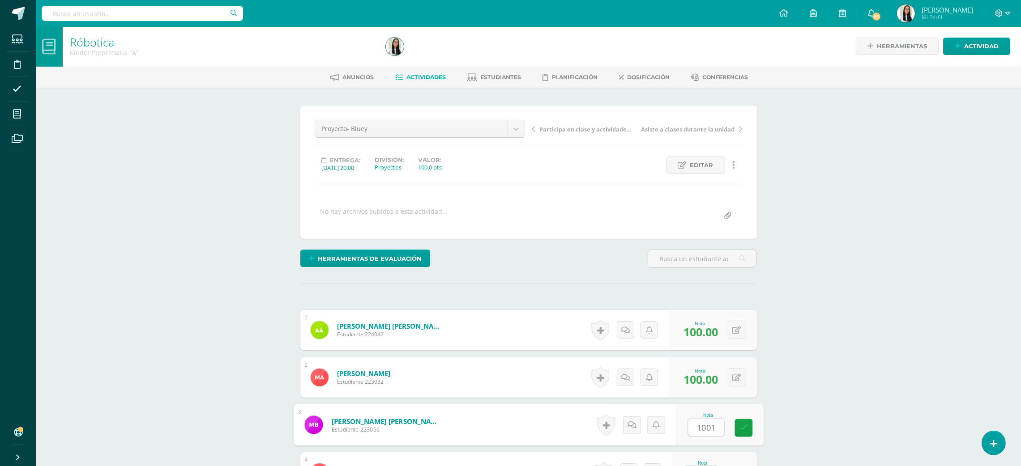
scroll to position [17, 0]
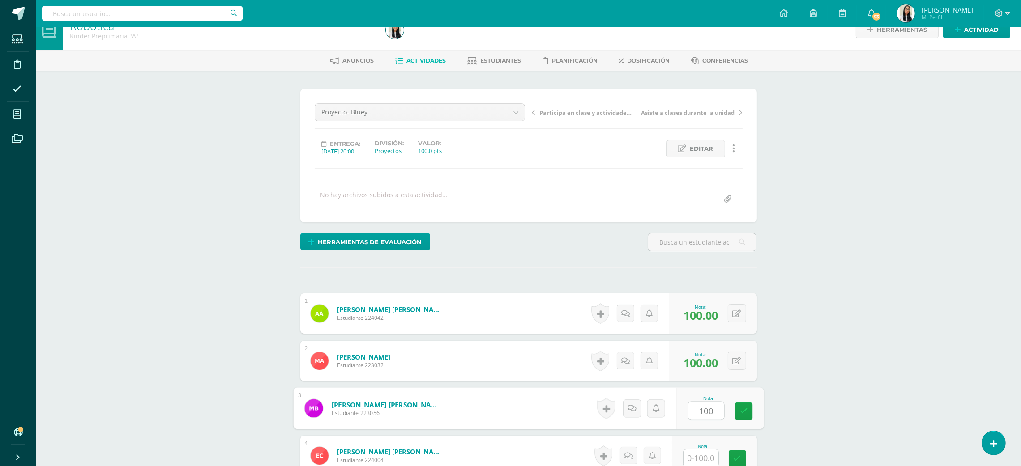
type input "100"
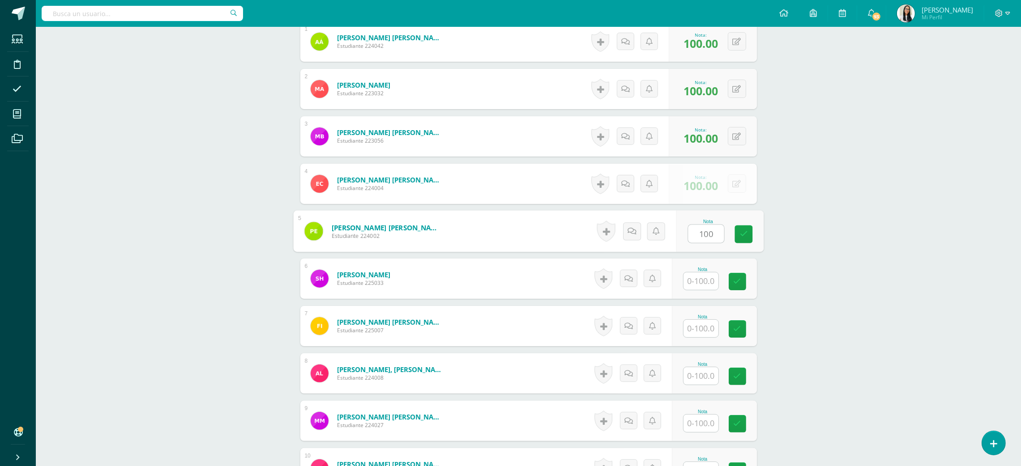
type input "100"
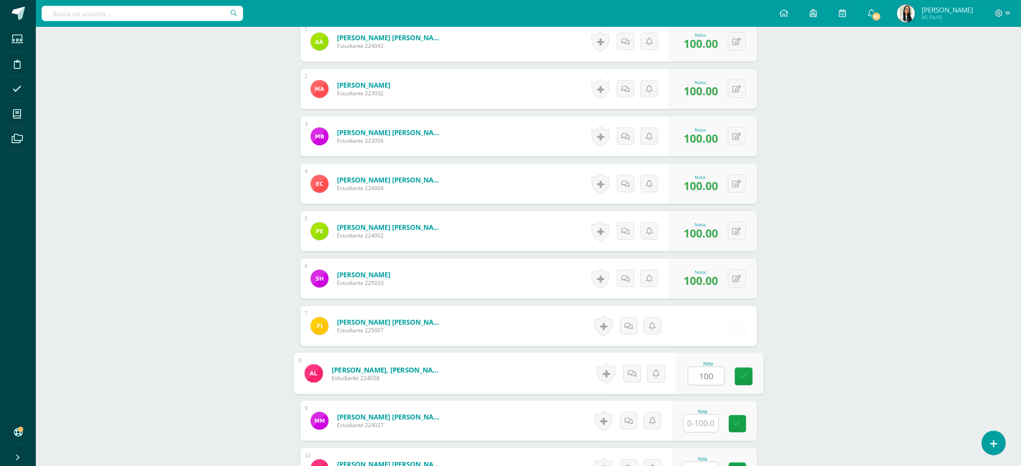
type input "100"
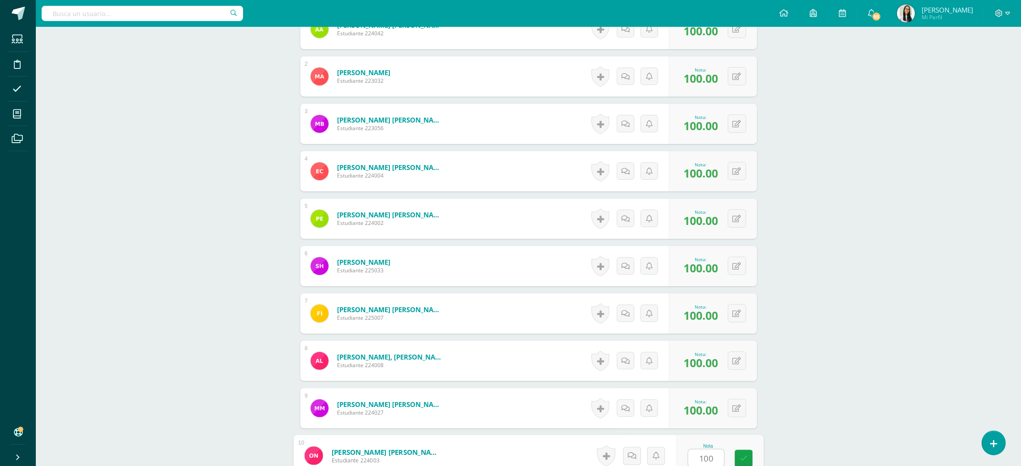
type input "100"
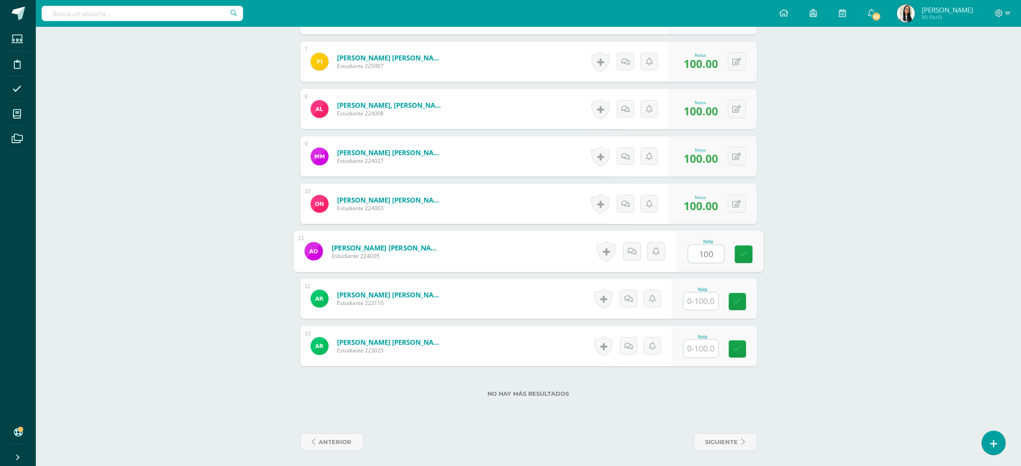
type input "100"
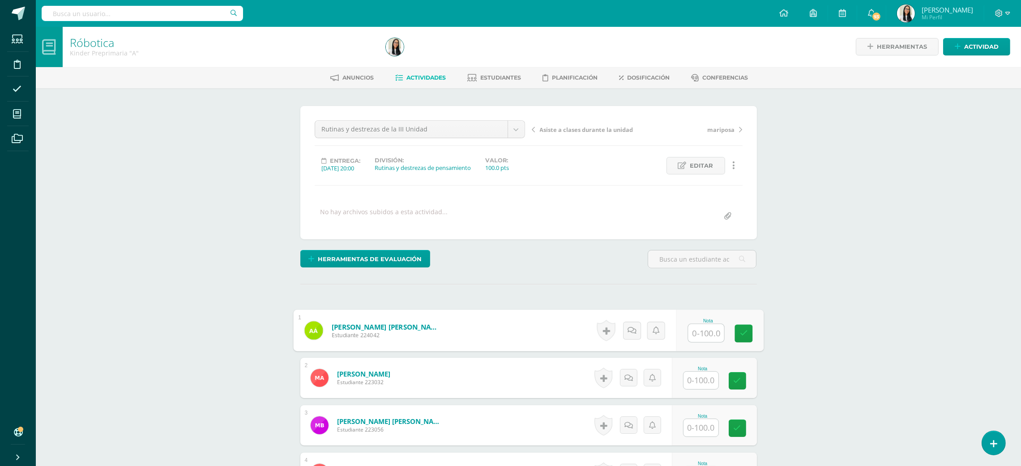
click at [705, 342] on input "text" at bounding box center [706, 333] width 36 height 18
type input "97"
type input "96"
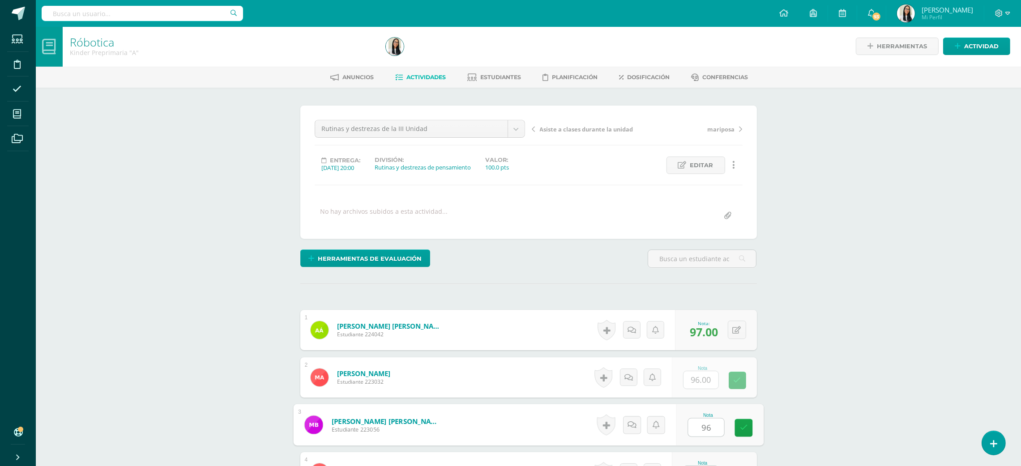
type input "96"
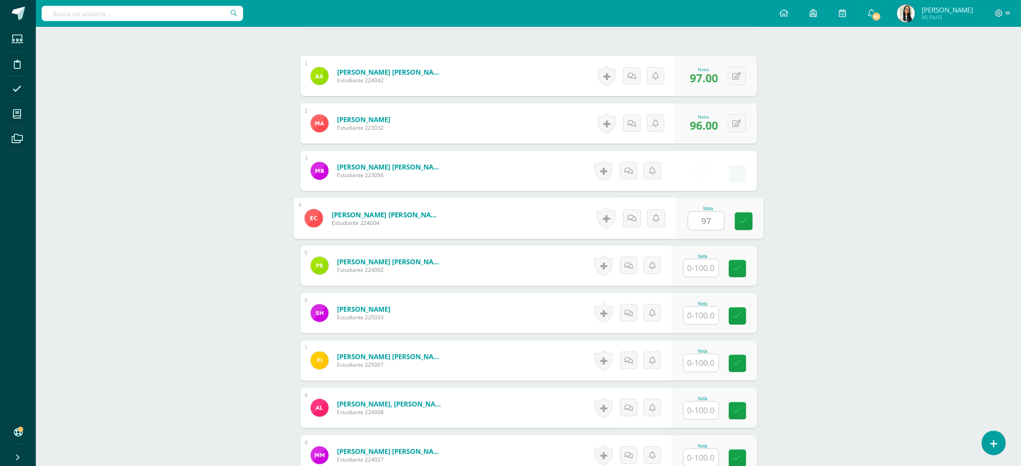
type input "97"
type input "95"
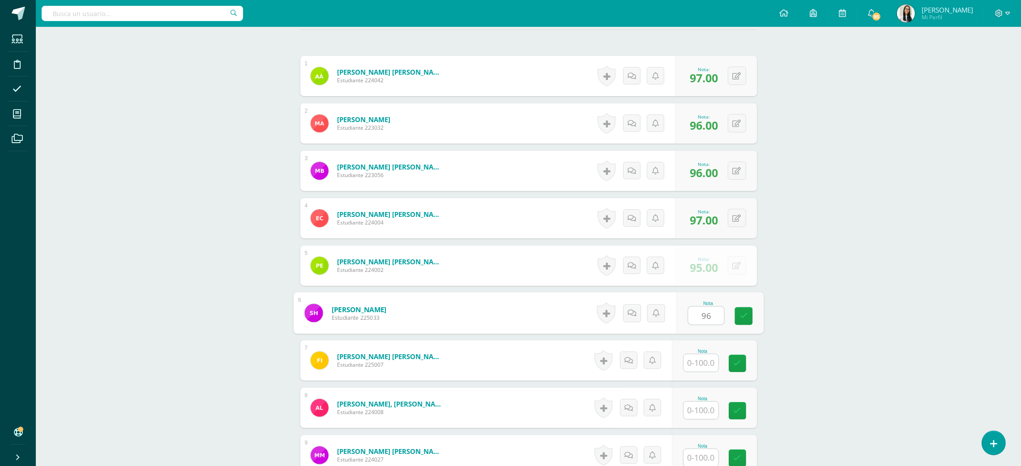
type input "96"
type input "97"
type input "96"
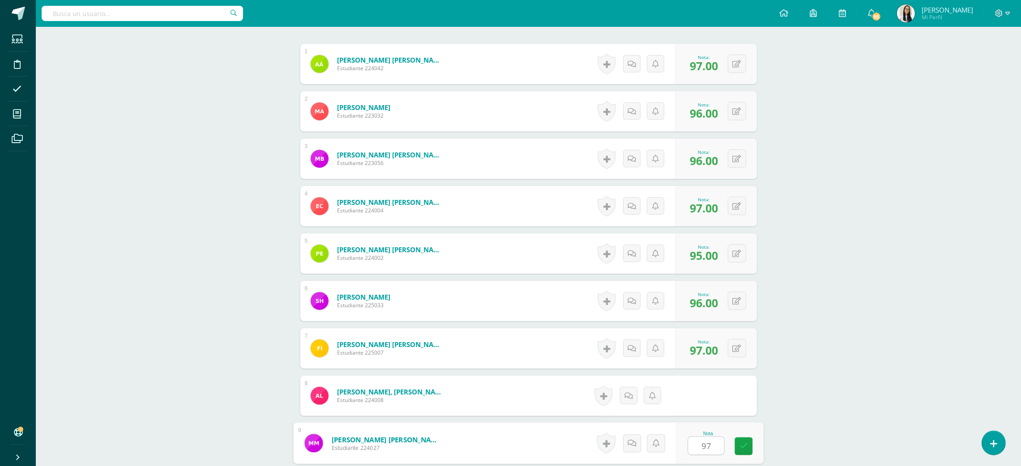
type input "97"
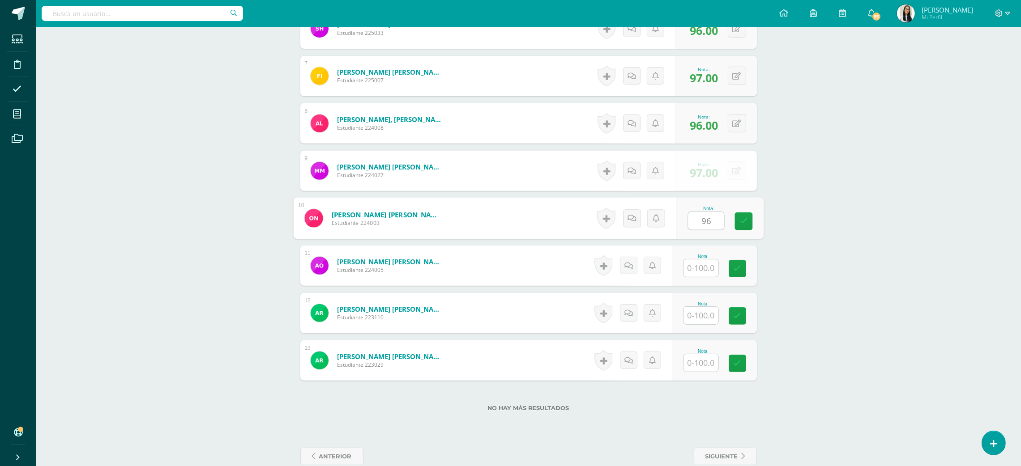
type input "96"
type input "97"
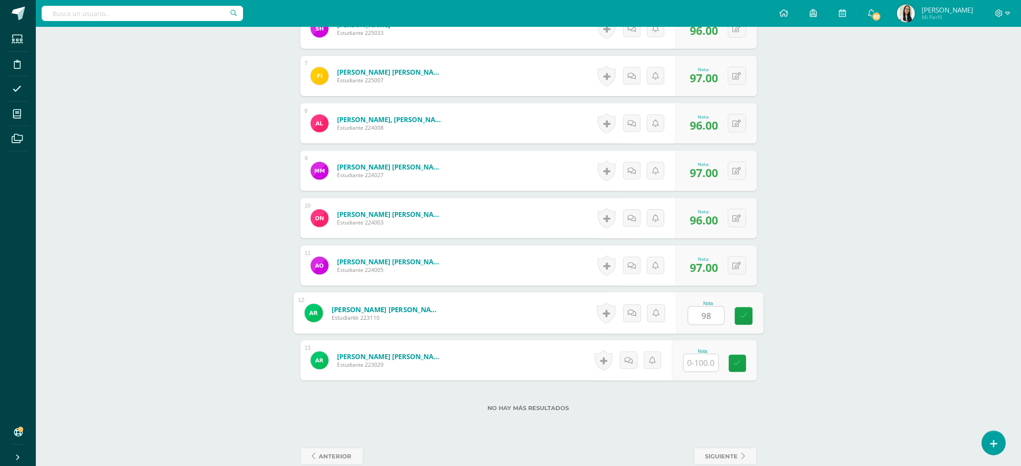
type input "98"
type input "97"
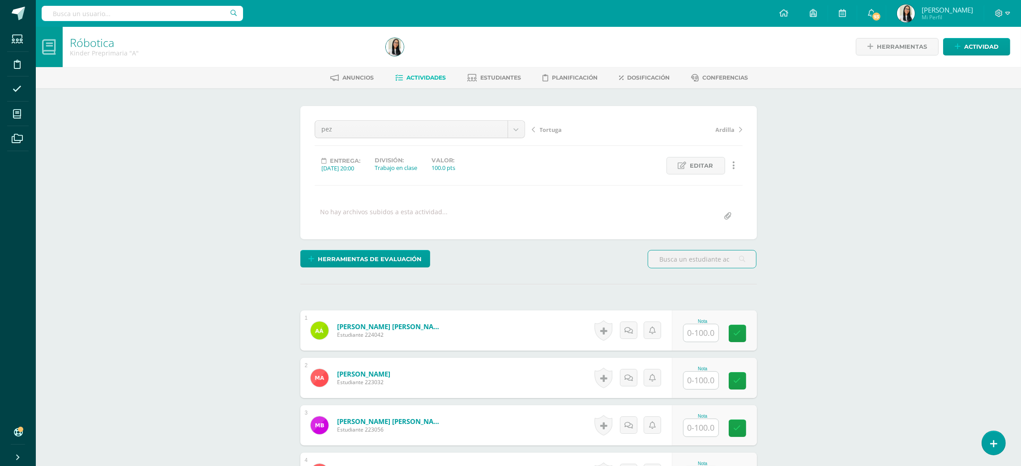
click at [706, 326] on input "text" at bounding box center [700, 332] width 35 height 17
type input "100"
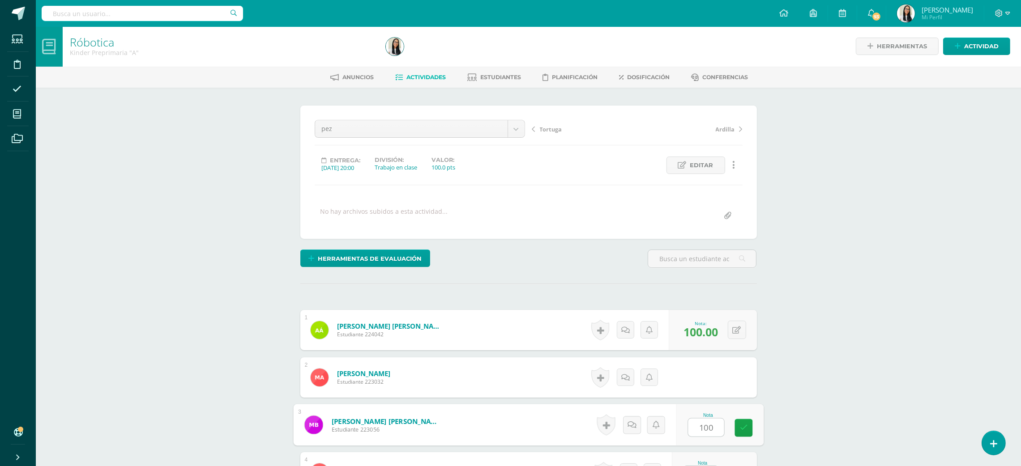
type input "100"
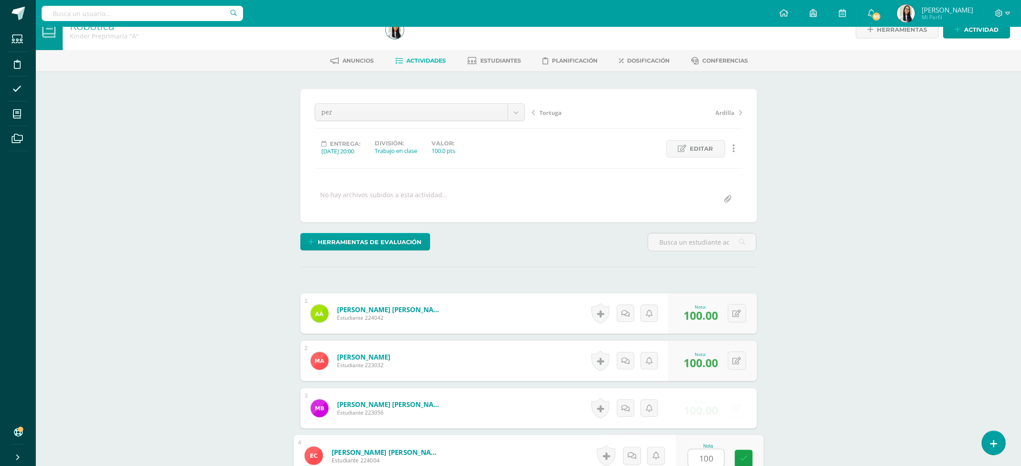
type input "100"
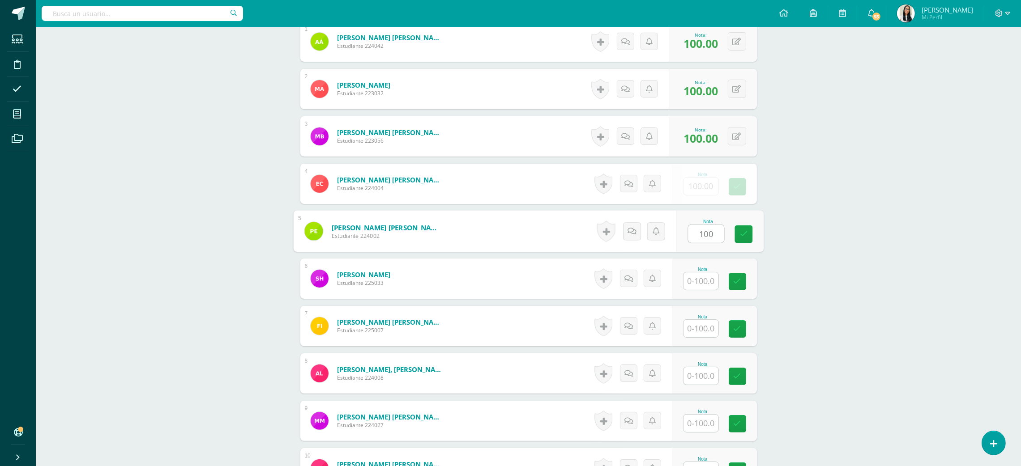
type input "100"
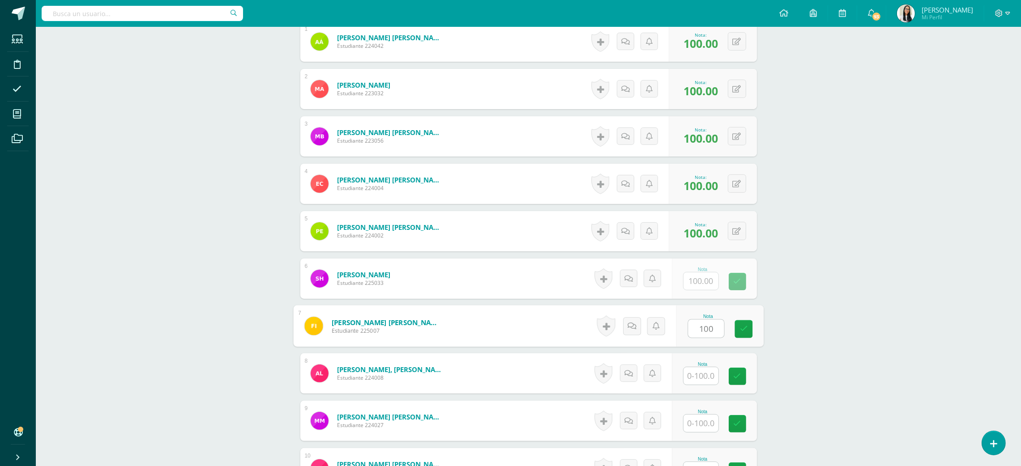
type input "100"
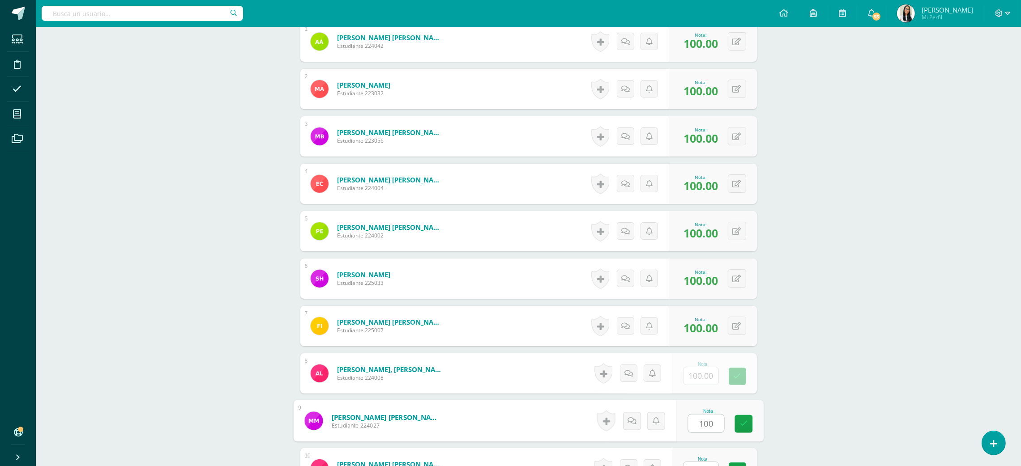
type input "100"
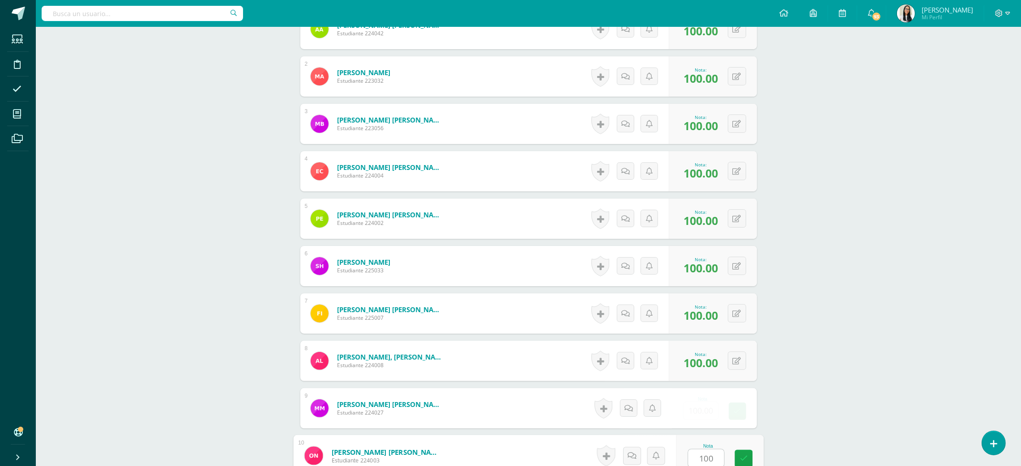
type input "100"
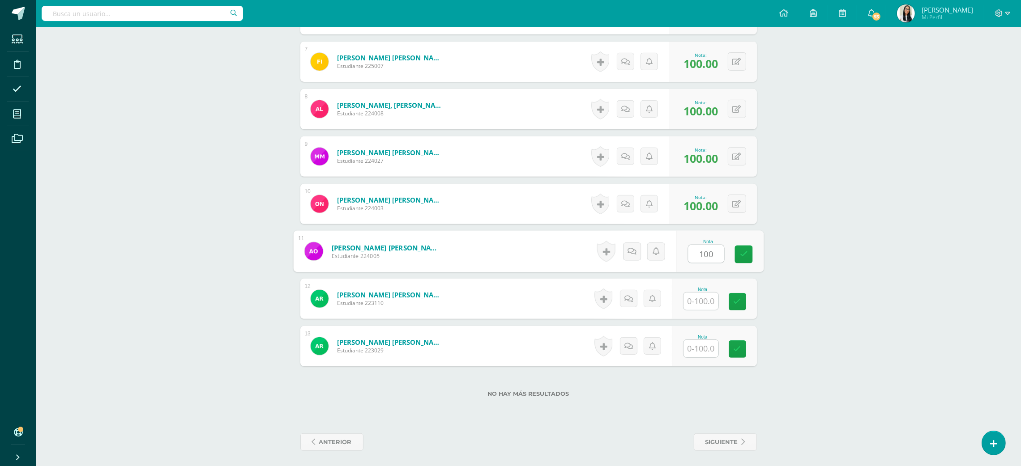
type input "100"
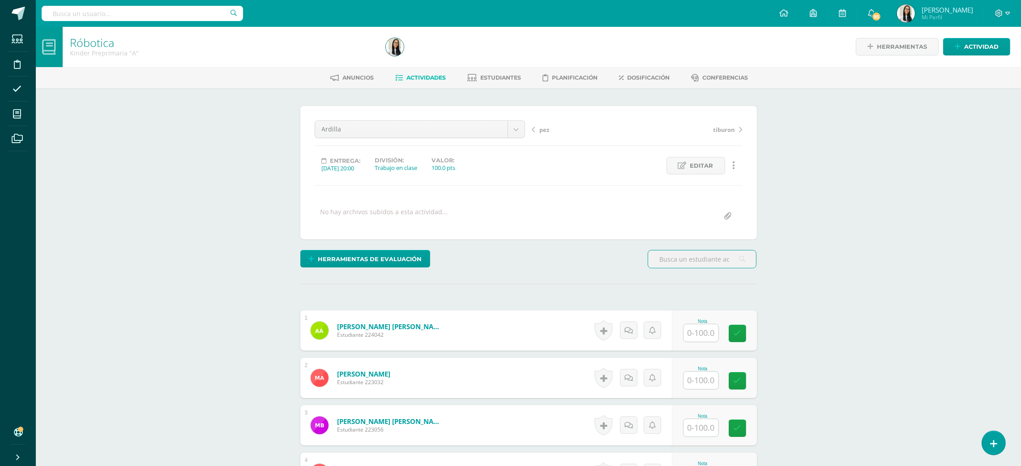
scroll to position [1, 0]
click at [701, 339] on input "text" at bounding box center [700, 332] width 35 height 17
type input "90"
type input "92"
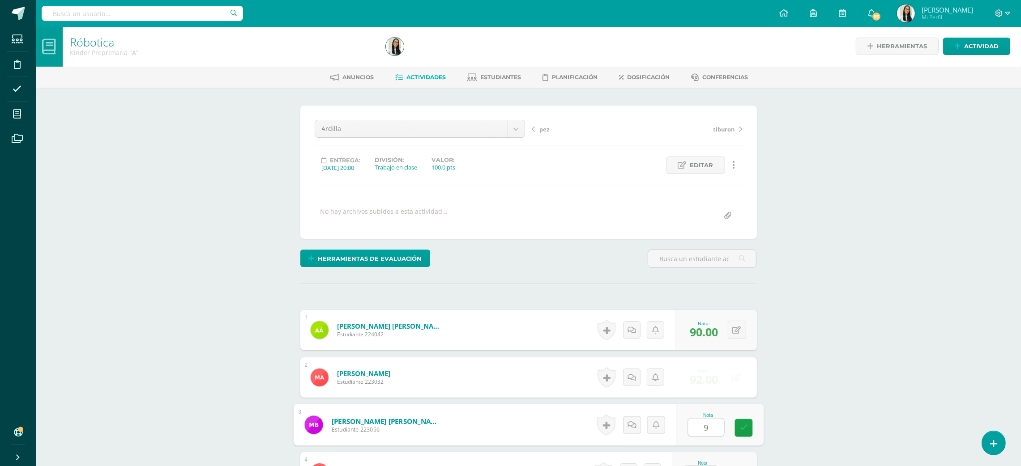
scroll to position [17, 0]
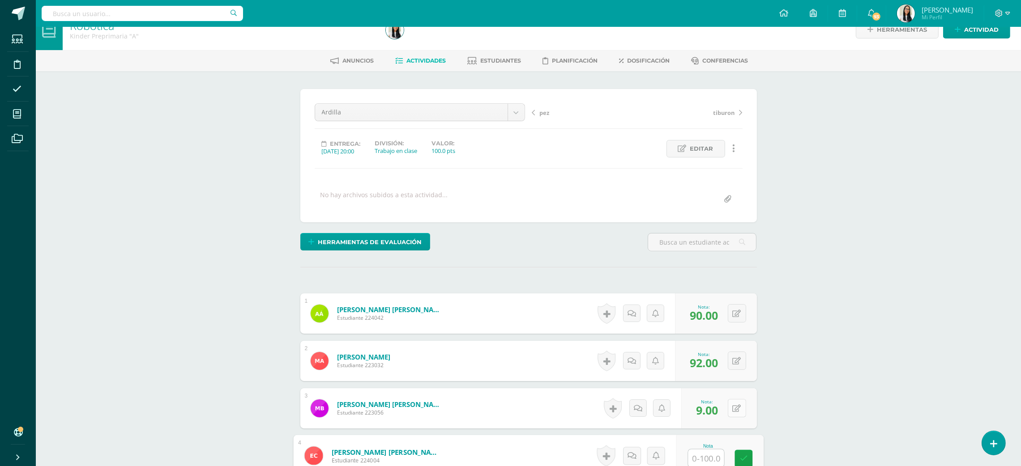
click at [740, 411] on icon at bounding box center [737, 409] width 9 height 8
type input "90"
type input "92"
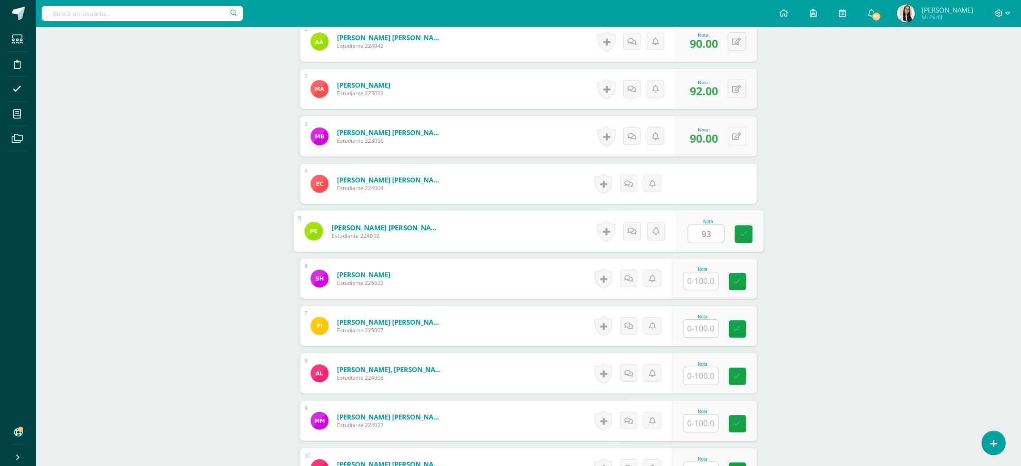
type input "93"
type input "90"
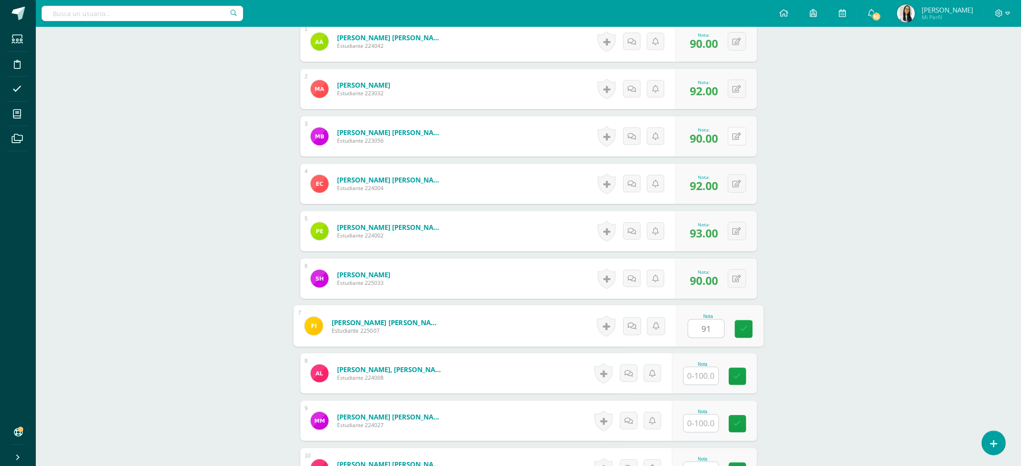
type input "91"
type input "90"
type input "94"
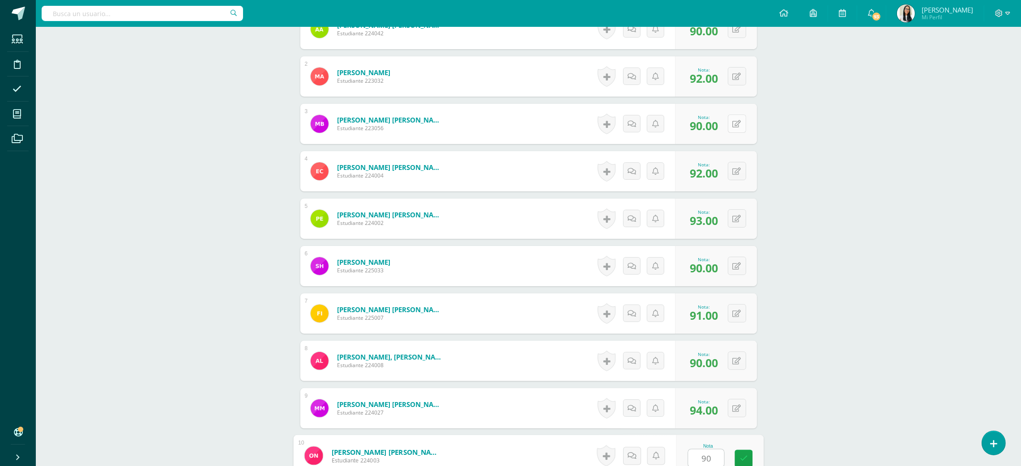
type input "90"
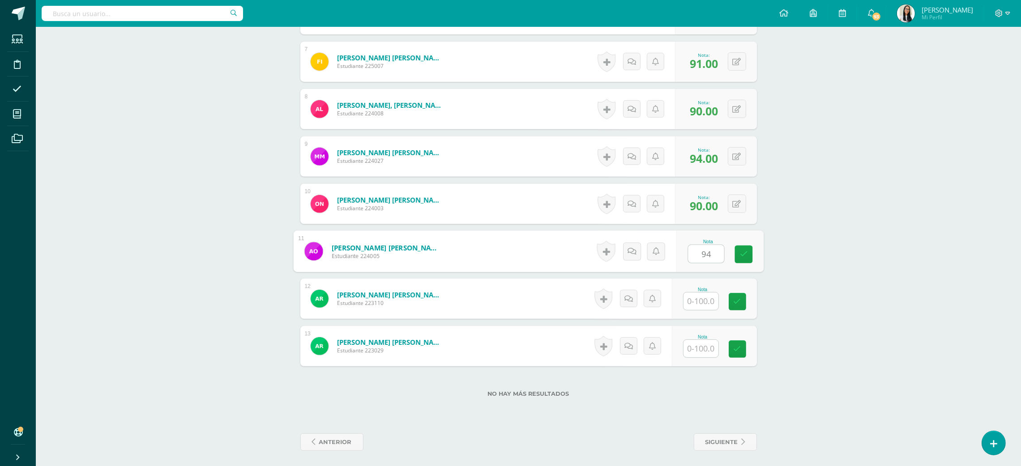
type input "94"
type input "92"
type input "94"
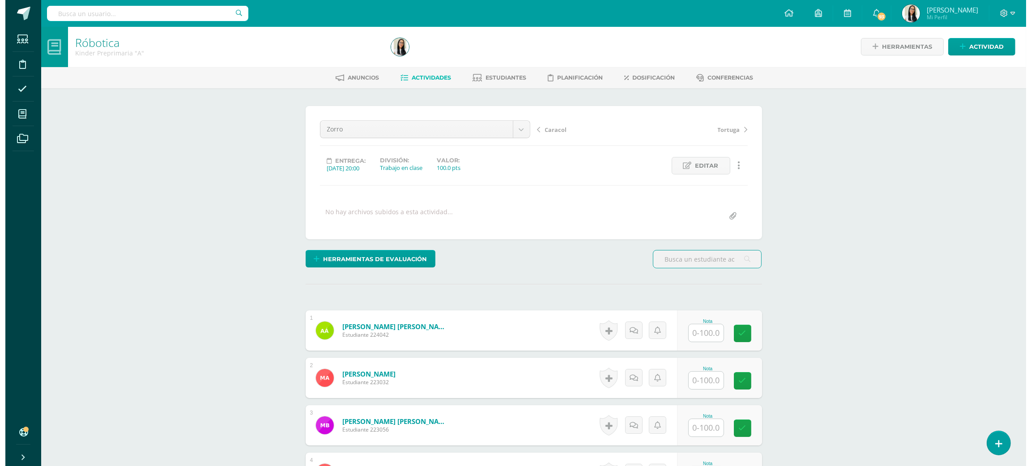
scroll to position [1, 0]
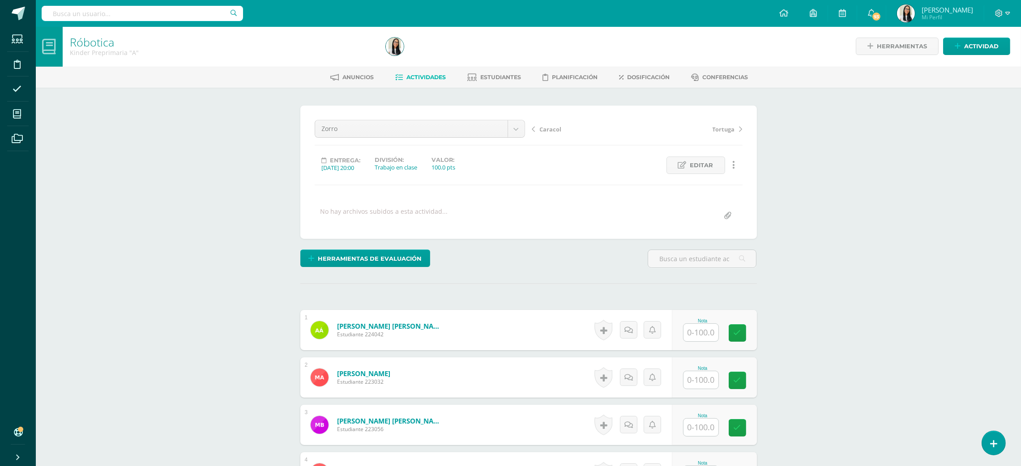
click at [734, 169] on link at bounding box center [733, 165] width 17 height 17
click at [713, 221] on link "Eliminar" at bounding box center [717, 223] width 92 height 14
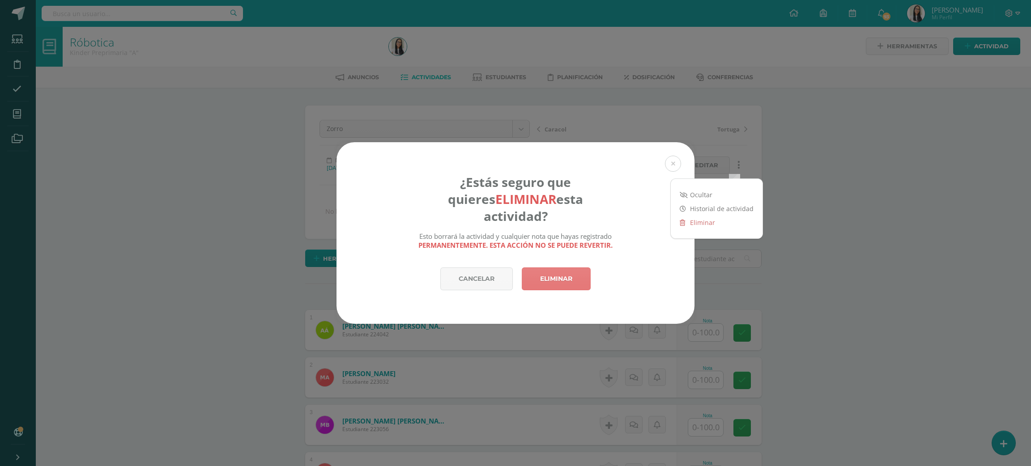
click at [584, 271] on link "Eliminar" at bounding box center [556, 279] width 69 height 23
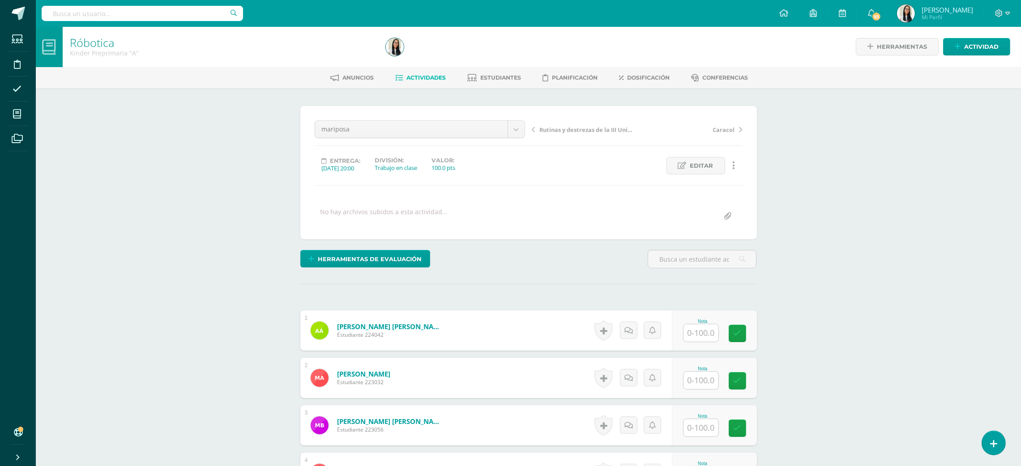
scroll to position [1, 0]
click at [700, 328] on input "text" at bounding box center [706, 333] width 36 height 18
type input "9"
type input "100"
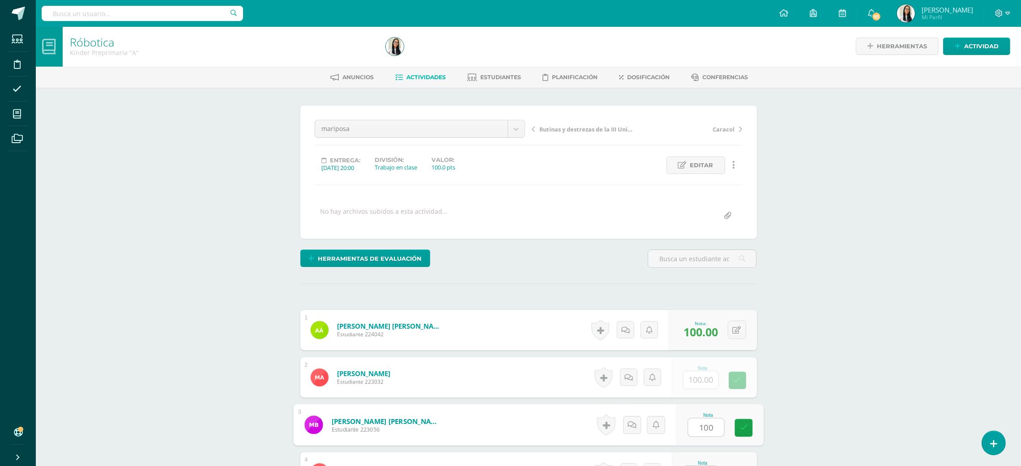
type input "100"
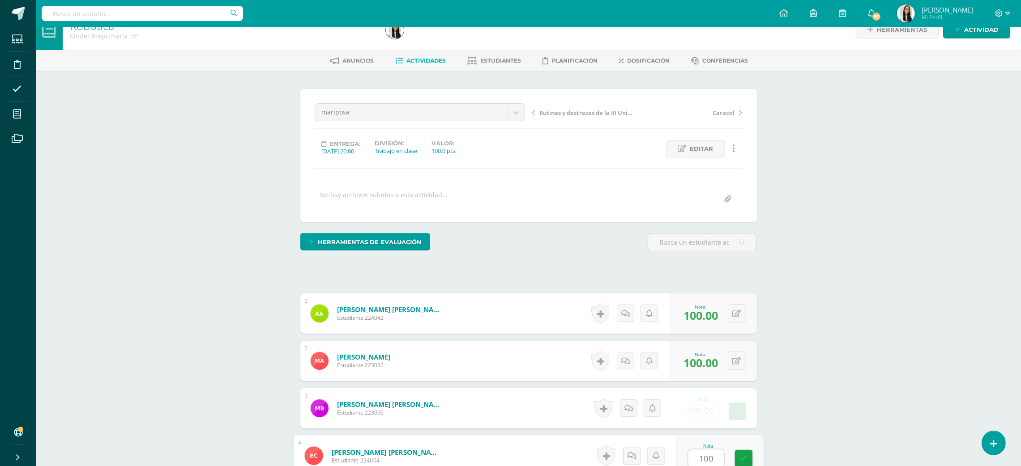
type input "100"
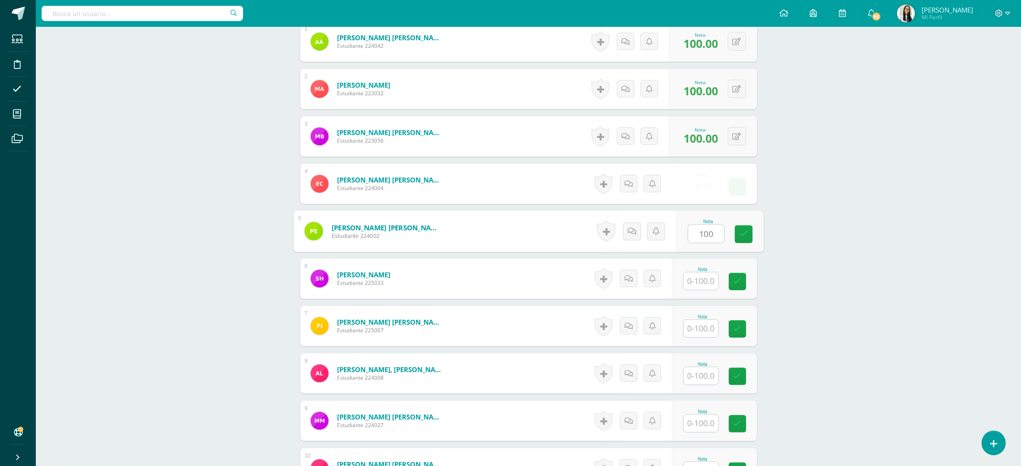
type input "100"
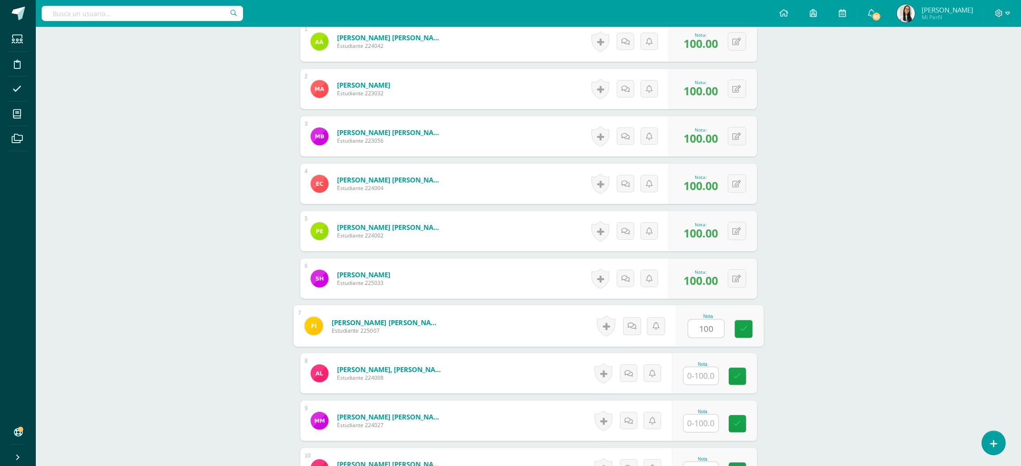
type input "100"
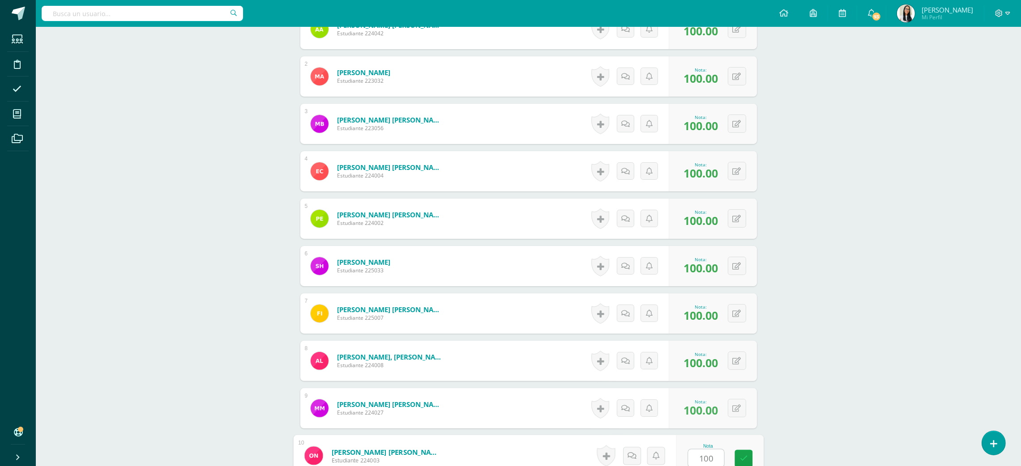
type input "100"
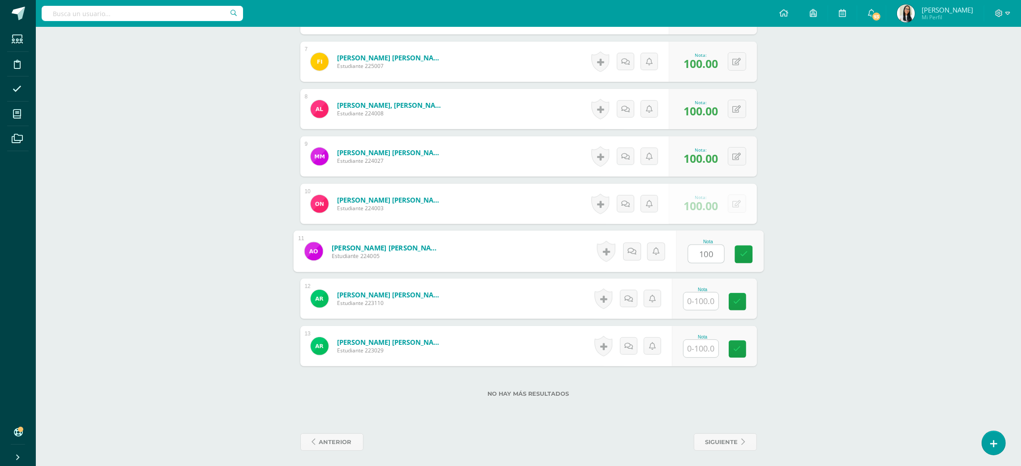
type input "100"
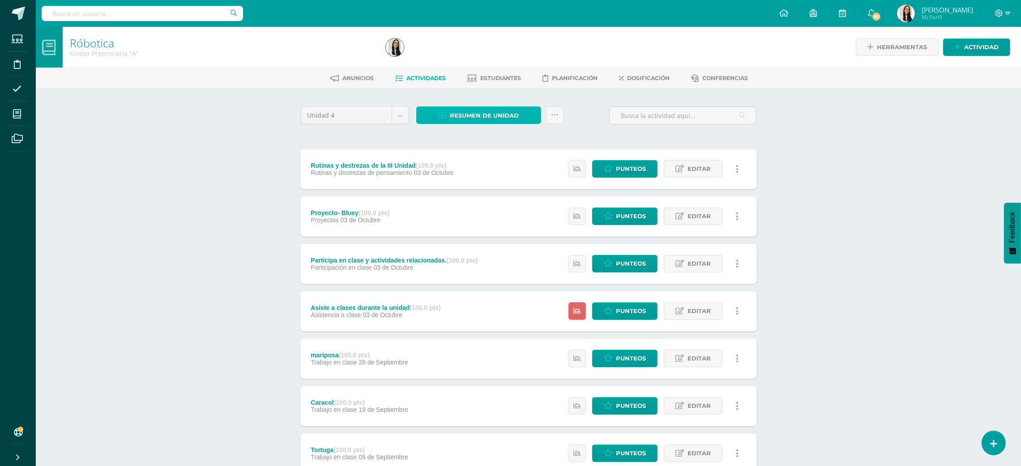
click at [456, 115] on span "Resumen de unidad" at bounding box center [484, 115] width 69 height 17
click at [488, 55] on link "Descargar como HTML" at bounding box center [478, 57] width 95 height 14
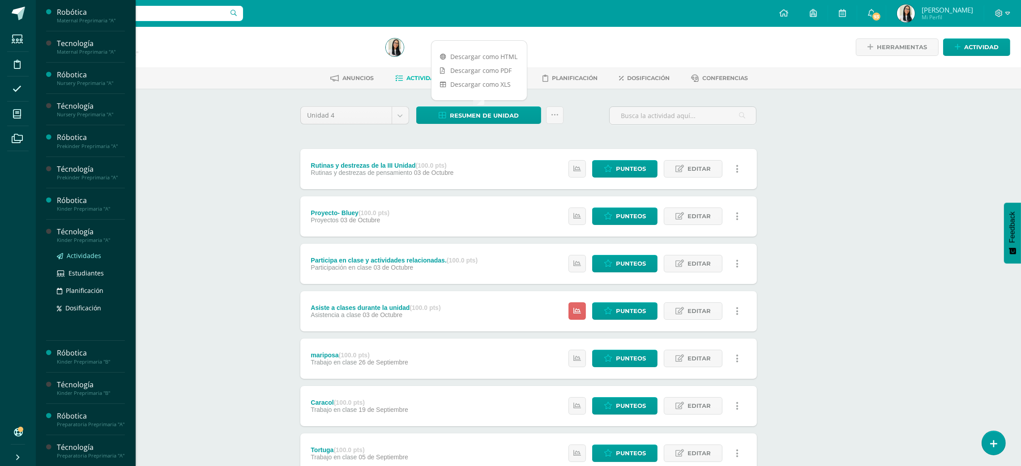
click at [87, 259] on span "Actividades" at bounding box center [84, 256] width 34 height 9
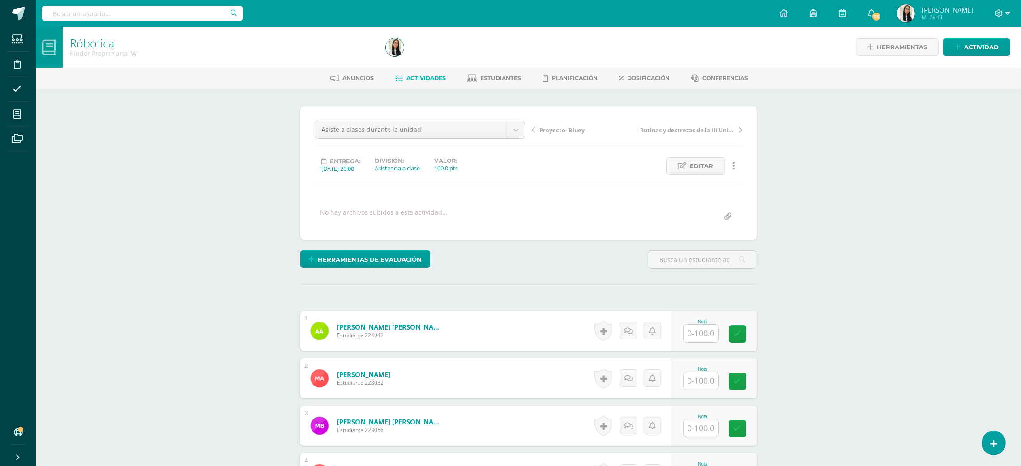
scroll to position [0, 0]
click at [703, 325] on input "text" at bounding box center [706, 333] width 36 height 18
type input "90"
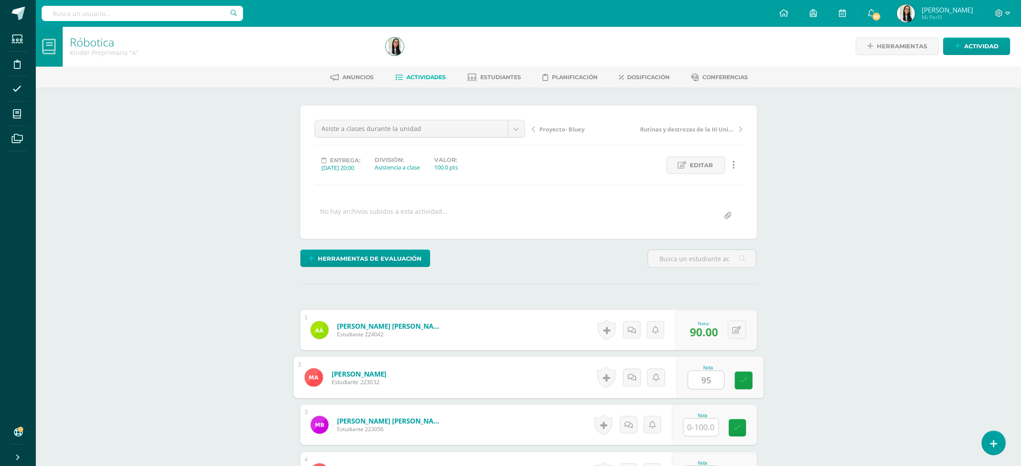
type input "95"
type input "100"
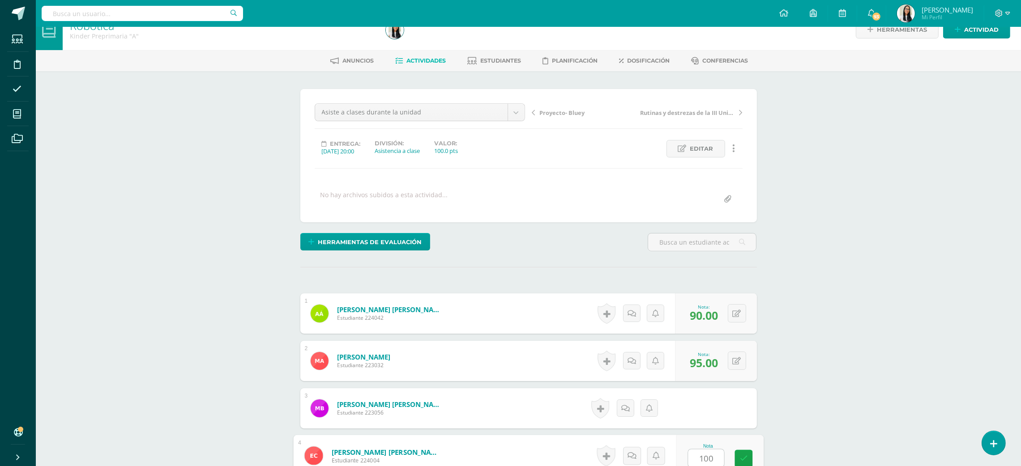
type input "100"
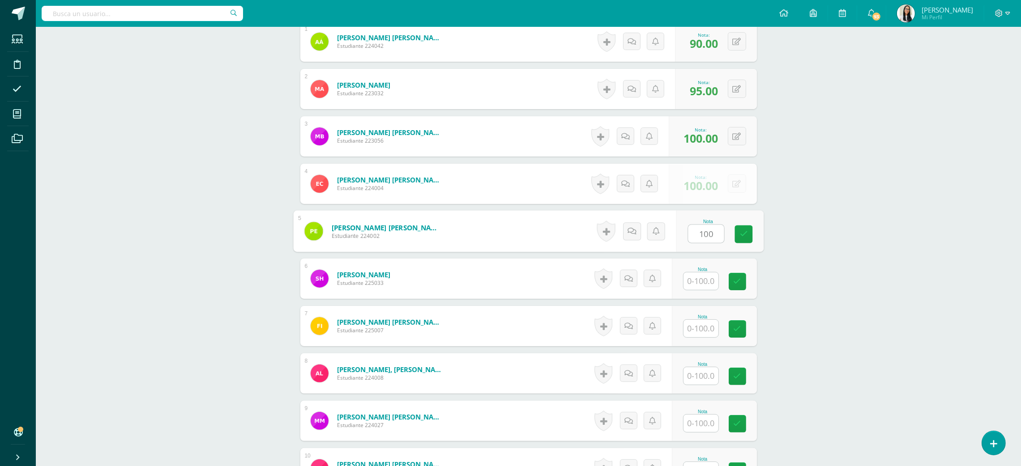
type input "100"
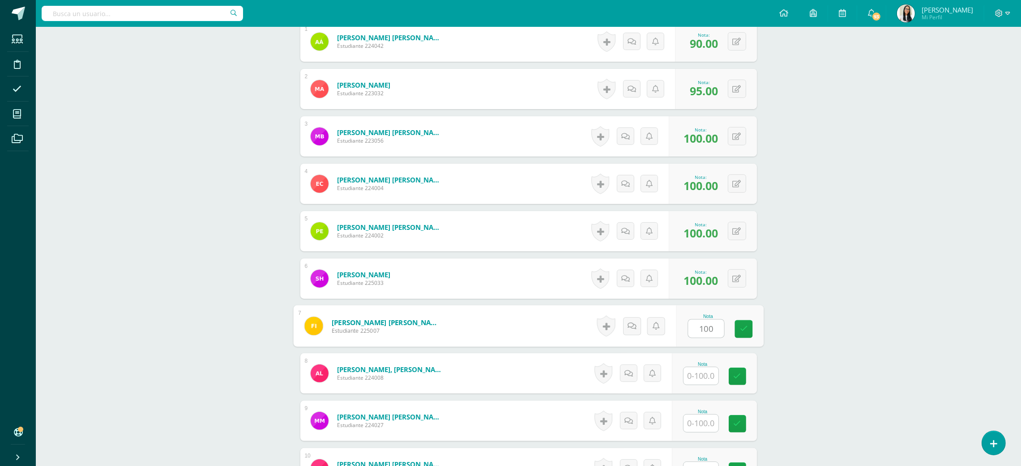
type input "100"
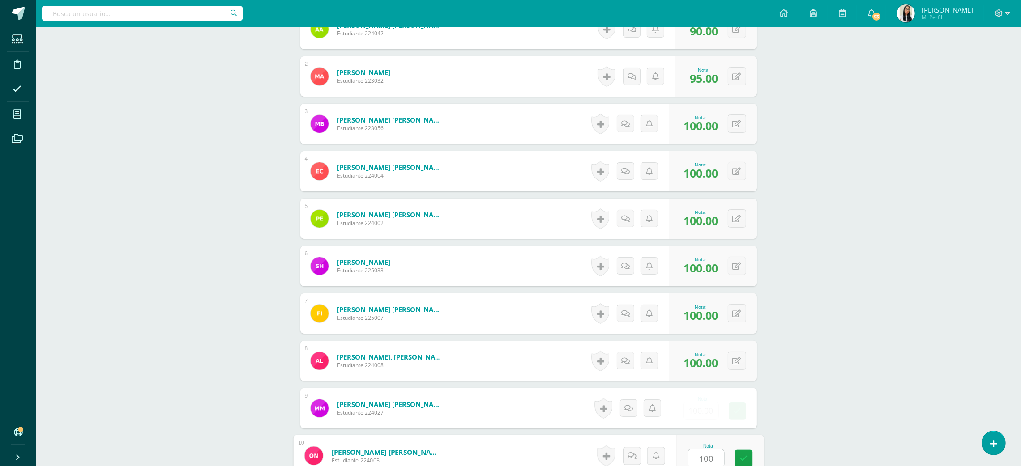
type input "100"
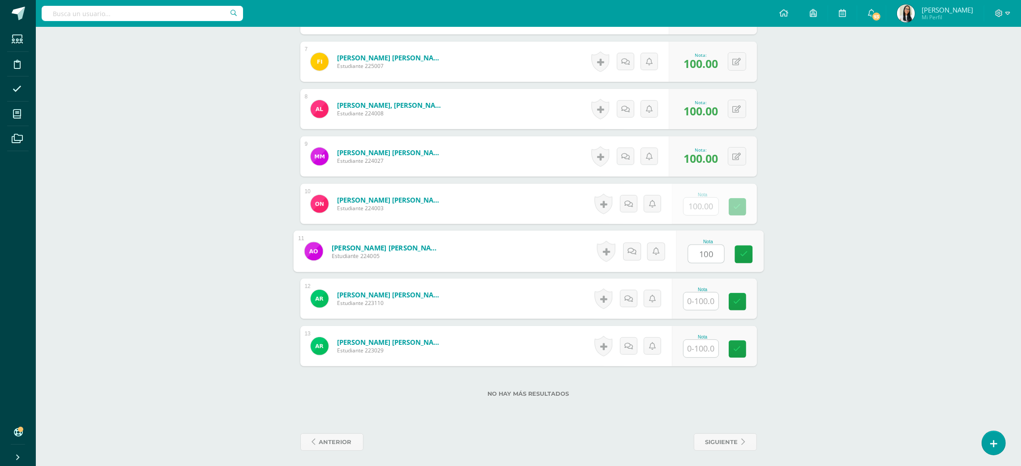
type input "100"
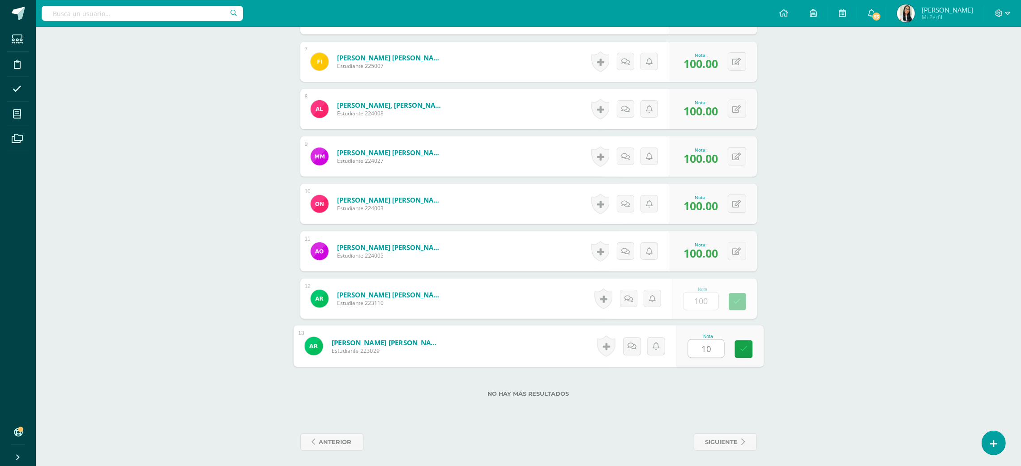
type input "100"
click at [743, 305] on button at bounding box center [737, 299] width 18 height 18
type input "95"
click at [731, 196] on div "0 Logros Logros obtenidos Aún no hay logros agregados Nota: 100.00" at bounding box center [718, 204] width 91 height 42
click at [734, 196] on button at bounding box center [743, 204] width 19 height 19
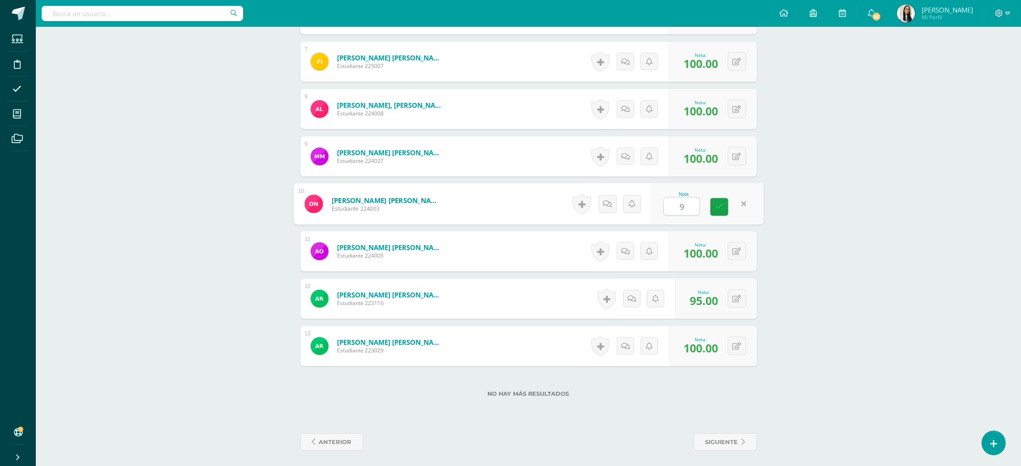
type input "95"
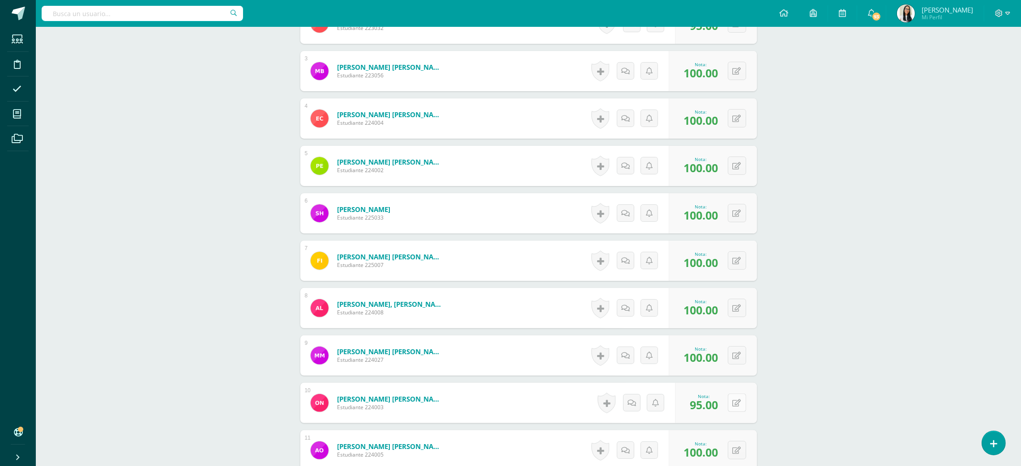
scroll to position [325, 0]
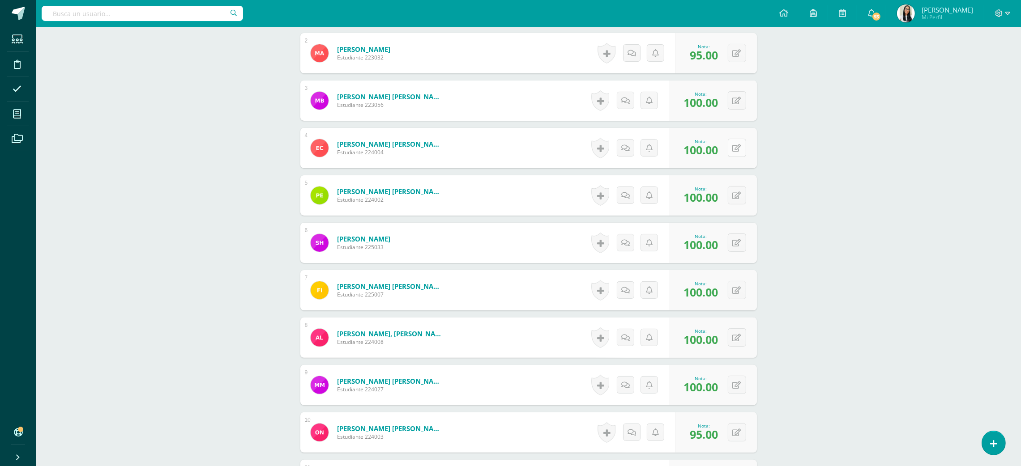
click at [742, 149] on button at bounding box center [737, 148] width 18 height 18
type input "95"
